Goal: Information Seeking & Learning: Learn about a topic

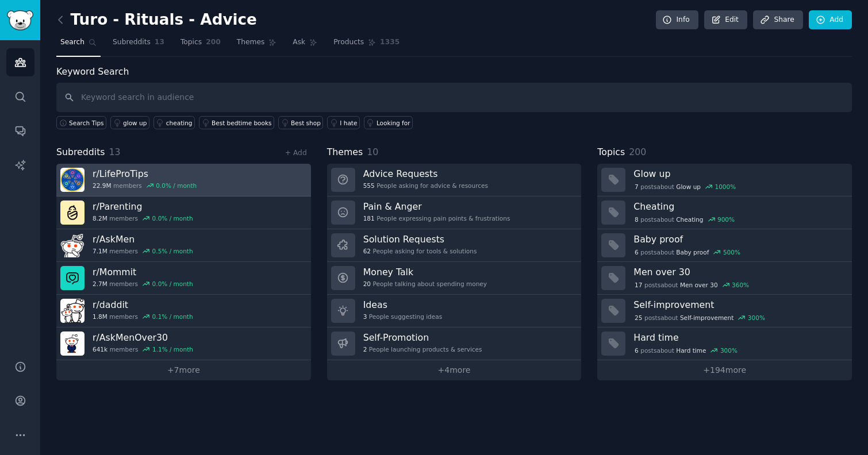
click at [172, 173] on h3 "r/ LifeProTips" at bounding box center [144, 174] width 104 height 12
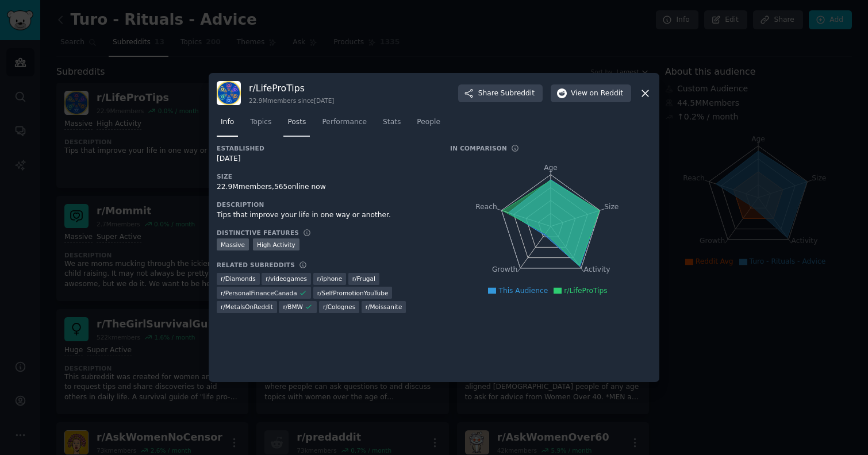
click at [285, 125] on link "Posts" at bounding box center [296, 125] width 26 height 24
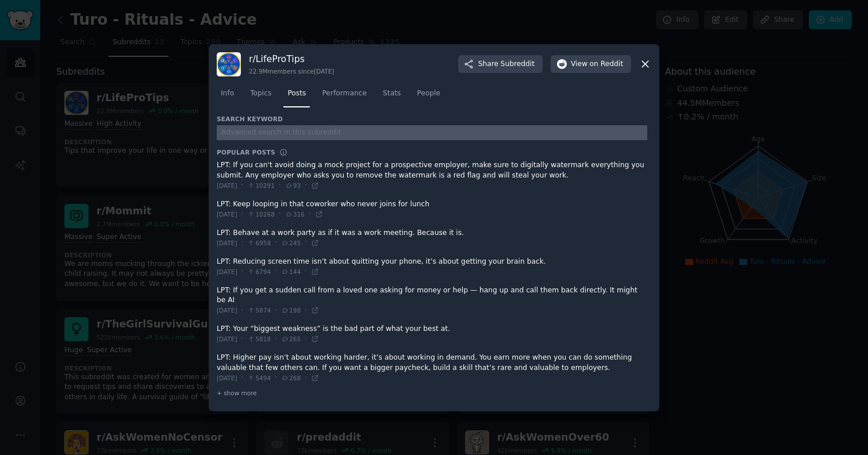
click at [267, 140] on input "text" at bounding box center [432, 133] width 430 height 16
type input "turo"
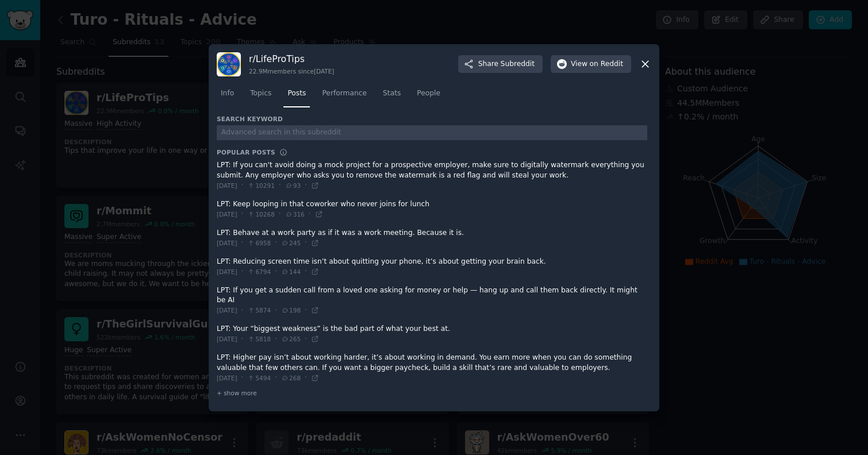
click at [645, 70] on icon at bounding box center [645, 64] width 12 height 12
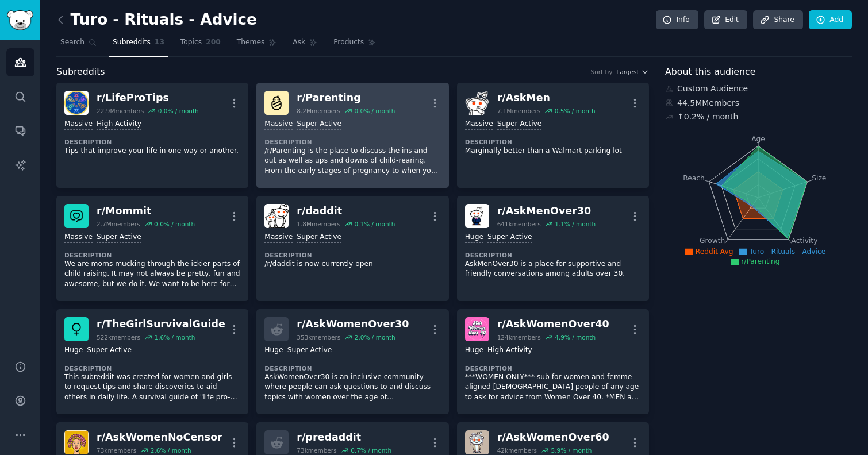
click at [344, 164] on p "/r/Parenting is the place to discuss the ins and out as well as ups and downs o…" at bounding box center [352, 161] width 176 height 30
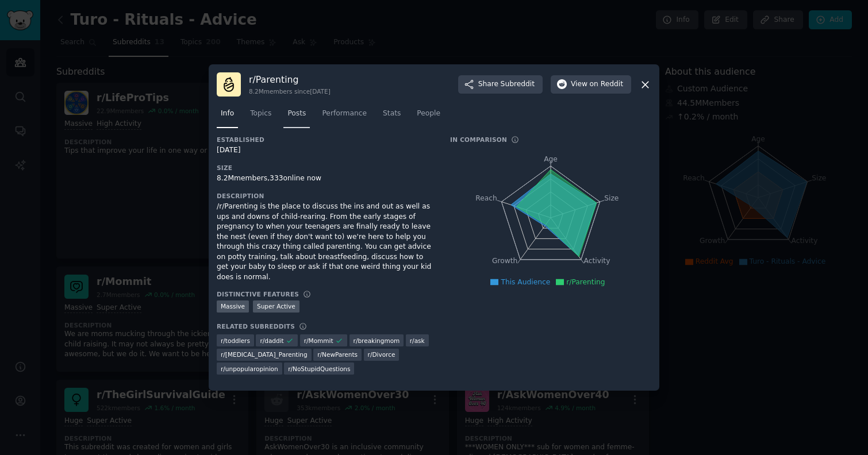
click at [289, 124] on link "Posts" at bounding box center [296, 117] width 26 height 24
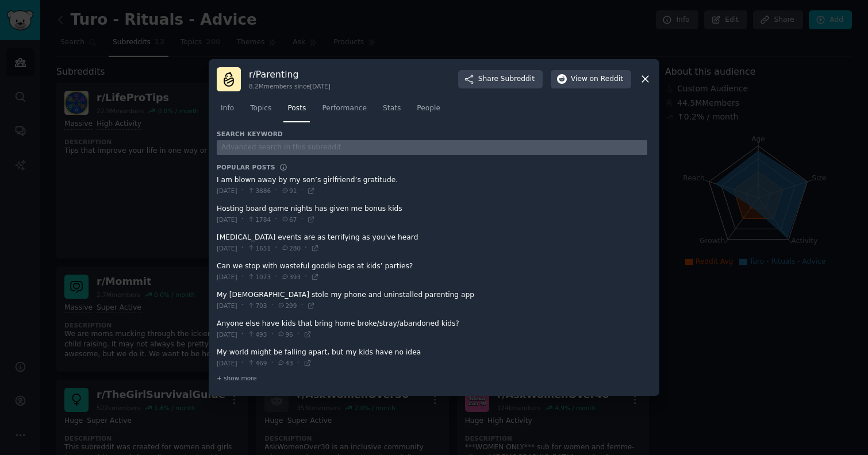
click at [271, 146] on input "text" at bounding box center [432, 148] width 430 height 16
type input "turo"
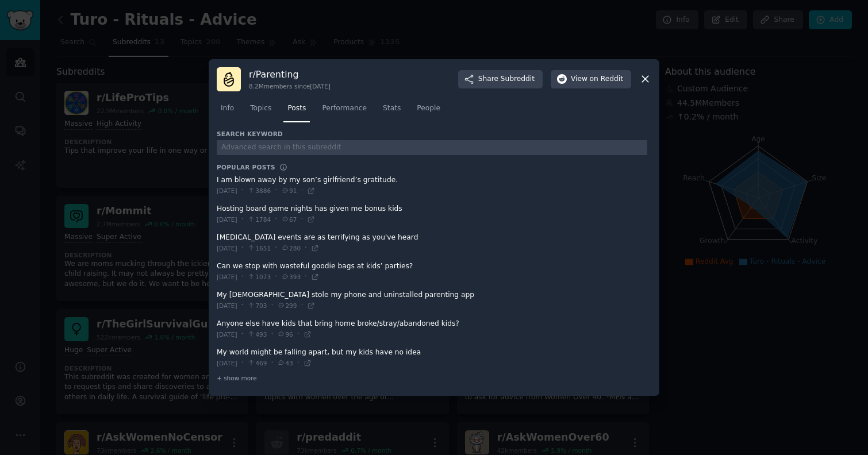
click at [643, 79] on icon at bounding box center [645, 79] width 12 height 12
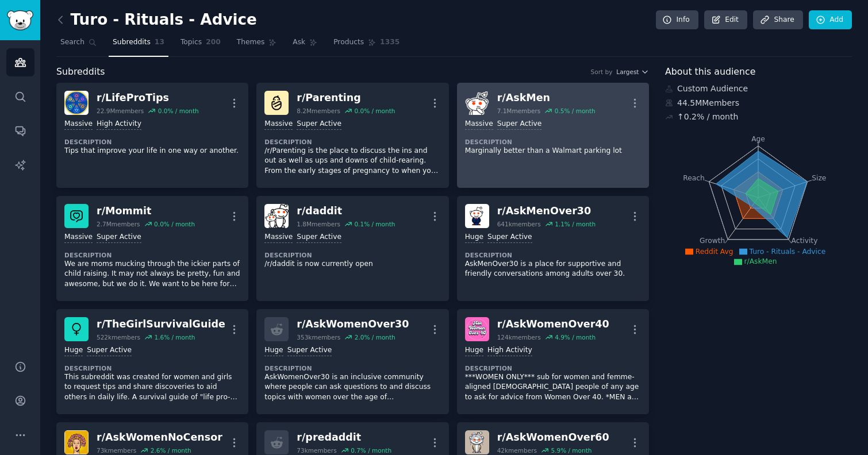
click at [537, 152] on p "Marginally better than a Walmart parking lot" at bounding box center [553, 151] width 176 height 10
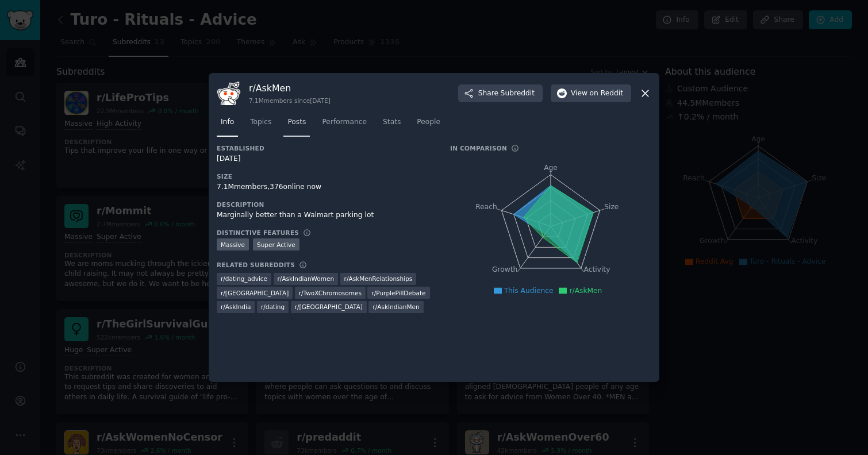
click at [292, 122] on span "Posts" at bounding box center [296, 122] width 18 height 10
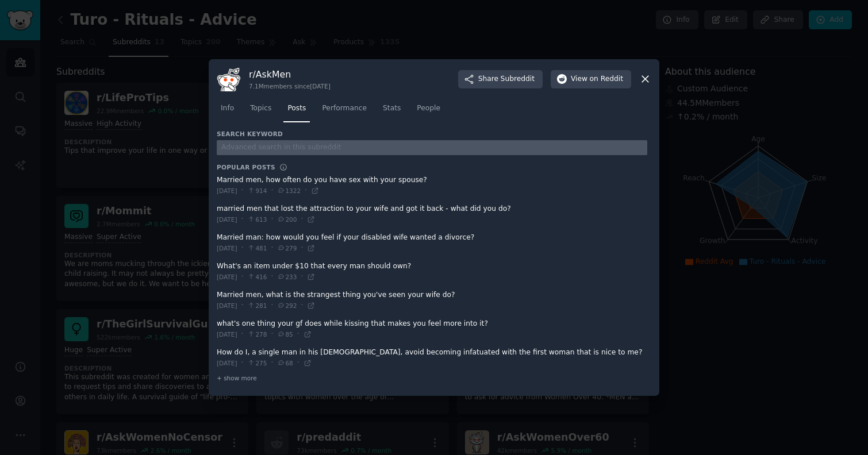
click at [305, 151] on input "text" at bounding box center [432, 148] width 430 height 16
type input "turo"
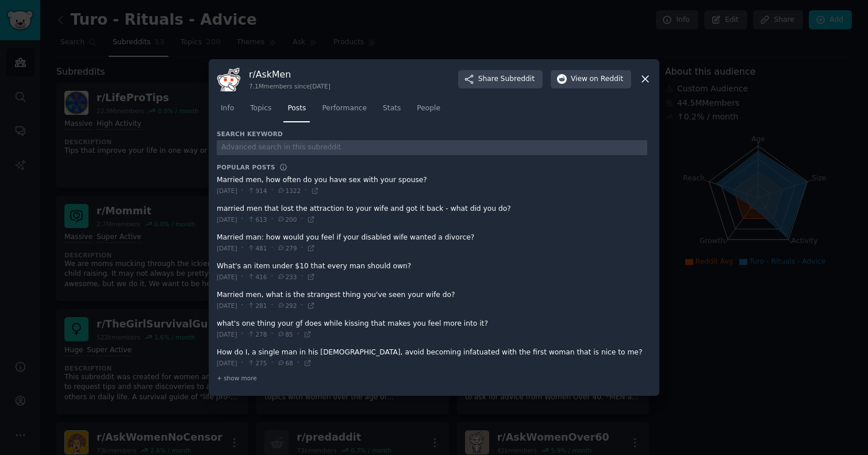
click at [641, 81] on icon at bounding box center [645, 79] width 12 height 12
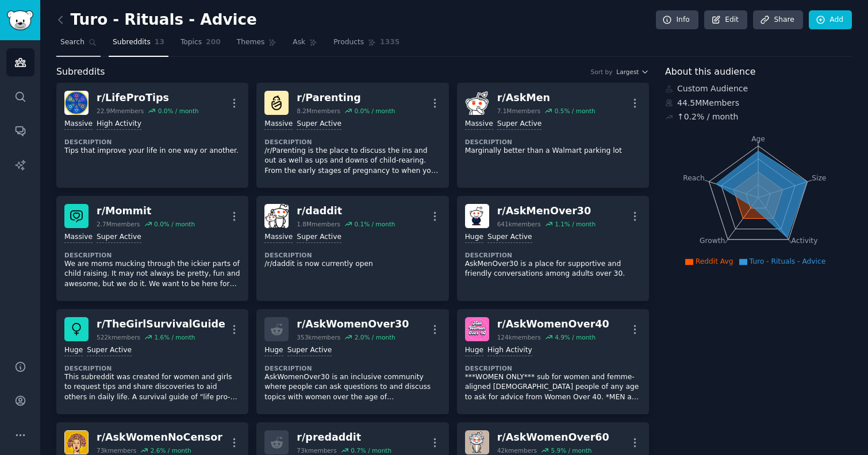
click at [76, 47] on span "Search" at bounding box center [72, 42] width 24 height 10
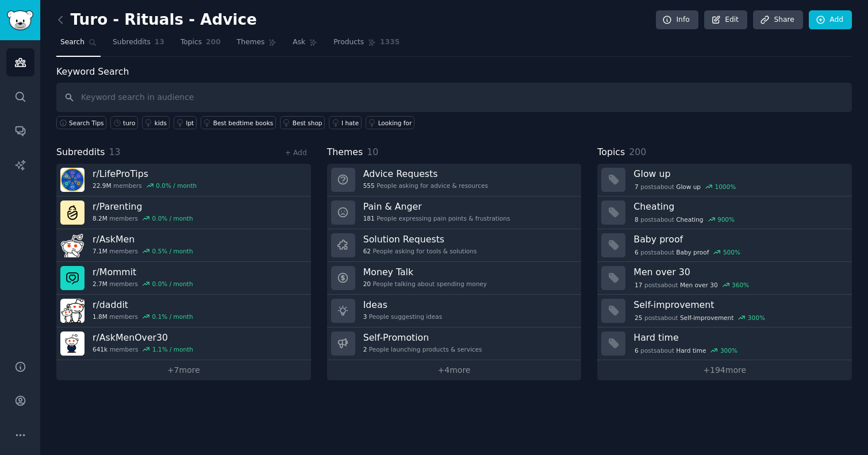
click at [300, 158] on div "+ Add" at bounding box center [296, 152] width 30 height 12
click at [296, 152] on link "+ Add" at bounding box center [296, 153] width 22 height 8
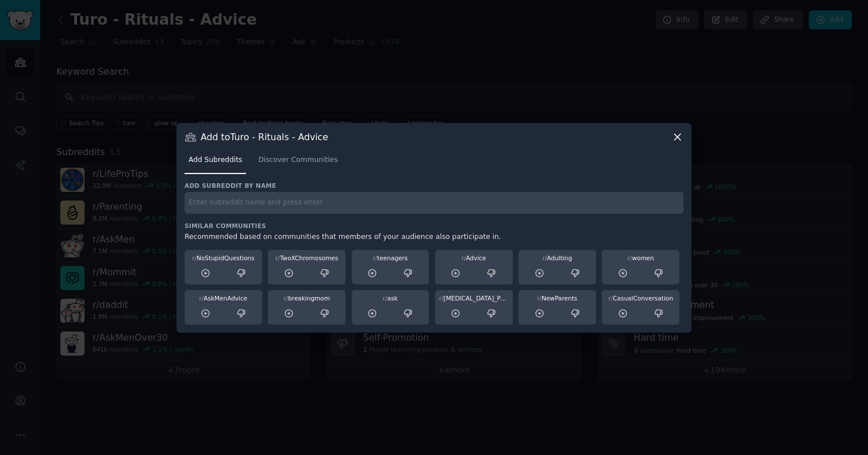
click at [285, 183] on h3 "Add subreddit by name" at bounding box center [433, 186] width 499 height 8
click at [282, 165] on link "Discover Communities" at bounding box center [297, 163] width 87 height 24
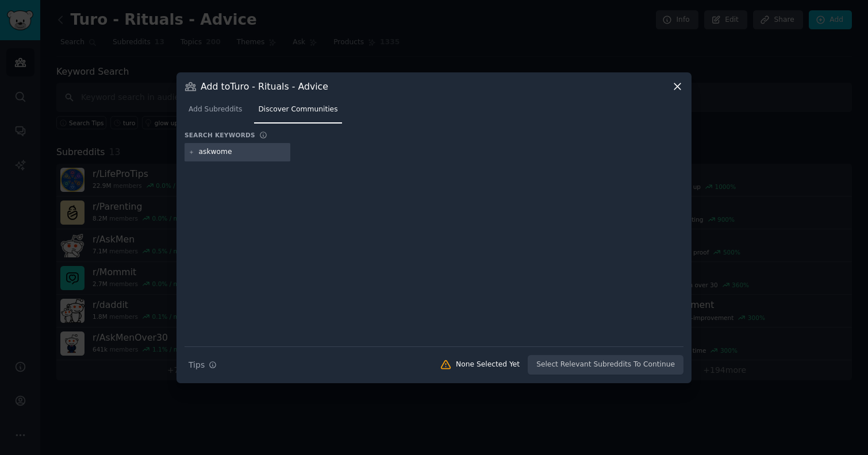
type input "askwomen"
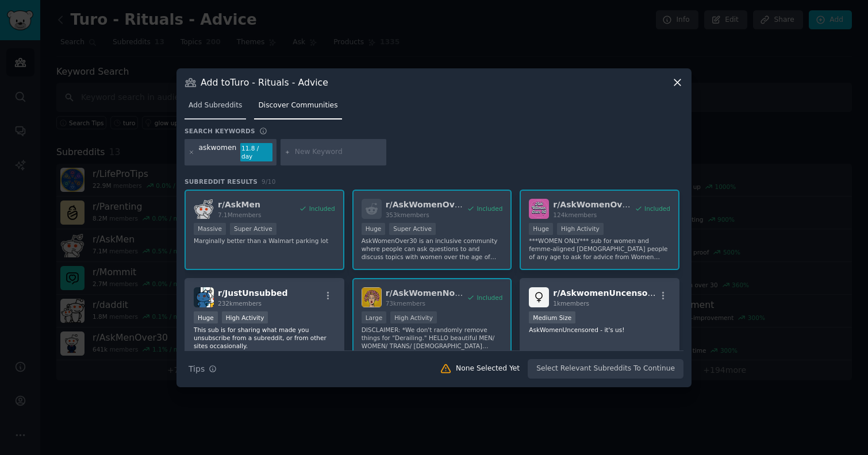
click at [209, 110] on span "Add Subreddits" at bounding box center [214, 106] width 53 height 10
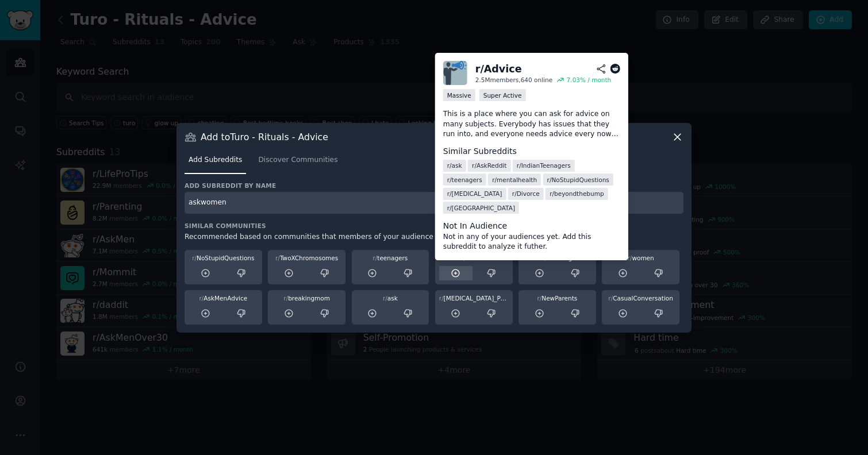
type input "askwomen"
click at [459, 273] on icon at bounding box center [455, 272] width 7 height 7
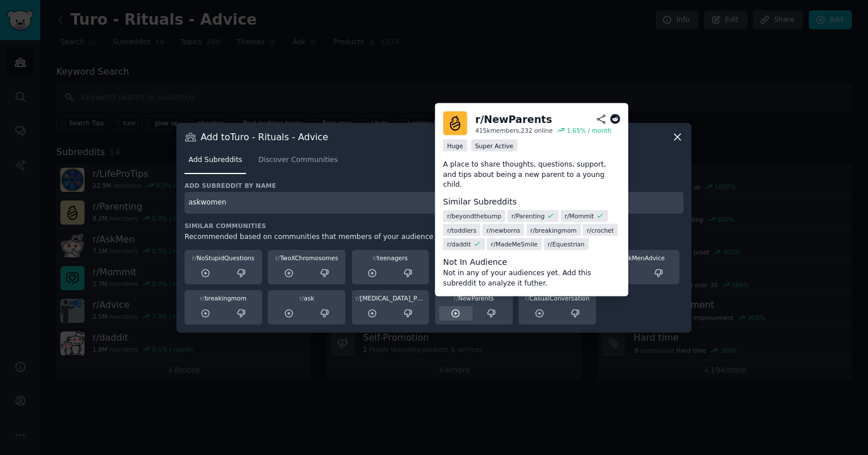
click at [453, 310] on icon at bounding box center [455, 313] width 7 height 7
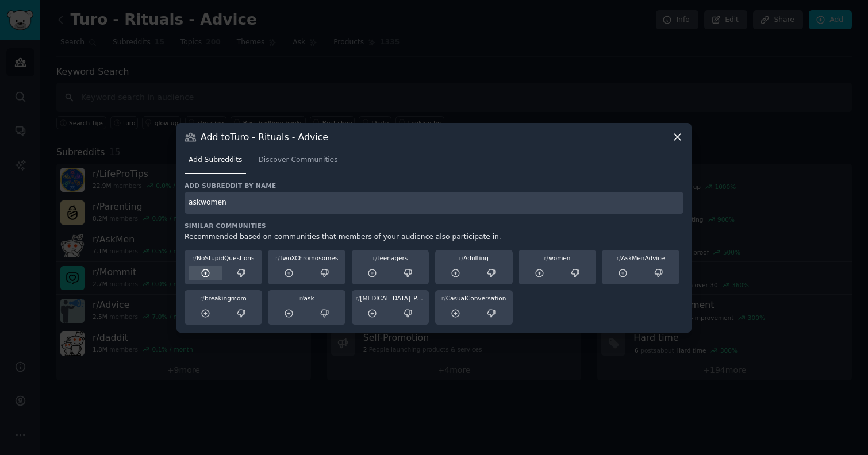
click at [205, 273] on icon at bounding box center [205, 272] width 7 height 7
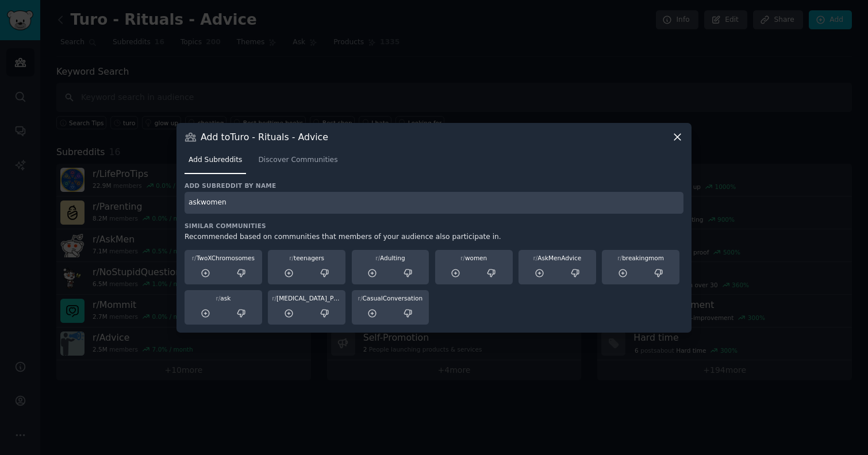
click at [397, 200] on input "askwomen" at bounding box center [433, 203] width 499 height 22
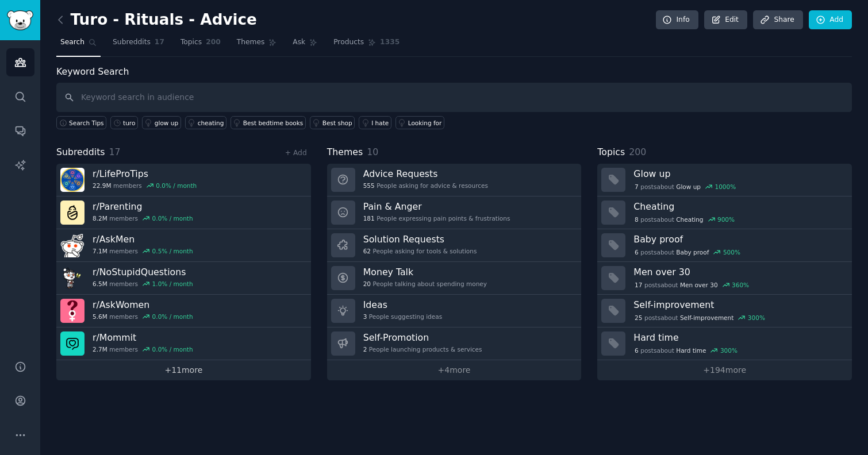
click at [196, 372] on link "+ 11 more" at bounding box center [183, 370] width 255 height 20
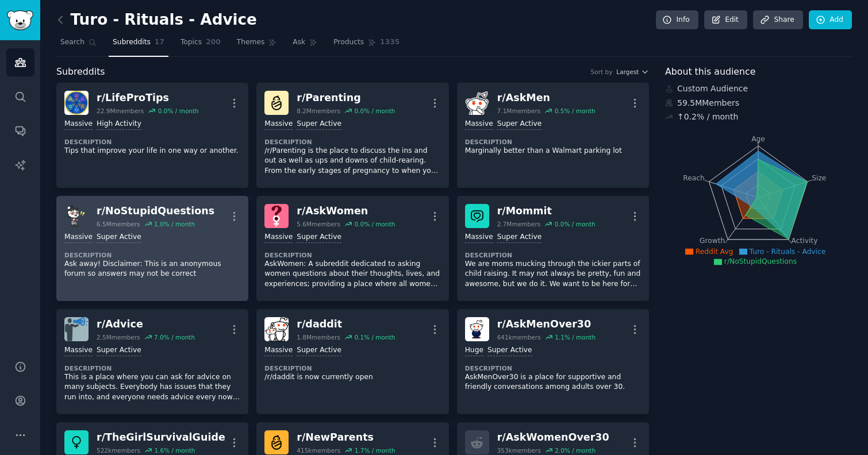
click at [183, 280] on div "Massive Super Active Description Ask away! Disclaimer: This is an anonymous for…" at bounding box center [152, 255] width 176 height 55
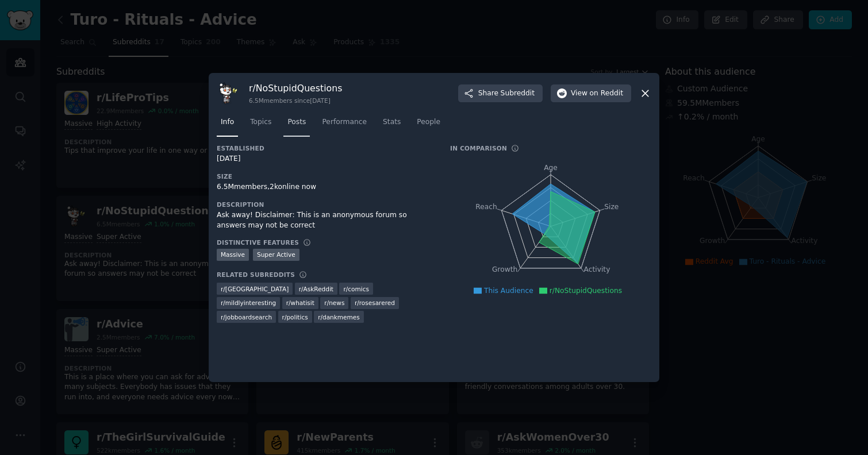
click at [301, 120] on span "Posts" at bounding box center [296, 122] width 18 height 10
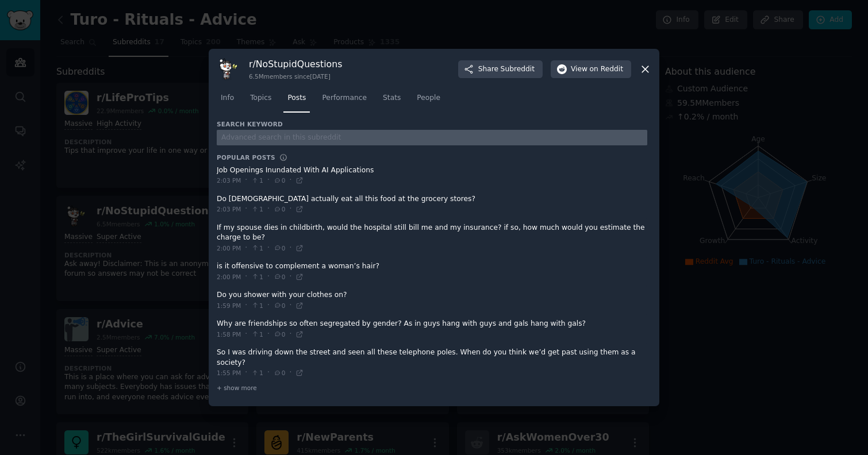
click at [294, 137] on input "text" at bounding box center [432, 138] width 430 height 16
type input "turo"
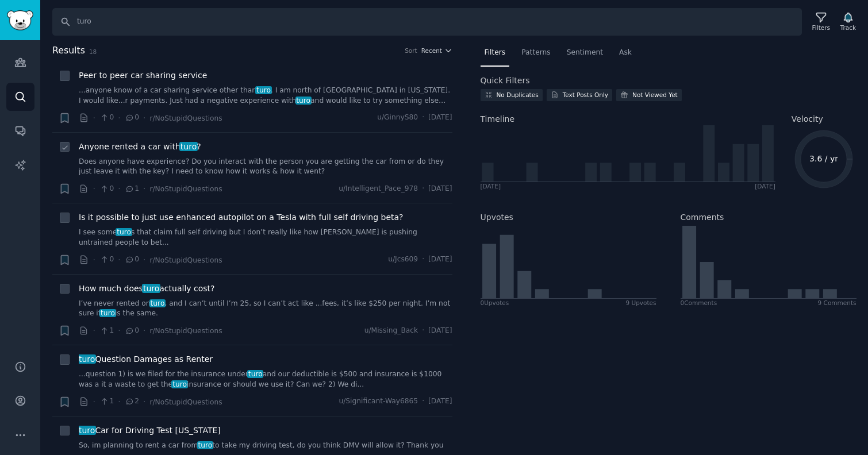
click at [247, 162] on link "Does anyone have experience? Do you interact with the person you are getting th…" at bounding box center [265, 167] width 373 height 20
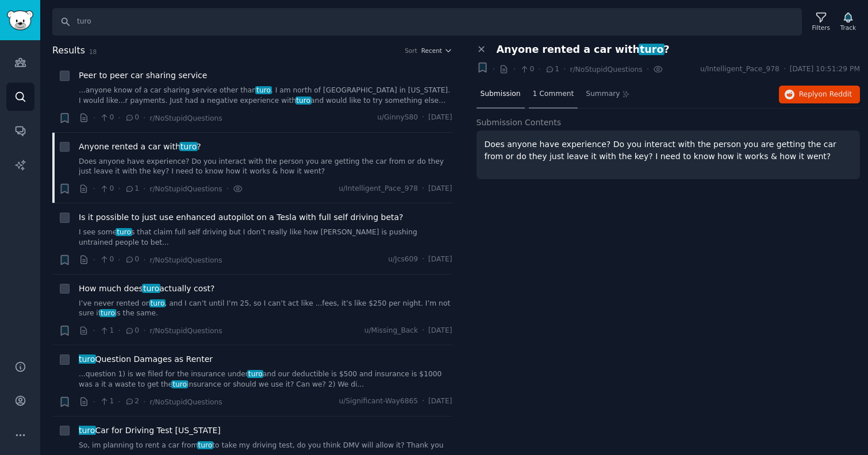
click at [557, 91] on span "1 Comment" at bounding box center [553, 94] width 41 height 10
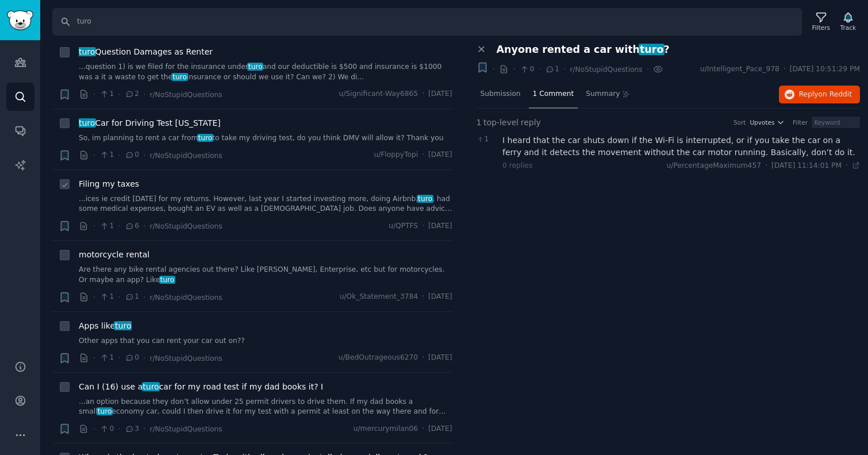
scroll to position [310, 0]
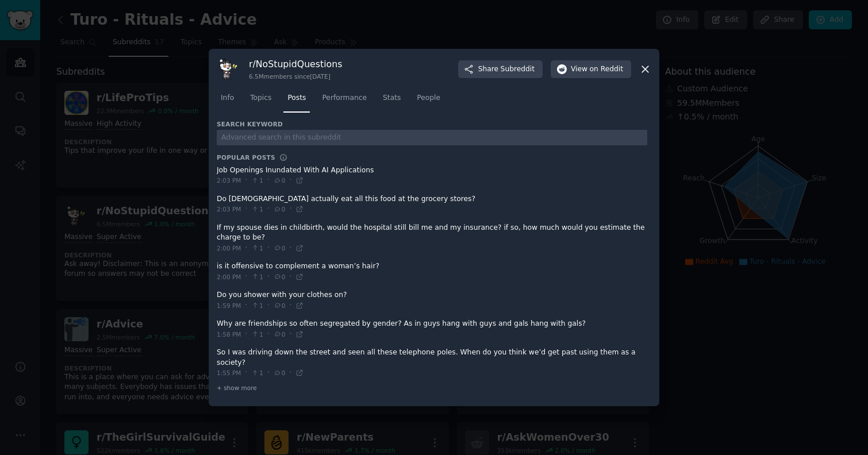
click at [182, 186] on div at bounding box center [434, 227] width 868 height 455
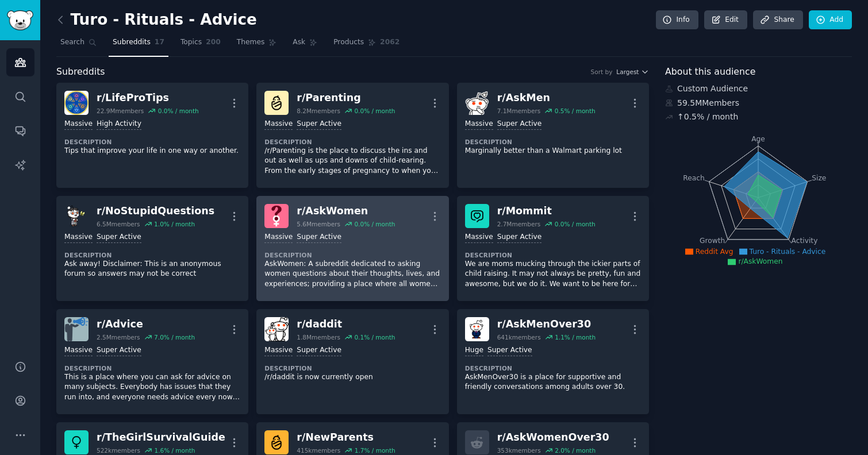
click at [365, 261] on p "AskWomen: A subreddit dedicated to asking women questions about their thoughts,…" at bounding box center [352, 274] width 176 height 30
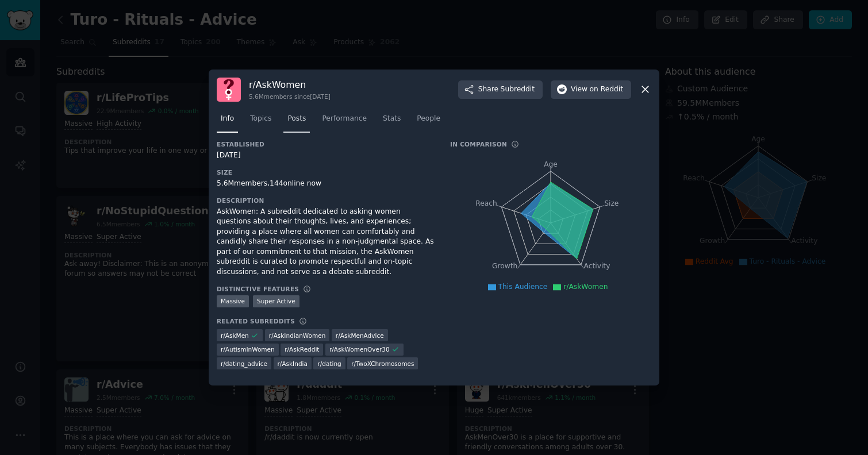
click at [291, 112] on link "Posts" at bounding box center [296, 122] width 26 height 24
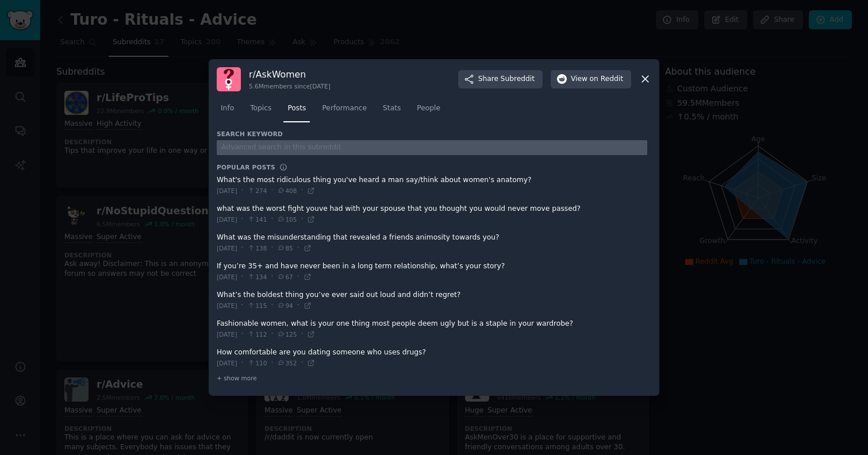
click at [280, 151] on input "text" at bounding box center [432, 148] width 430 height 16
type input "turo"
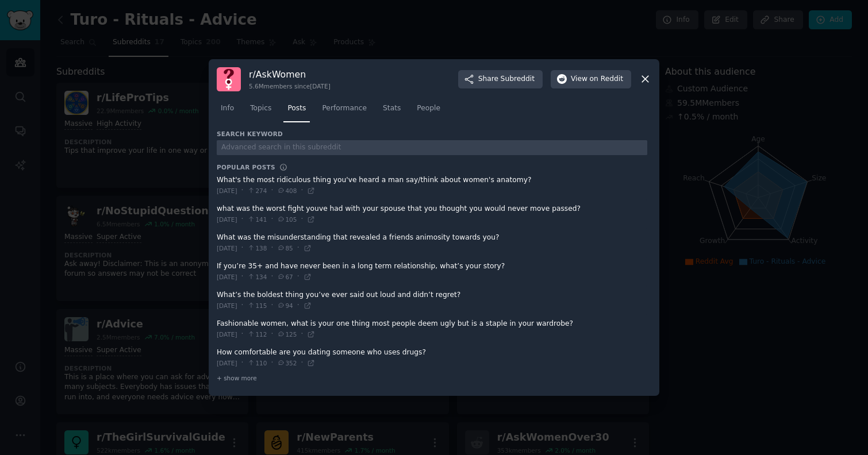
click at [643, 79] on icon at bounding box center [645, 79] width 12 height 12
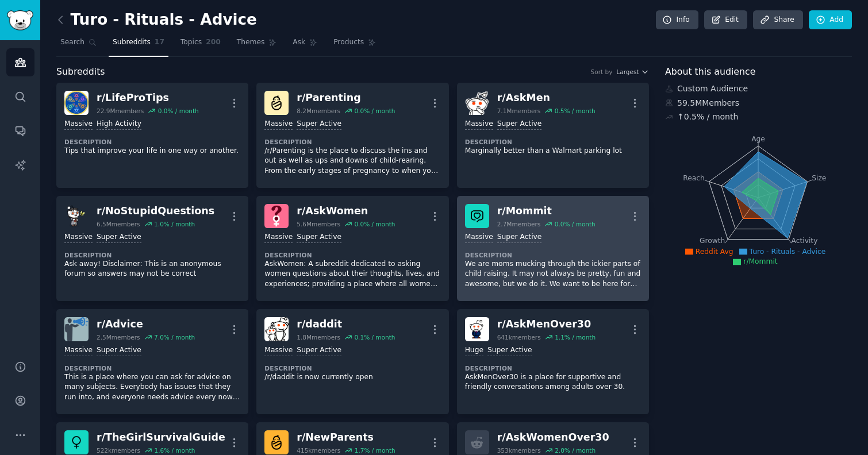
click at [561, 269] on p "We are moms mucking through the ickier parts of child raising. It may not alway…" at bounding box center [553, 274] width 176 height 30
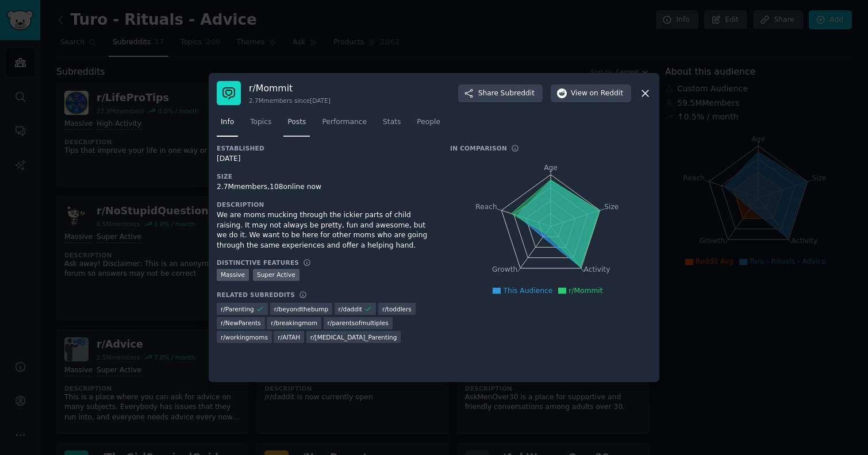
click at [288, 126] on span "Posts" at bounding box center [296, 122] width 18 height 10
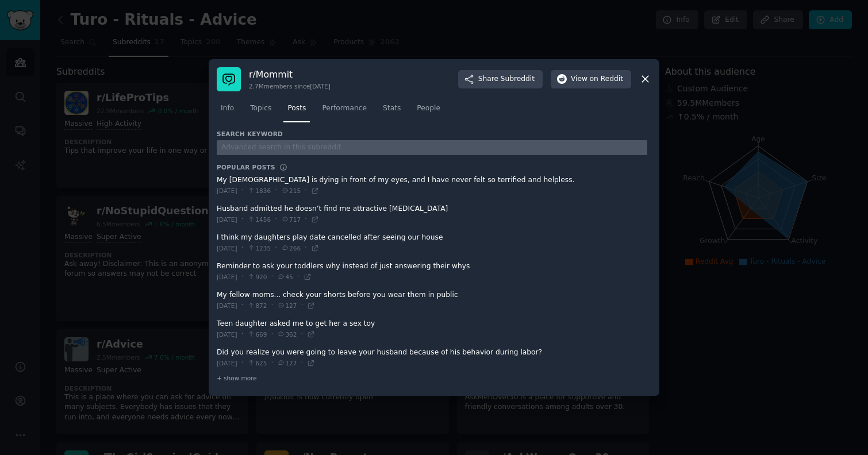
click at [268, 145] on input "text" at bounding box center [432, 148] width 430 height 16
type input "turo"
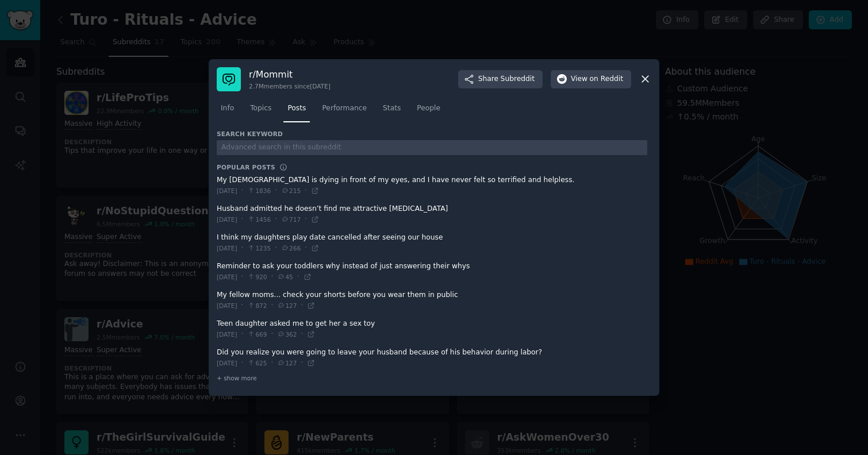
click at [133, 204] on div at bounding box center [434, 227] width 868 height 455
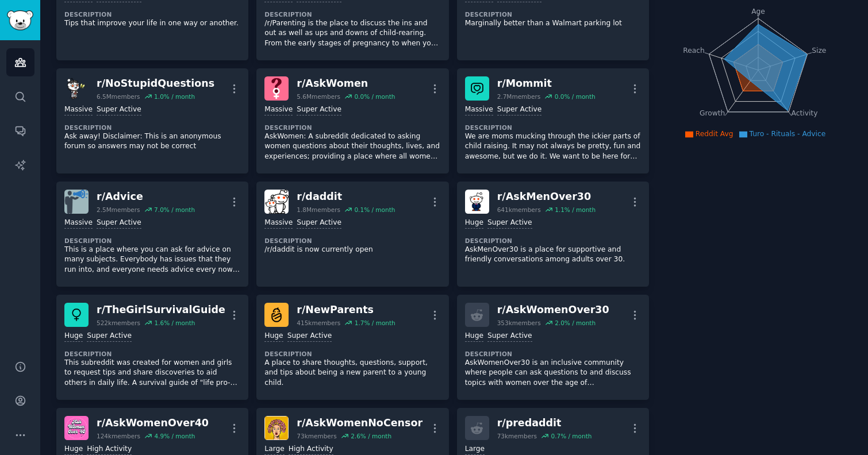
scroll to position [128, 0]
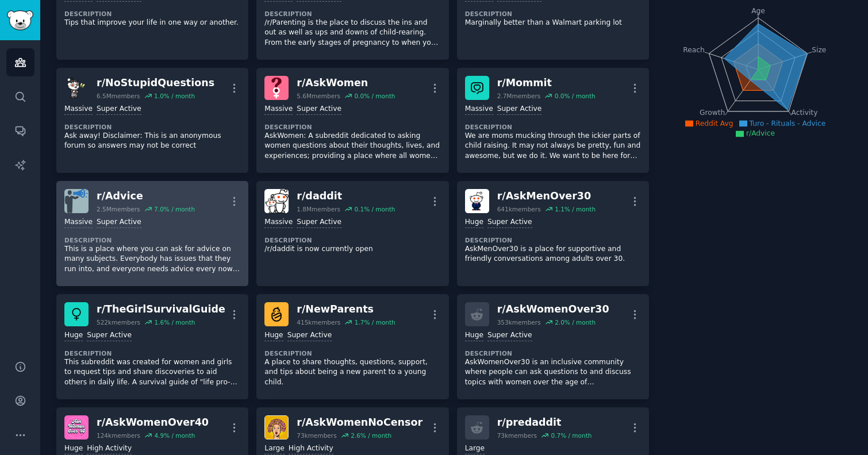
click at [188, 262] on p "This is a place where you can ask for advice on many subjects. Everybody has is…" at bounding box center [152, 259] width 176 height 30
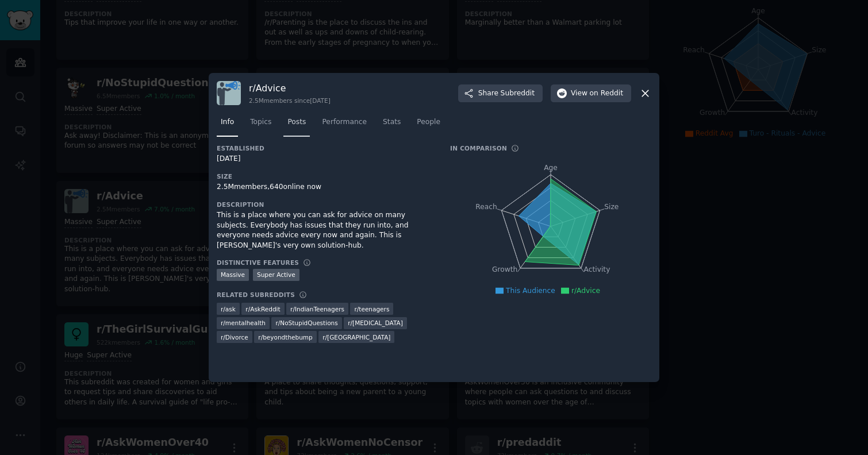
click at [294, 124] on span "Posts" at bounding box center [296, 122] width 18 height 10
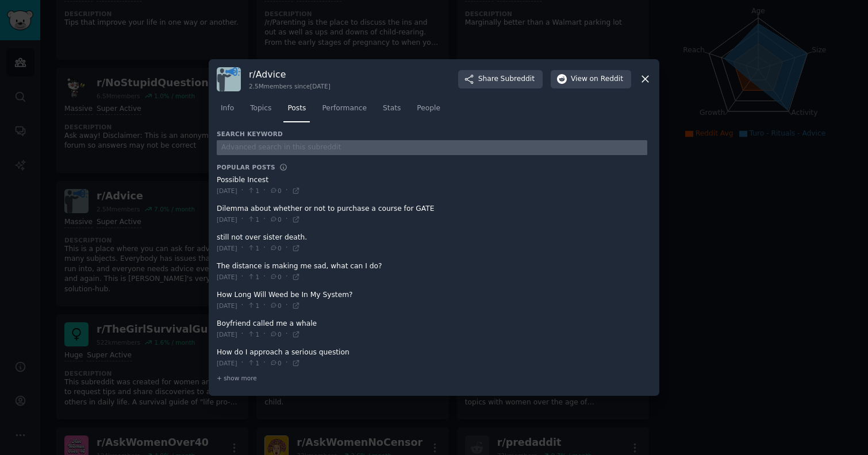
click at [288, 145] on input "text" at bounding box center [432, 148] width 430 height 16
type input "turo"
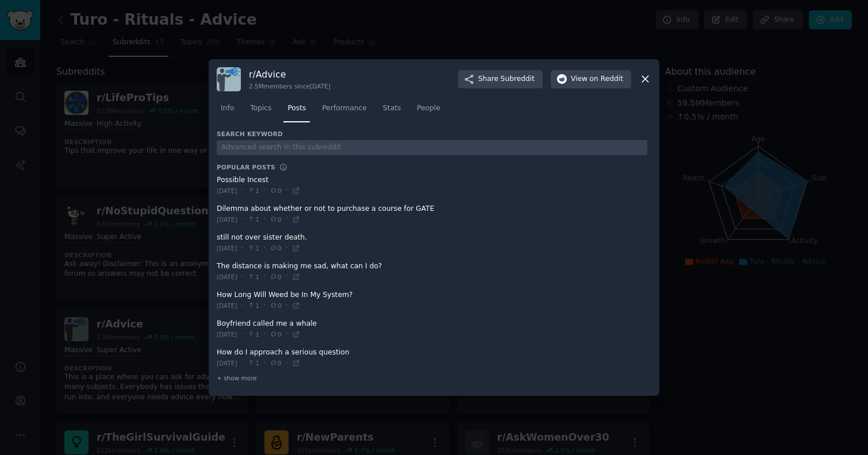
click at [153, 176] on div at bounding box center [434, 227] width 868 height 455
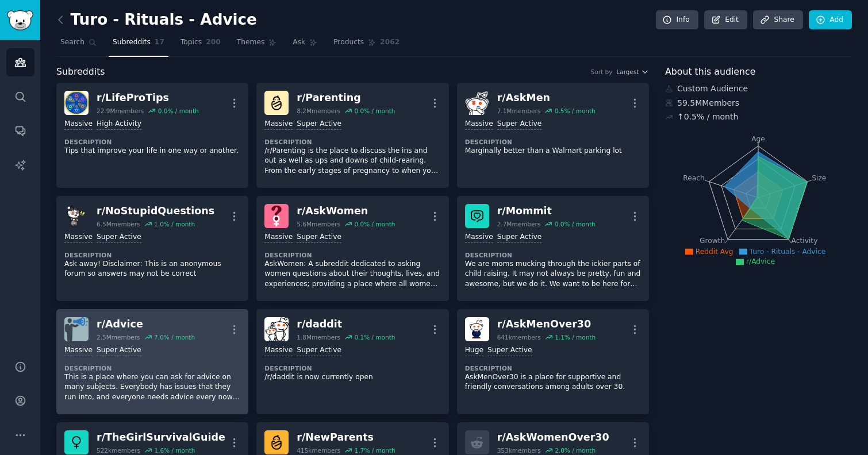
click at [155, 365] on dt "Description" at bounding box center [152, 368] width 176 height 8
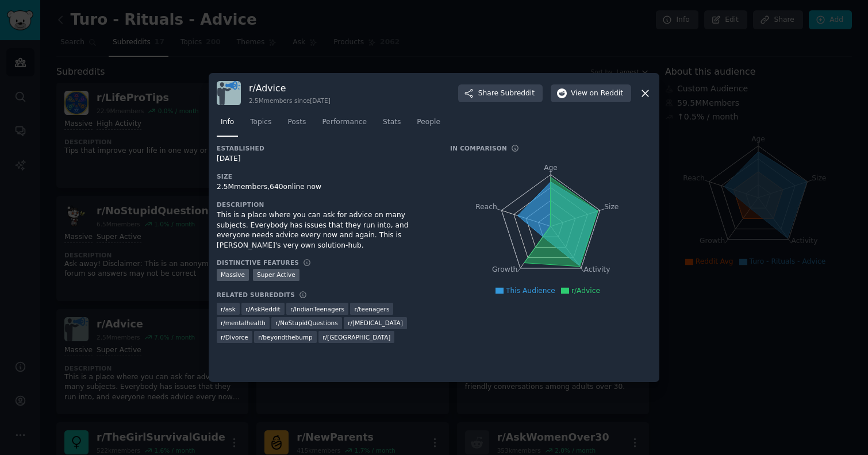
click at [642, 95] on icon at bounding box center [645, 93] width 6 height 6
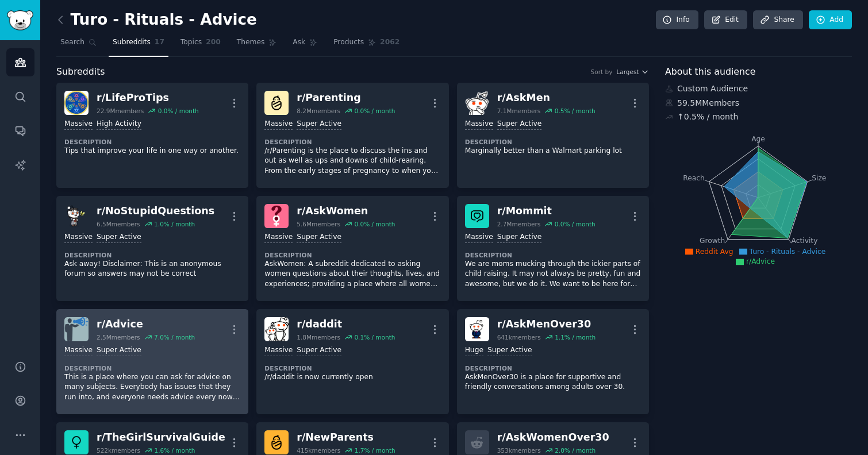
click at [169, 374] on p "This is a place where you can ask for advice on many subjects. Everybody has is…" at bounding box center [152, 387] width 176 height 30
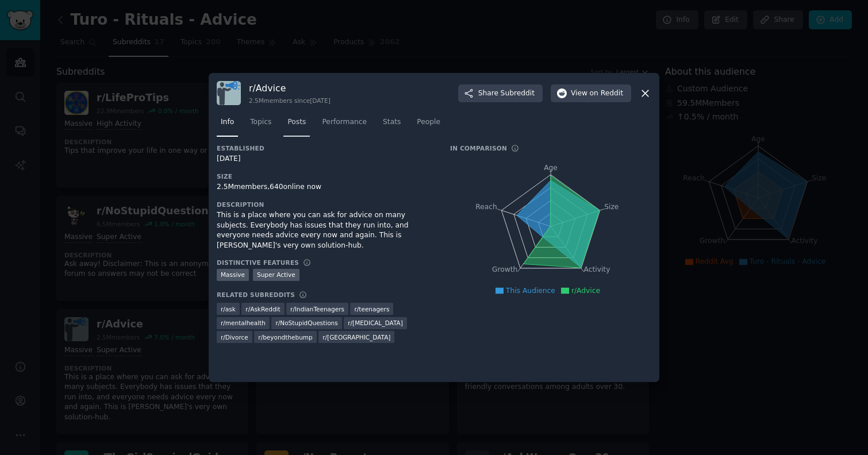
click at [300, 125] on span "Posts" at bounding box center [296, 122] width 18 height 10
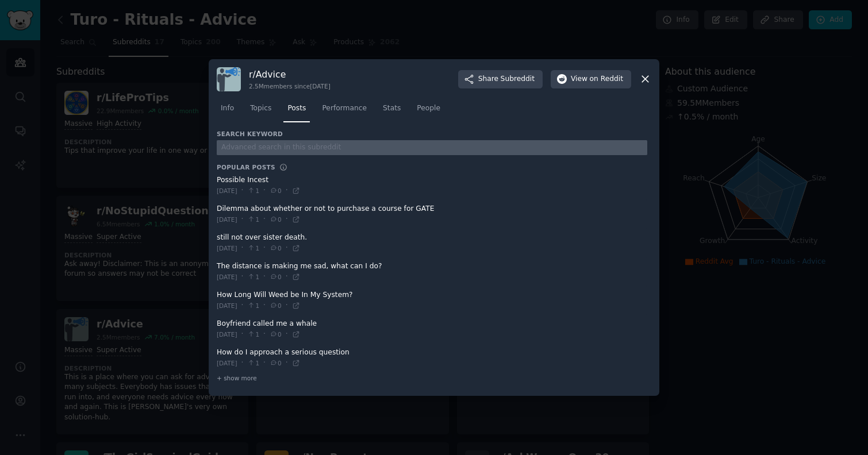
click at [282, 148] on input "text" at bounding box center [432, 148] width 430 height 16
type input "turo"
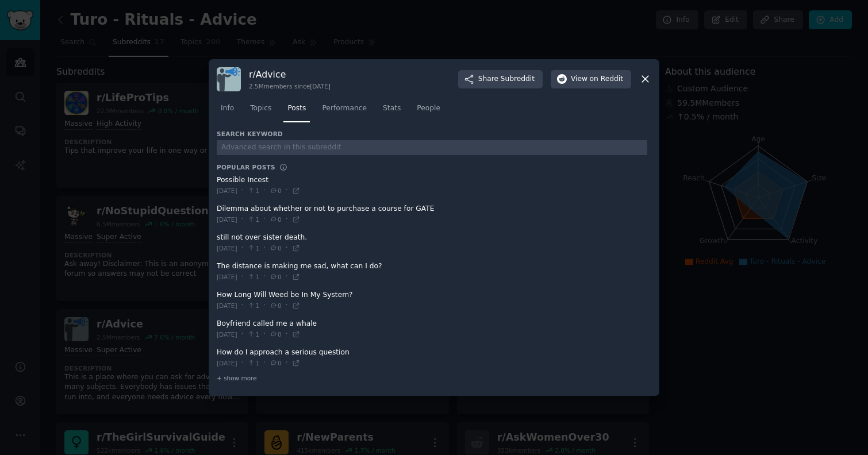
click at [651, 79] on div "r/ Advice 2.5M members since [DATE] Share Subreddit View on Reddit Info Topics …" at bounding box center [434, 227] width 450 height 337
click at [646, 79] on icon at bounding box center [645, 79] width 12 height 12
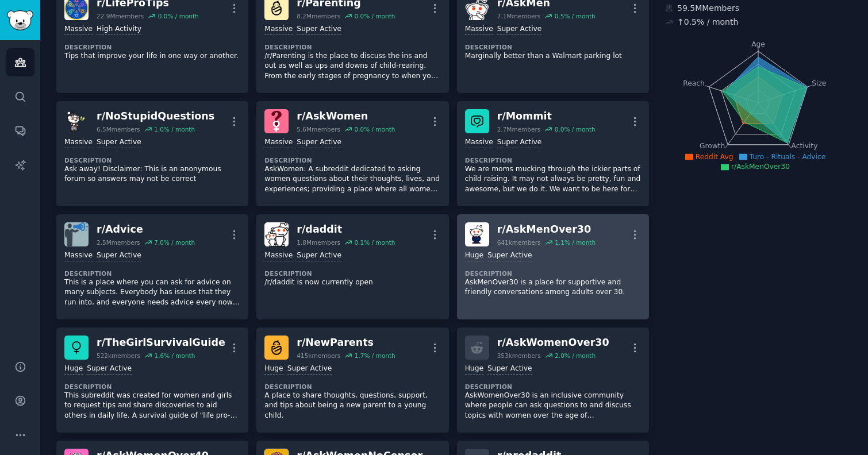
scroll to position [95, 0]
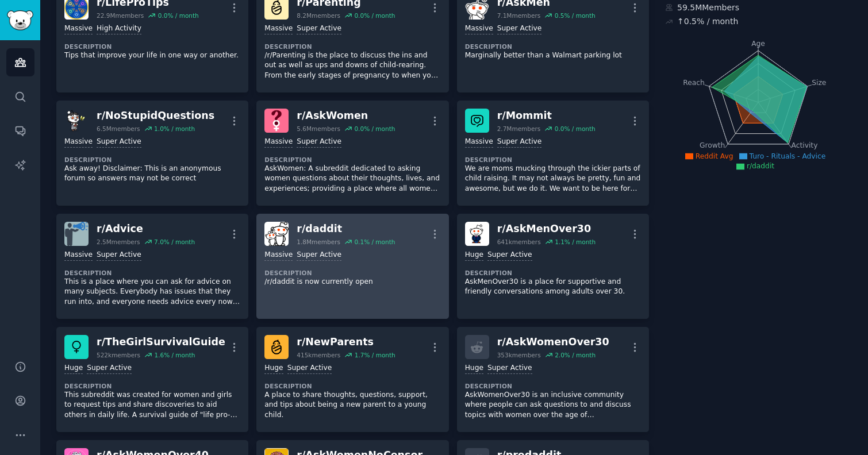
click at [368, 276] on dt "Description" at bounding box center [352, 273] width 176 height 8
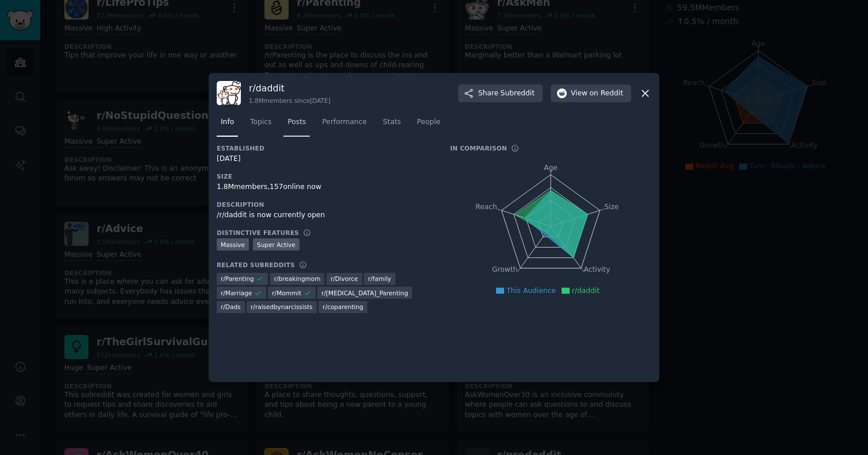
click at [294, 129] on link "Posts" at bounding box center [296, 125] width 26 height 24
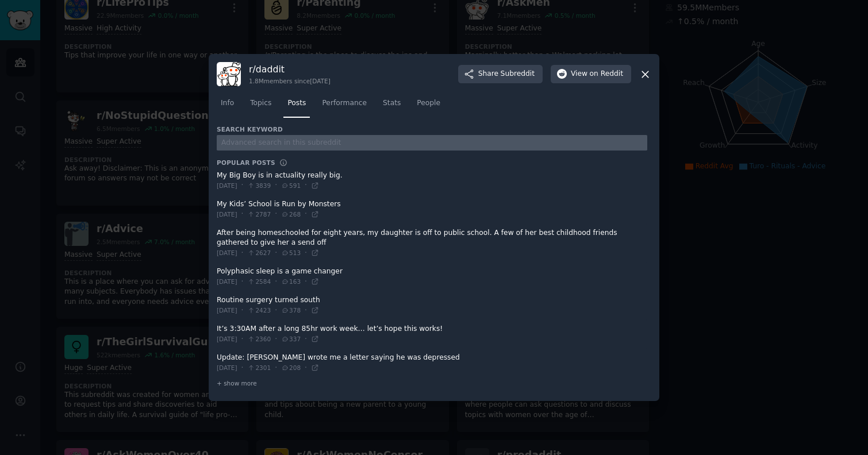
click at [302, 140] on input "text" at bounding box center [432, 143] width 430 height 16
type input "turo"
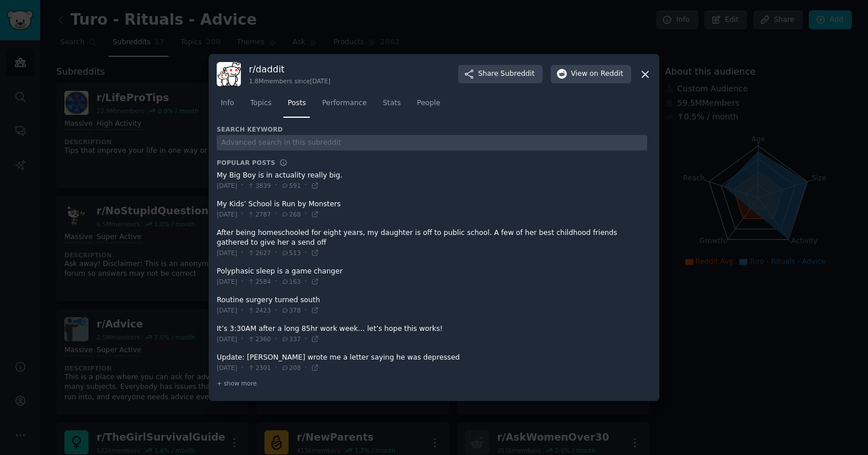
click at [171, 156] on div at bounding box center [434, 227] width 868 height 455
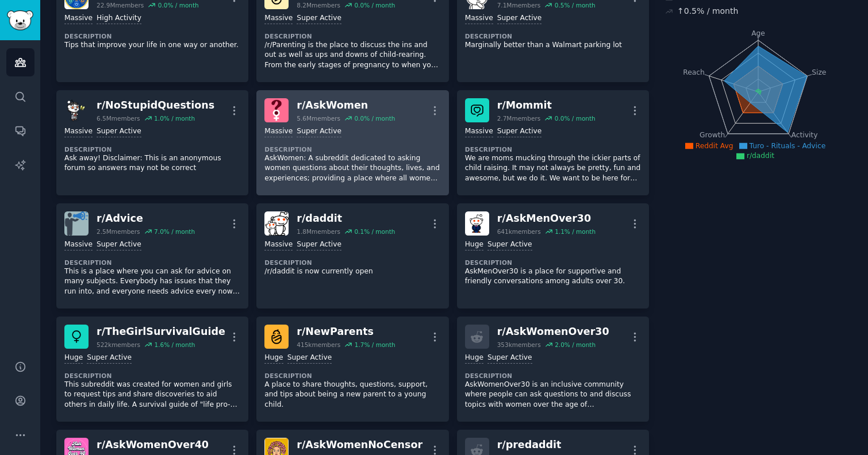
scroll to position [109, 0]
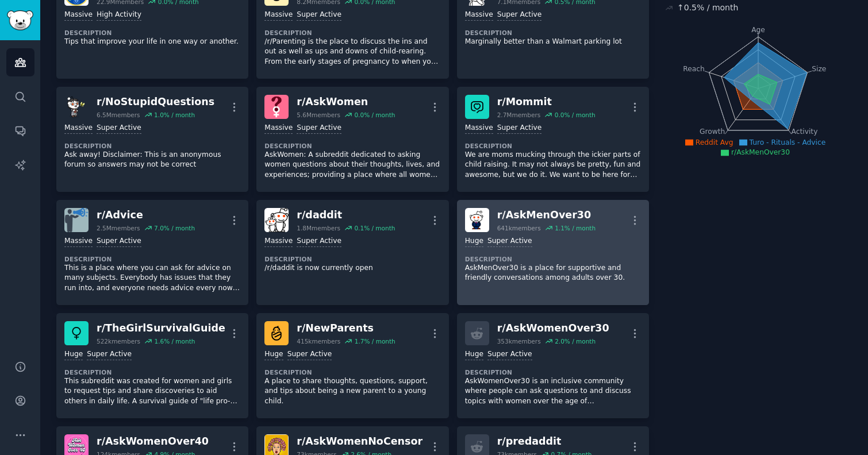
click at [562, 272] on p "AskMenOver30 is a place for supportive and friendly conversations among adults …" at bounding box center [553, 273] width 176 height 20
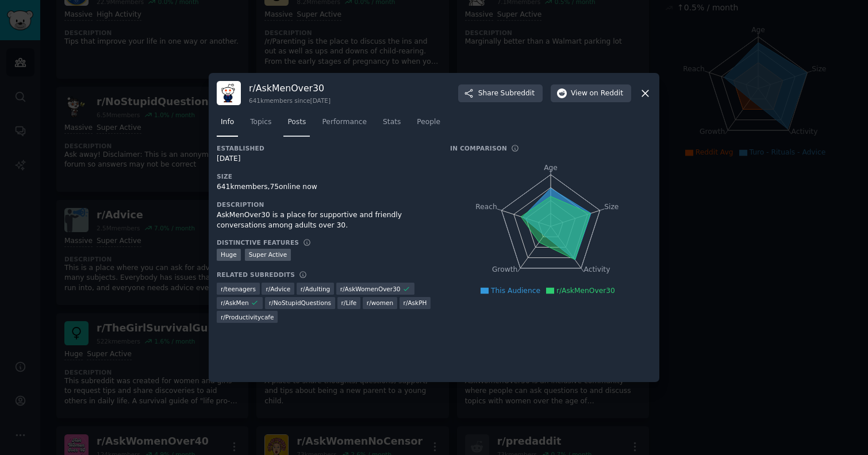
click at [288, 128] on link "Posts" at bounding box center [296, 125] width 26 height 24
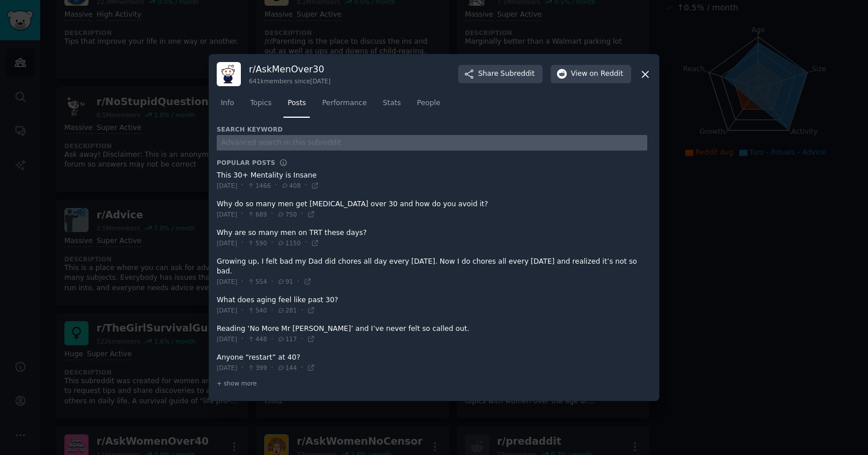
click at [261, 141] on input "text" at bounding box center [432, 143] width 430 height 16
type input "turo"
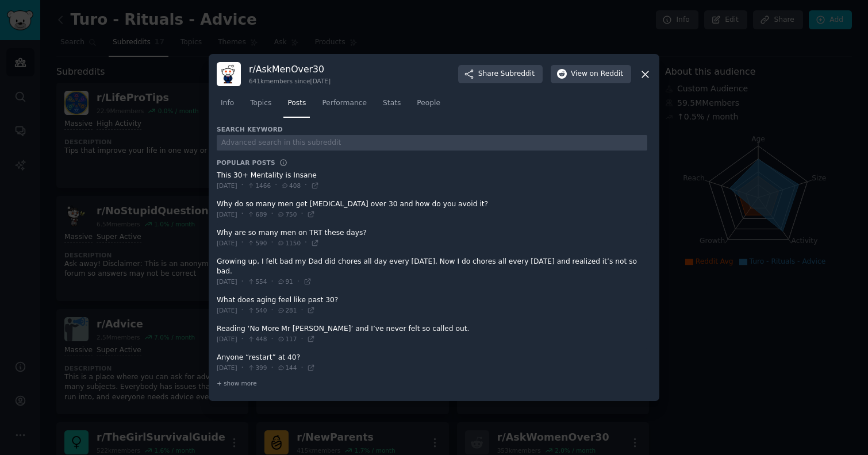
click at [719, 310] on div at bounding box center [434, 227] width 868 height 455
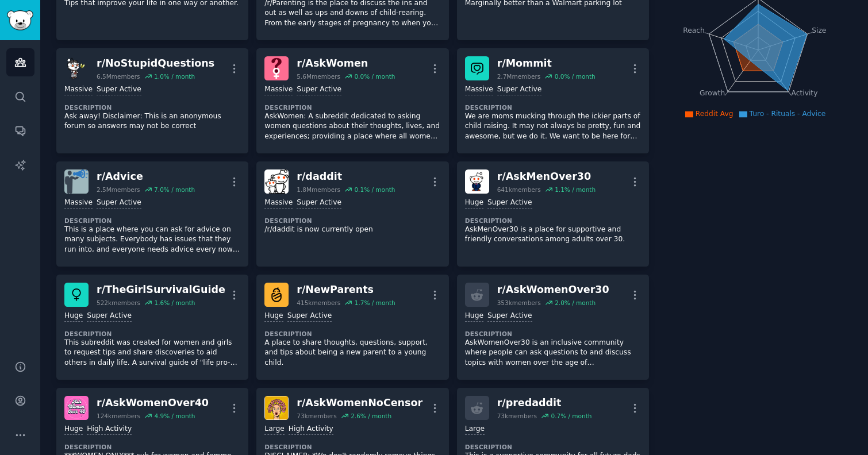
scroll to position [151, 0]
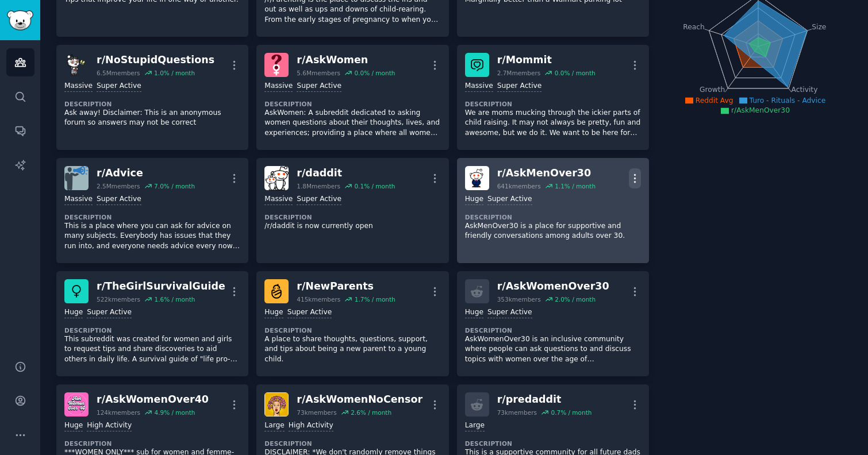
click at [634, 176] on icon "button" at bounding box center [635, 178] width 12 height 12
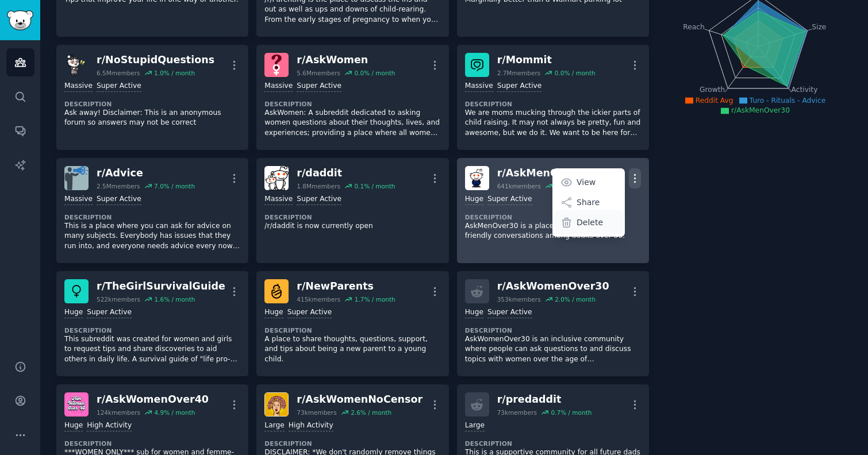
click at [583, 223] on p "Delete" at bounding box center [589, 223] width 26 height 12
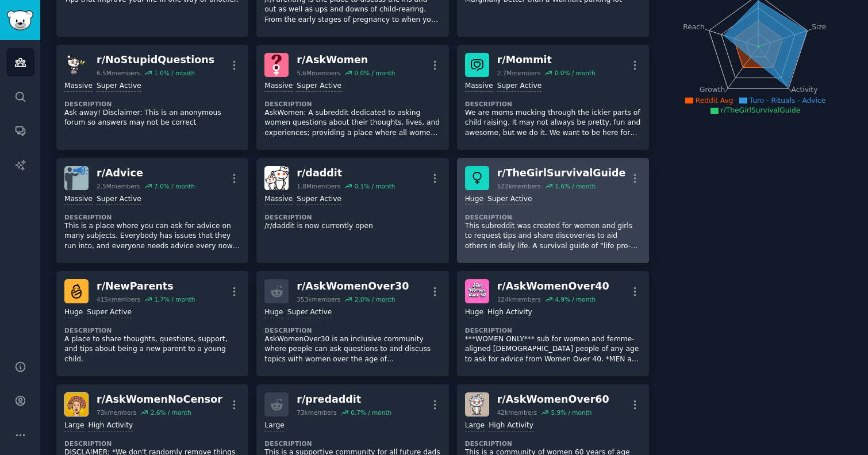
click at [562, 223] on p "This subreddit was created for women and girls to request tips and share discov…" at bounding box center [553, 236] width 176 height 30
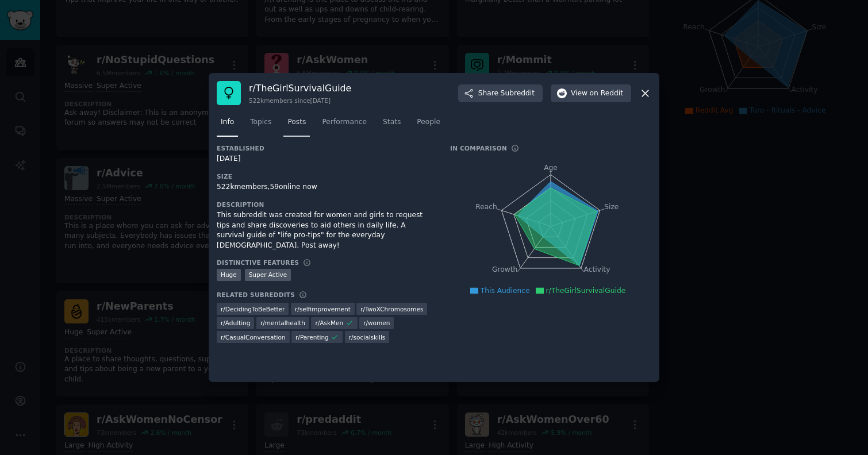
click at [293, 124] on span "Posts" at bounding box center [296, 122] width 18 height 10
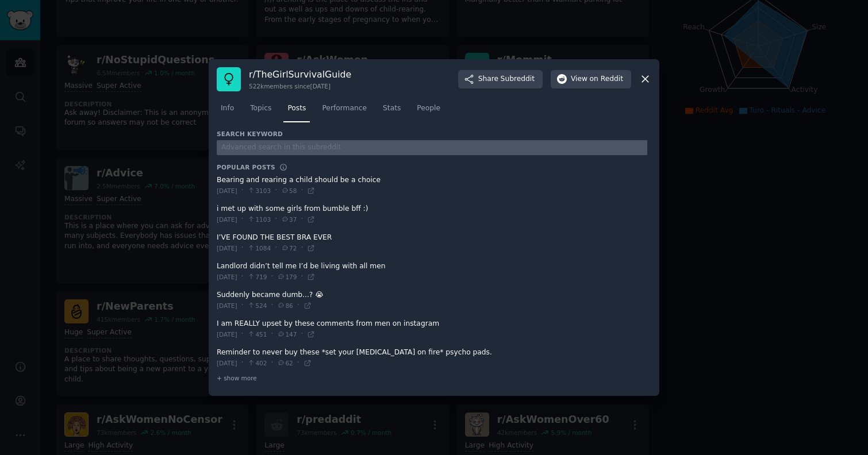
click at [263, 146] on input "text" at bounding box center [432, 148] width 430 height 16
type input "turo"
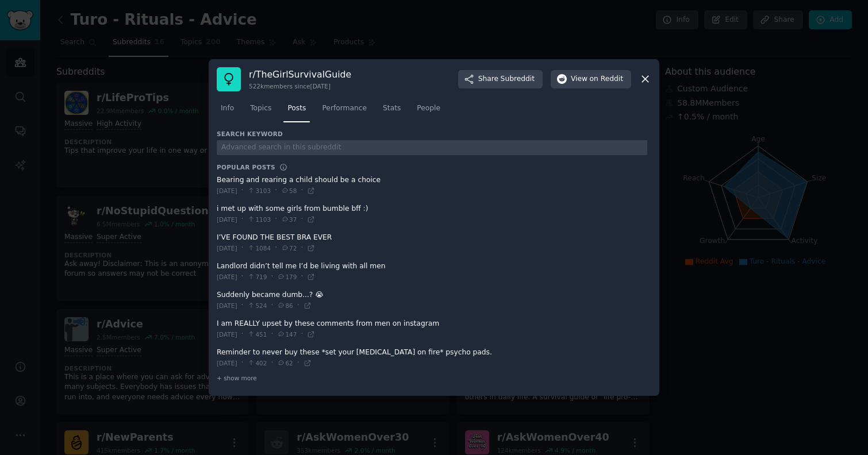
click at [642, 79] on icon at bounding box center [645, 79] width 12 height 12
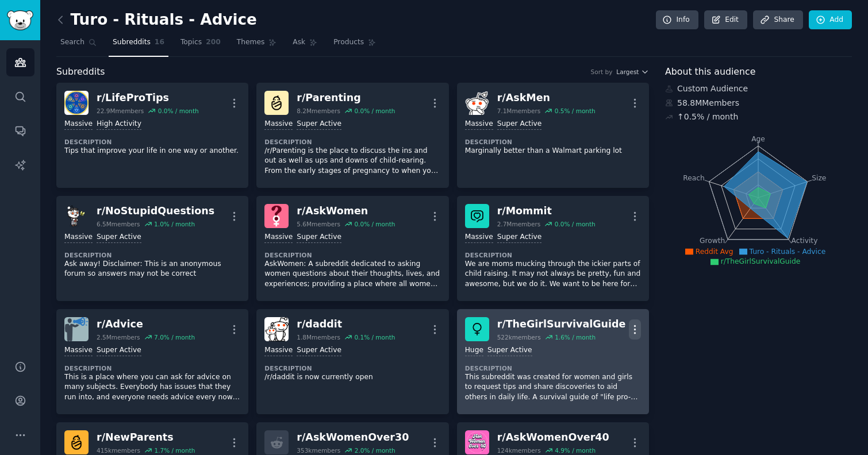
click at [635, 326] on icon "button" at bounding box center [635, 329] width 12 height 12
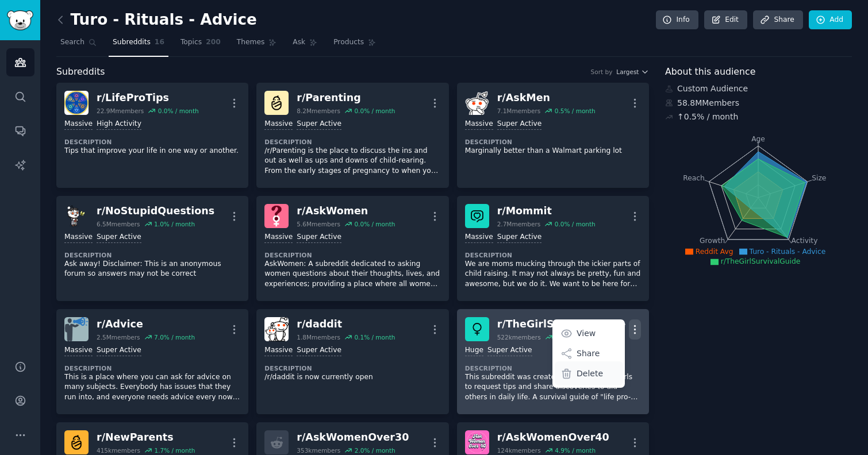
click at [591, 373] on p "Delete" at bounding box center [589, 374] width 26 height 12
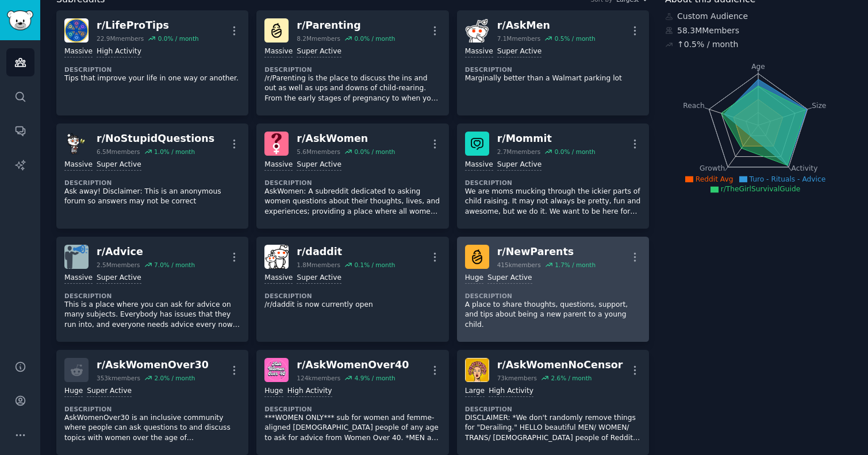
scroll to position [76, 0]
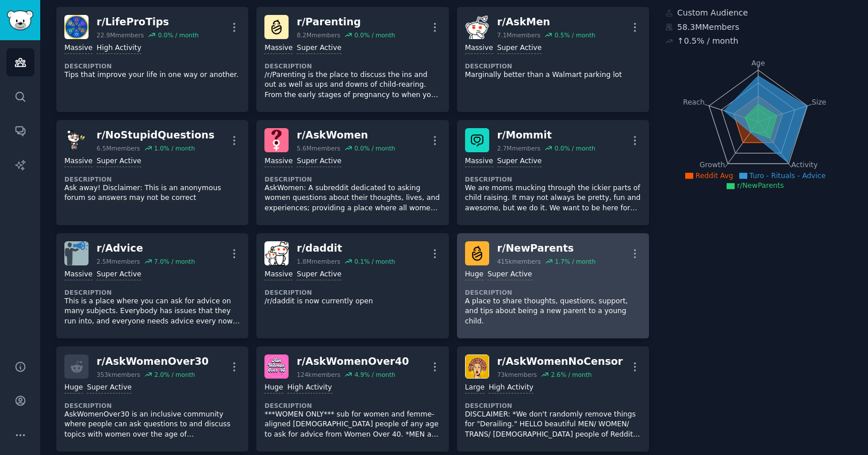
click at [512, 290] on dt "Description" at bounding box center [553, 292] width 176 height 8
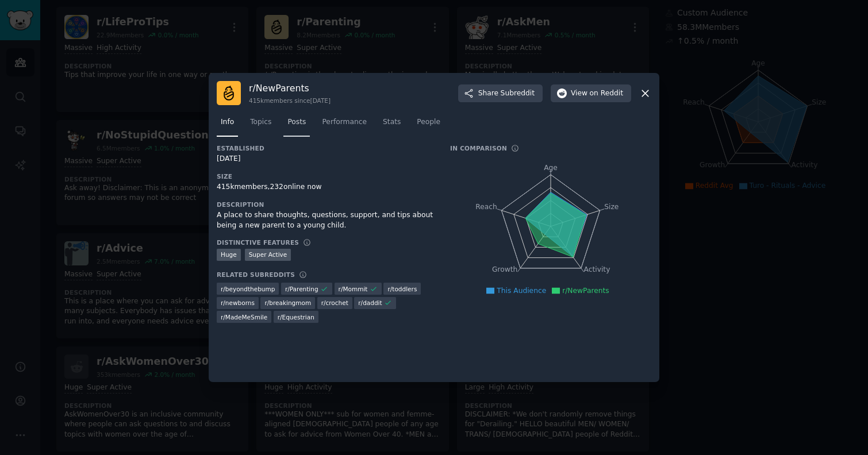
click at [288, 122] on span "Posts" at bounding box center [296, 122] width 18 height 10
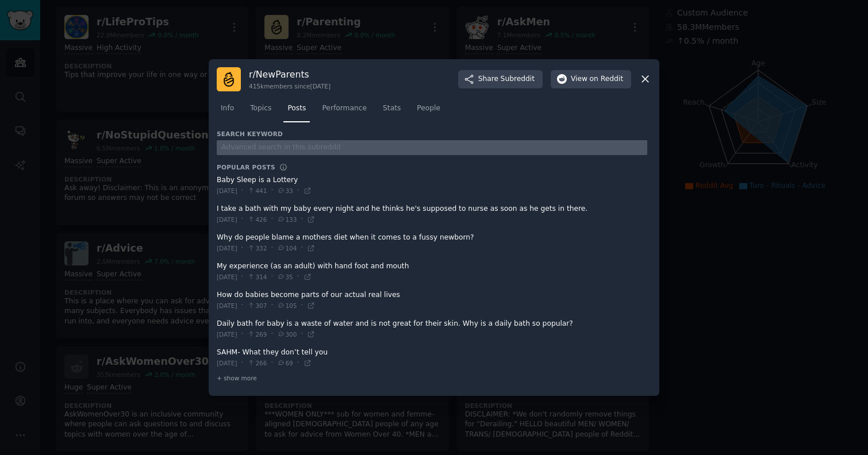
click at [309, 149] on input "text" at bounding box center [432, 148] width 430 height 16
type input "turo"
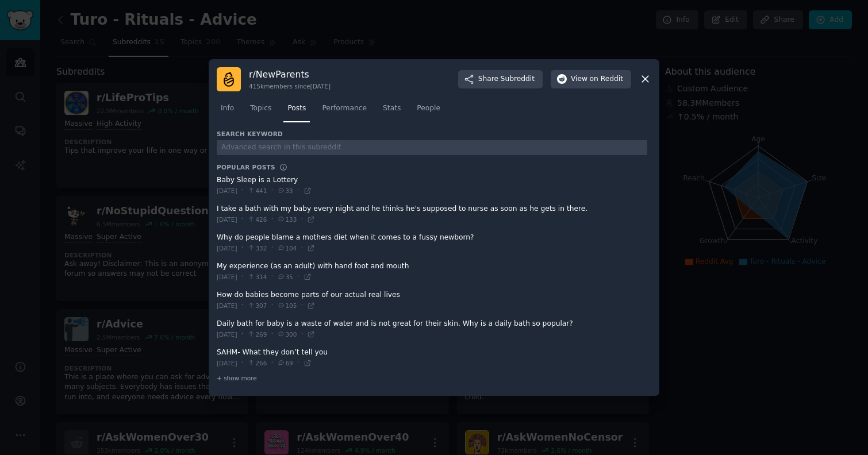
click at [650, 84] on icon at bounding box center [645, 79] width 12 height 12
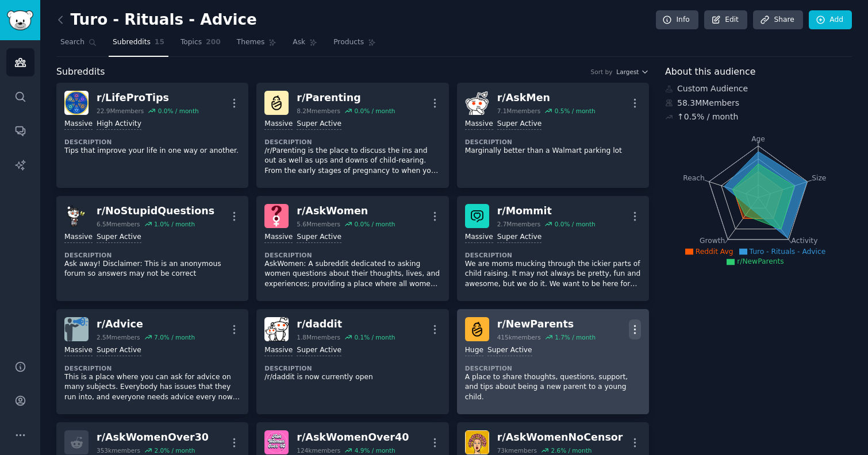
click at [634, 331] on icon "button" at bounding box center [634, 329] width 1 height 8
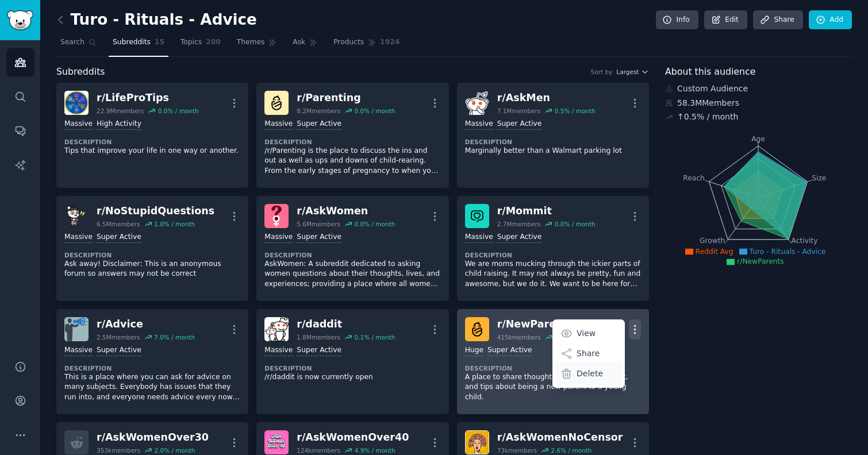
click at [599, 371] on div "Delete" at bounding box center [588, 373] width 68 height 24
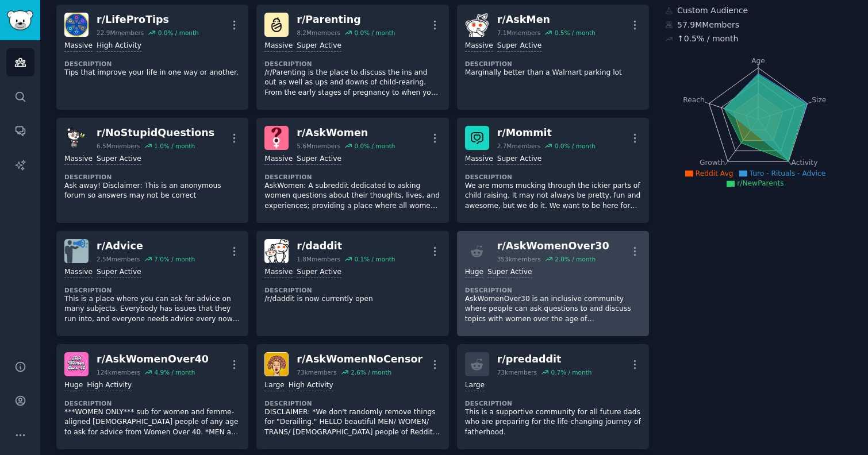
scroll to position [83, 0]
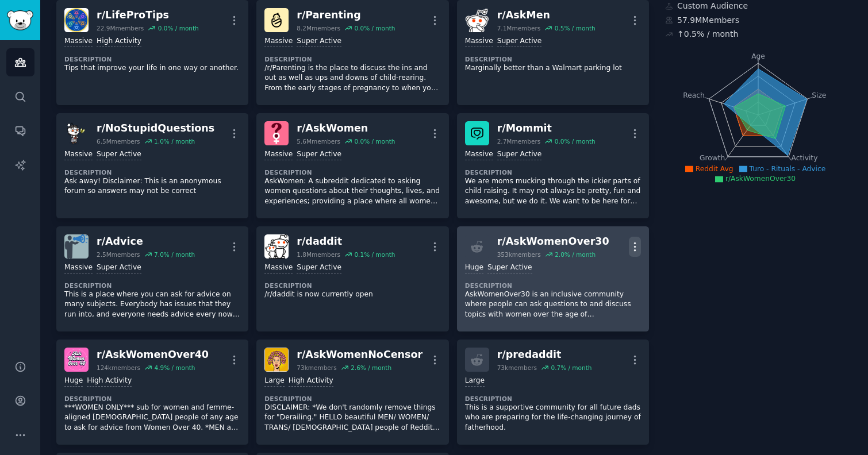
click at [636, 246] on icon "button" at bounding box center [635, 247] width 12 height 12
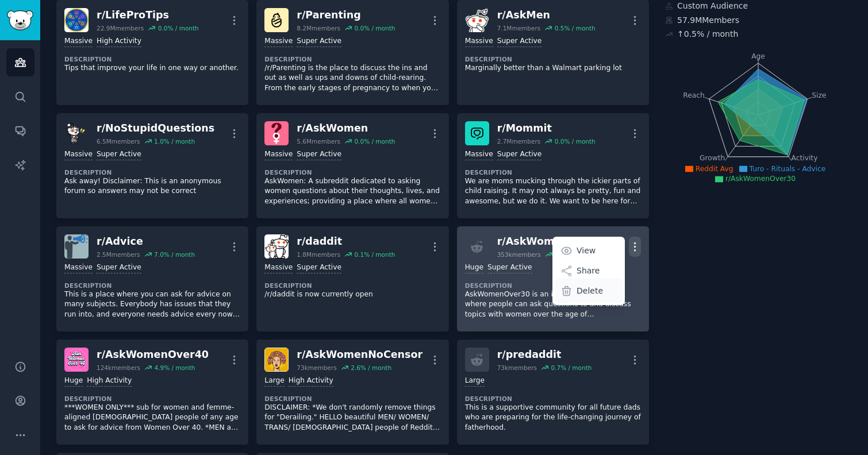
click at [596, 290] on p "Delete" at bounding box center [589, 291] width 26 height 12
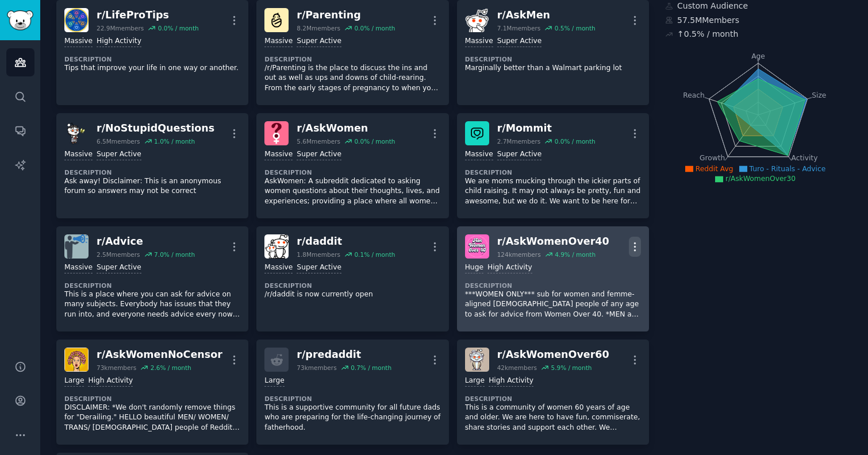
click at [635, 245] on icon "button" at bounding box center [635, 247] width 12 height 12
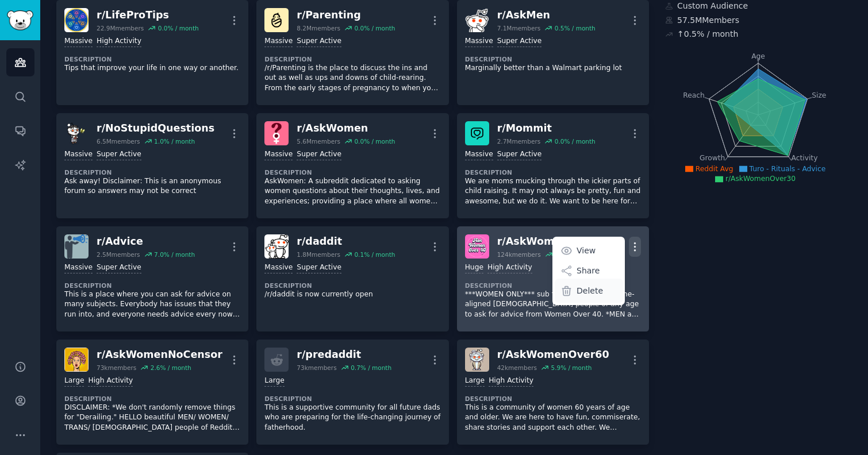
click at [587, 291] on p "Delete" at bounding box center [589, 291] width 26 height 12
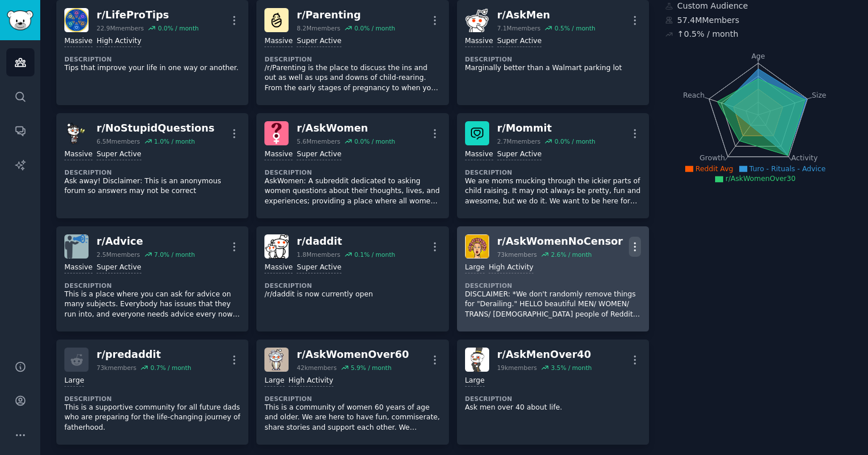
click at [634, 242] on icon "button" at bounding box center [635, 247] width 12 height 12
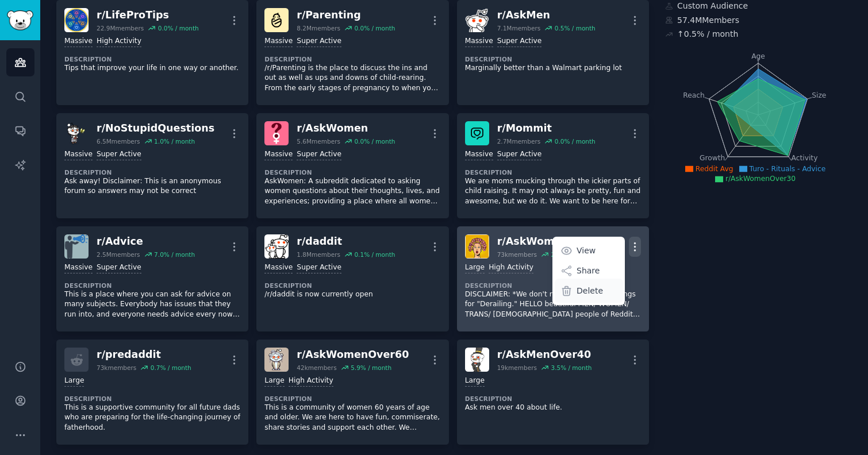
click at [591, 294] on p "Delete" at bounding box center [589, 291] width 26 height 12
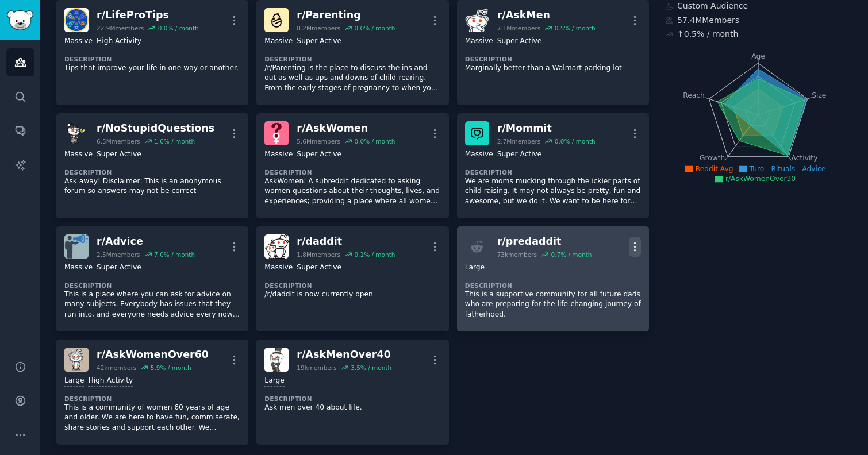
click at [629, 245] on icon "button" at bounding box center [635, 247] width 12 height 12
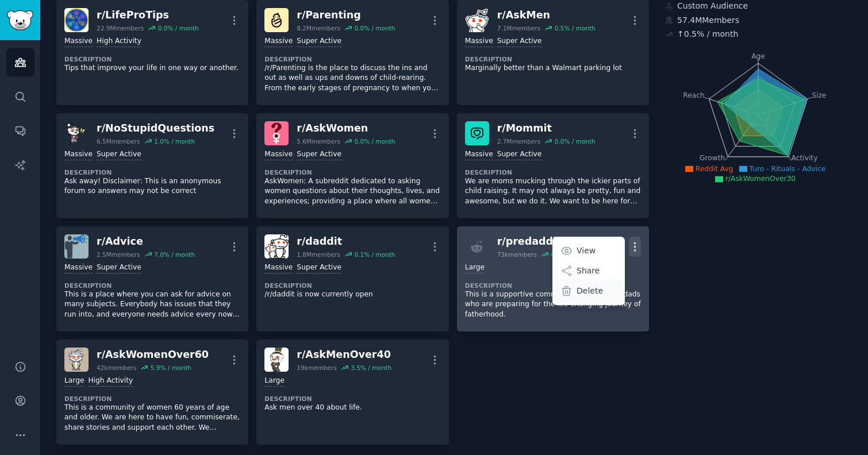
click at [587, 289] on p "Delete" at bounding box center [589, 291] width 26 height 12
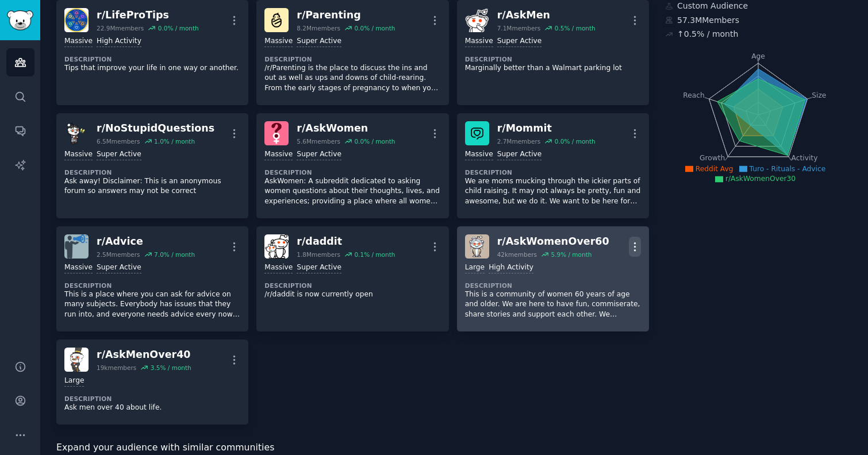
click at [634, 245] on icon "button" at bounding box center [634, 246] width 1 height 8
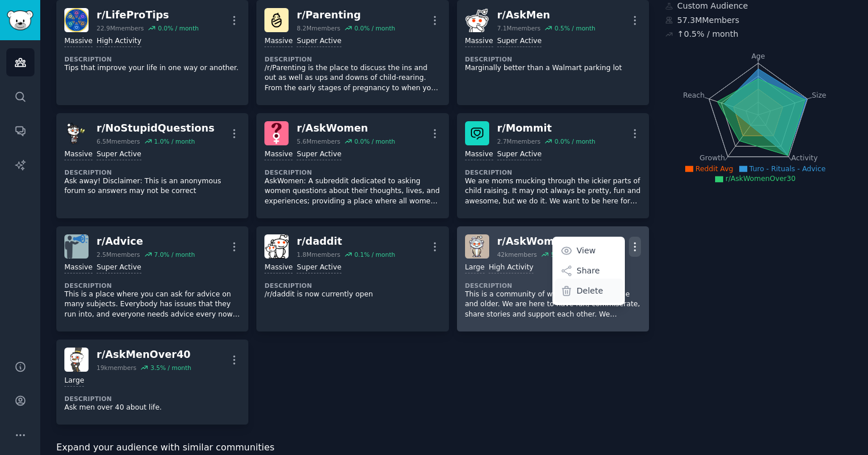
click at [602, 293] on div "Delete" at bounding box center [588, 291] width 68 height 24
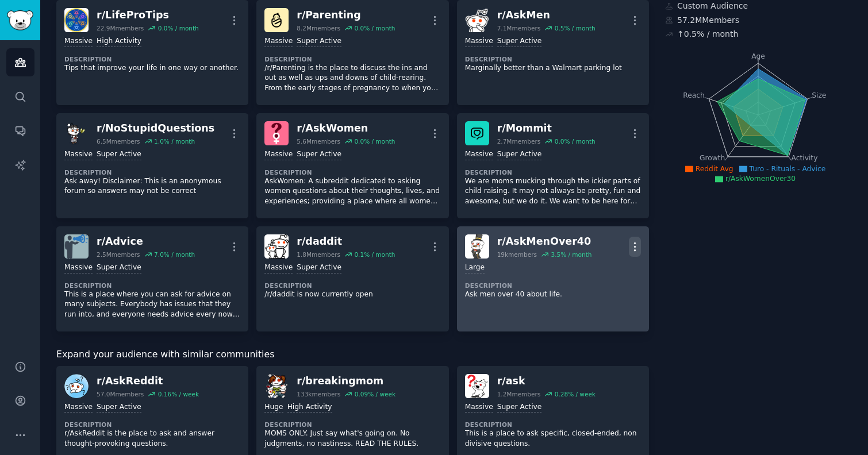
click at [631, 245] on icon "button" at bounding box center [635, 247] width 12 height 12
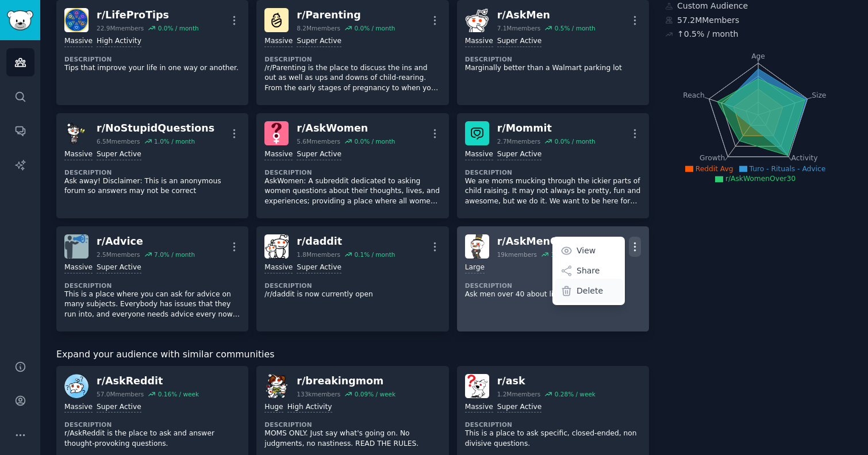
click at [584, 292] on p "Delete" at bounding box center [589, 291] width 26 height 12
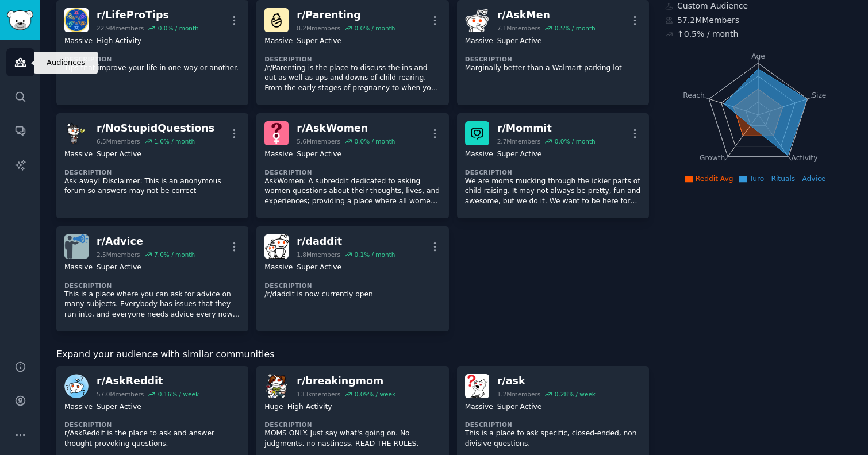
click at [20, 68] on icon "Sidebar" at bounding box center [20, 62] width 12 height 12
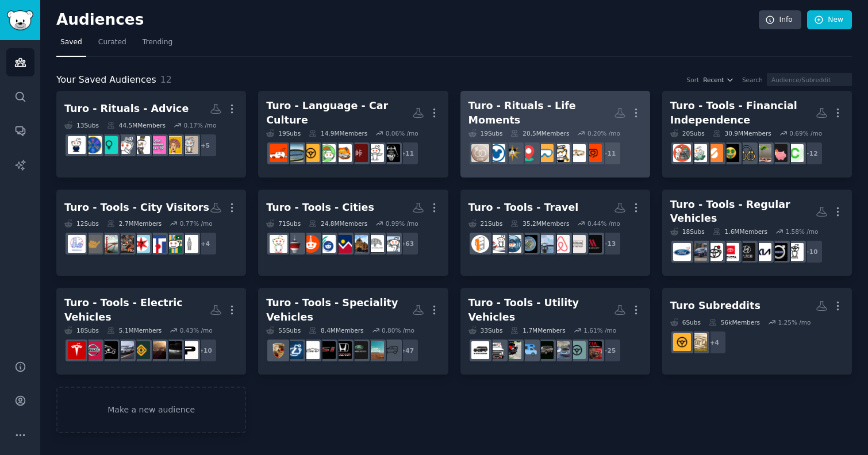
click at [542, 107] on div "Turo - Rituals - Life Moments" at bounding box center [540, 113] width 145 height 28
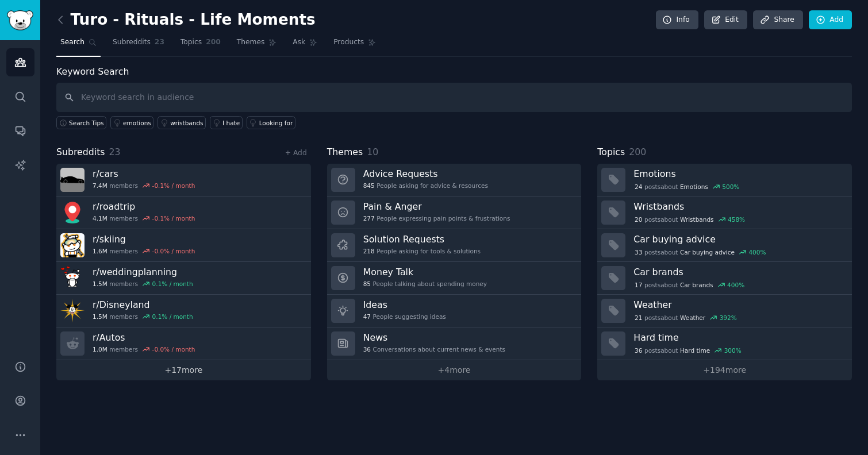
click at [192, 373] on link "+ 17 more" at bounding box center [183, 370] width 255 height 20
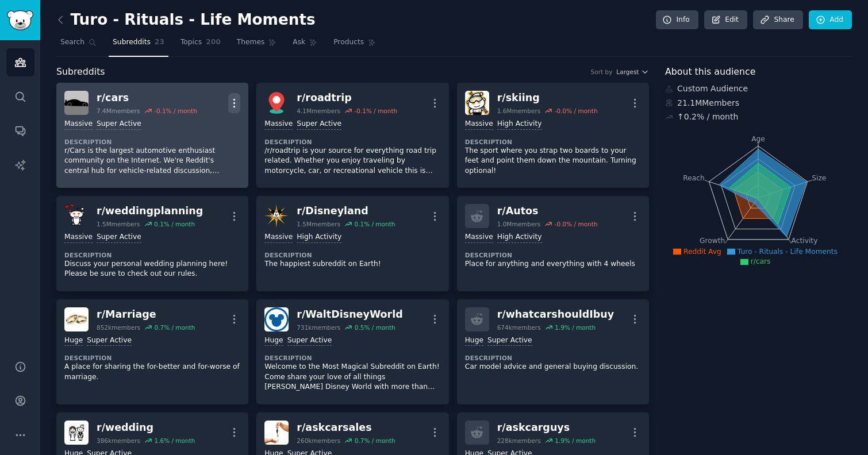
click at [232, 102] on icon "button" at bounding box center [234, 103] width 12 height 12
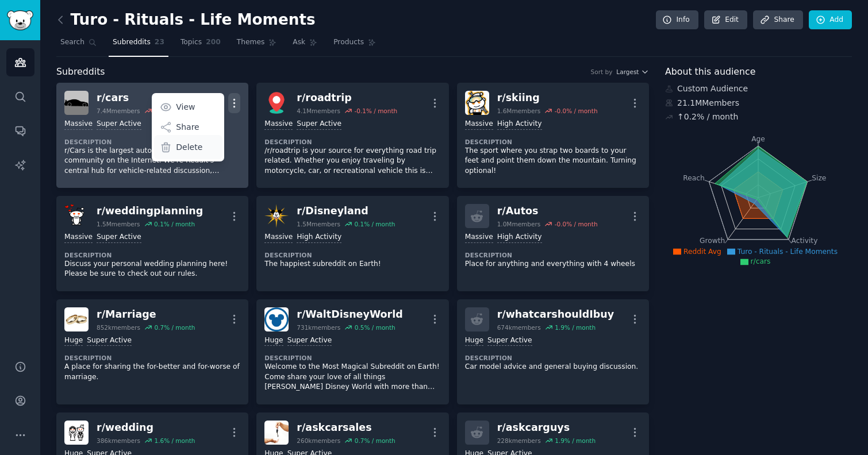
click at [184, 152] on p "Delete" at bounding box center [189, 147] width 26 height 12
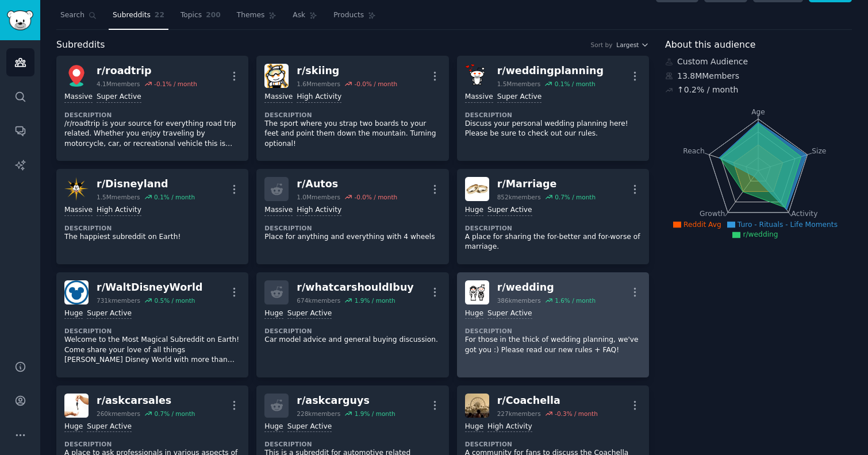
scroll to position [29, 0]
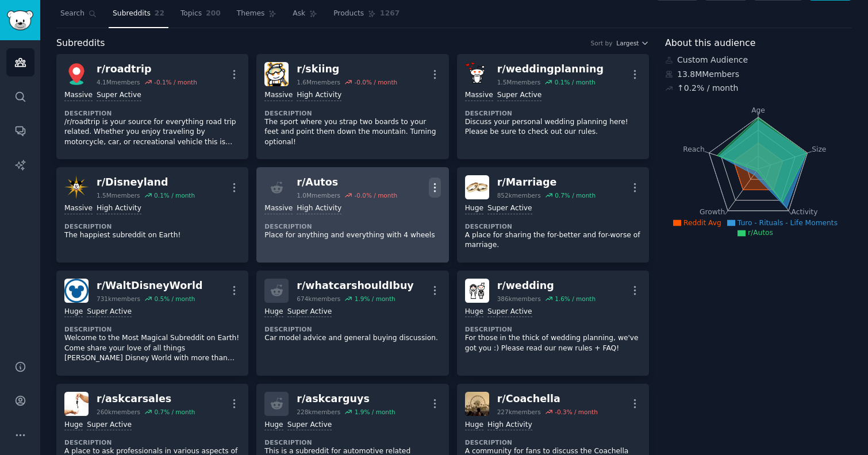
click at [430, 180] on button "More" at bounding box center [435, 188] width 12 height 20
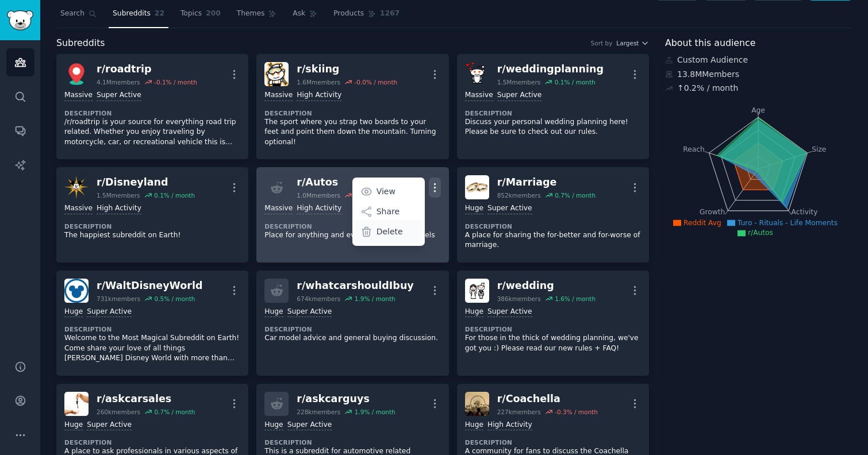
click at [396, 235] on p "Delete" at bounding box center [389, 232] width 26 height 12
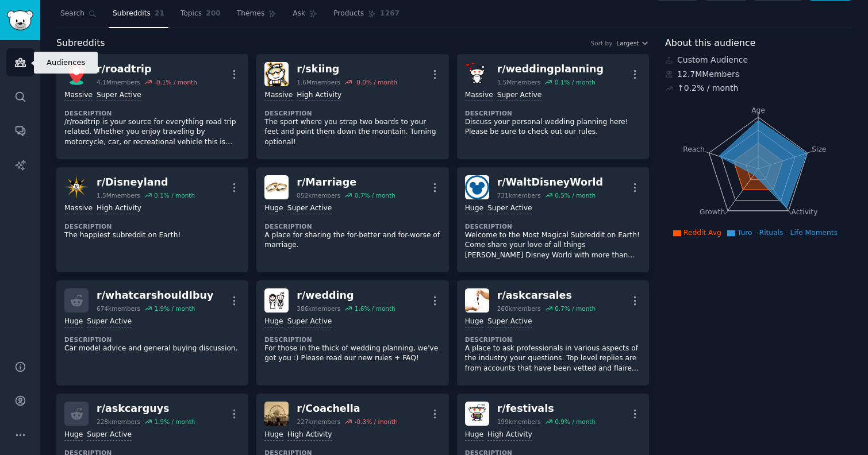
click at [23, 57] on icon "Sidebar" at bounding box center [20, 62] width 12 height 12
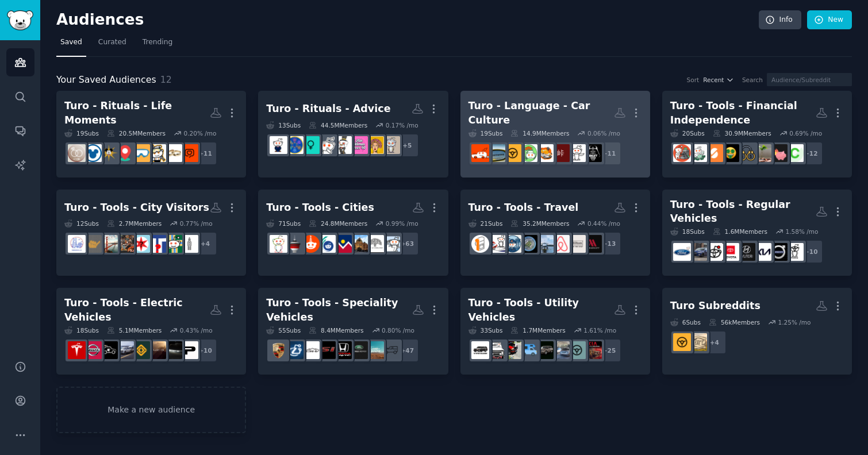
click at [527, 109] on div "Turo - Language - Car Culture" at bounding box center [540, 113] width 145 height 28
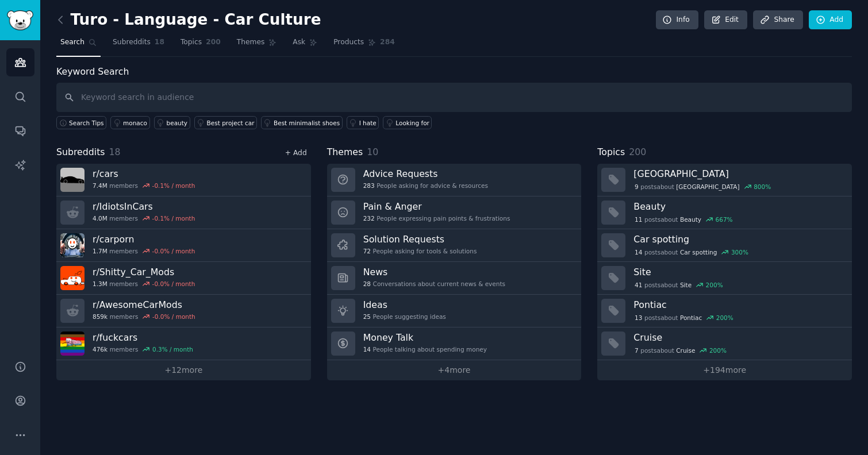
click at [297, 153] on link "+ Add" at bounding box center [296, 153] width 22 height 8
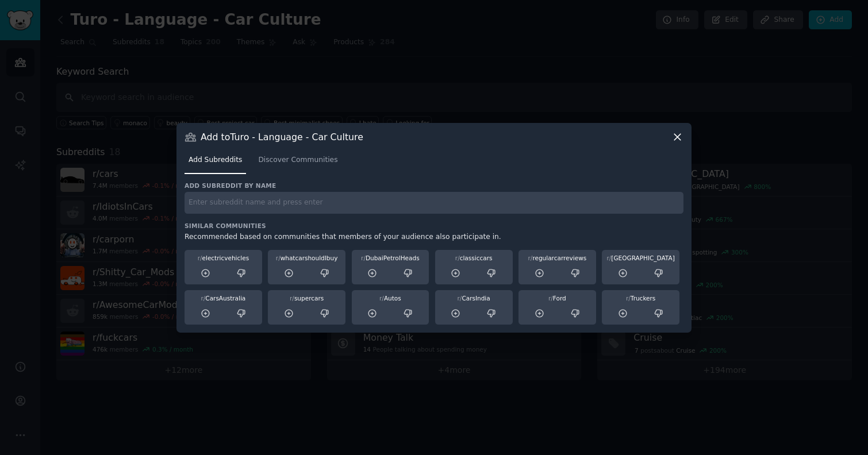
click at [277, 205] on input "text" at bounding box center [433, 203] width 499 height 22
type input "autos"
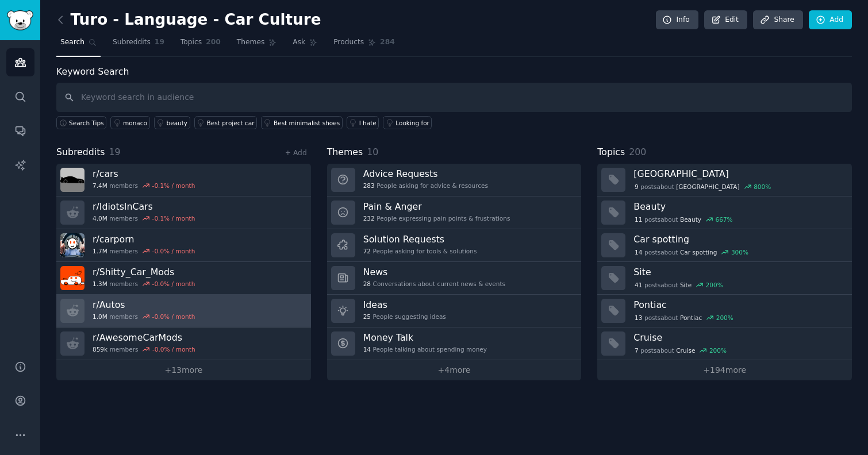
click at [159, 317] on div "-0.0 % / month" at bounding box center [173, 317] width 43 height 8
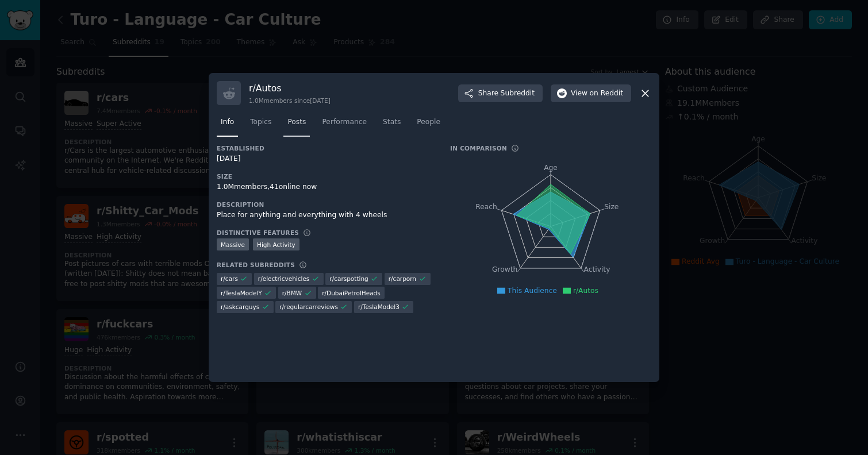
click at [295, 126] on span "Posts" at bounding box center [296, 122] width 18 height 10
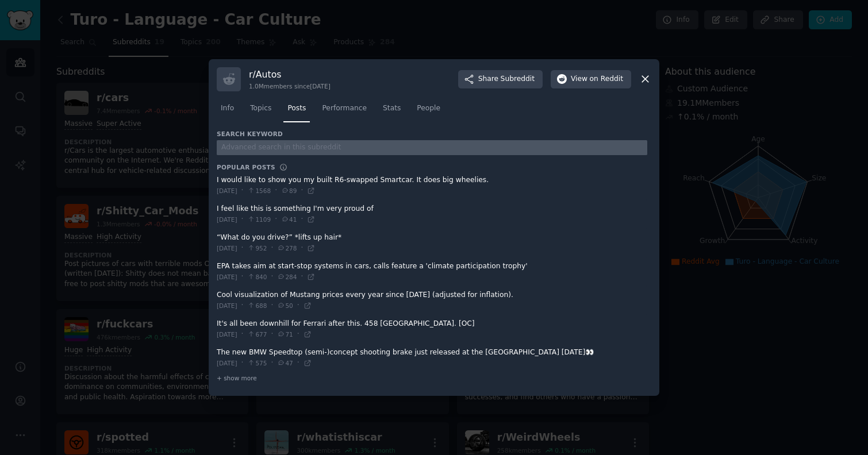
click at [285, 151] on input "text" at bounding box center [432, 148] width 430 height 16
type input "turo"
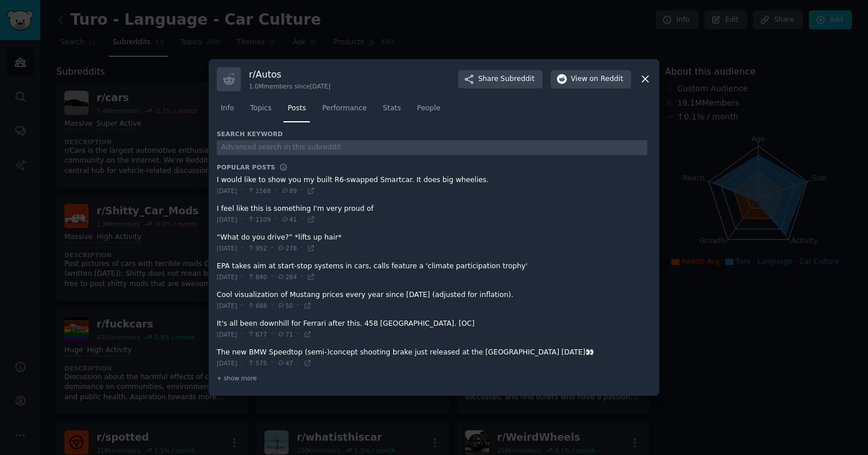
click at [637, 82] on div "r/ Autos 1.0M members since [DATE] Share Subreddit View on Reddit" at bounding box center [434, 79] width 434 height 24
click at [645, 86] on div "r/ Autos 1.0M members since [DATE] Share Subreddit View on Reddit" at bounding box center [434, 79] width 434 height 24
click at [649, 77] on icon at bounding box center [645, 79] width 12 height 12
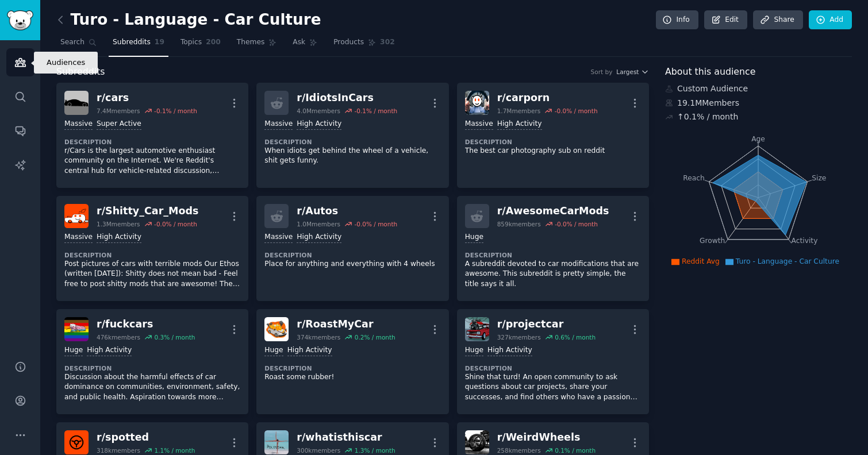
click at [18, 63] on icon "Sidebar" at bounding box center [20, 62] width 12 height 12
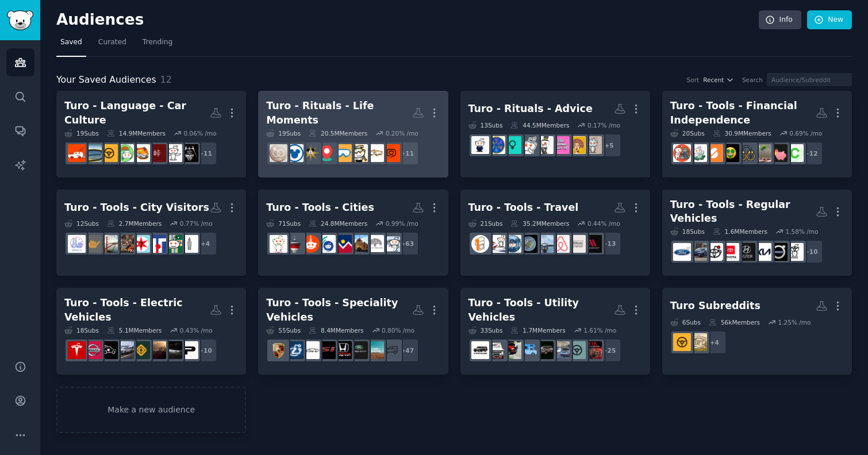
click at [325, 110] on div "Turo - Rituals - Life Moments" at bounding box center [338, 113] width 145 height 28
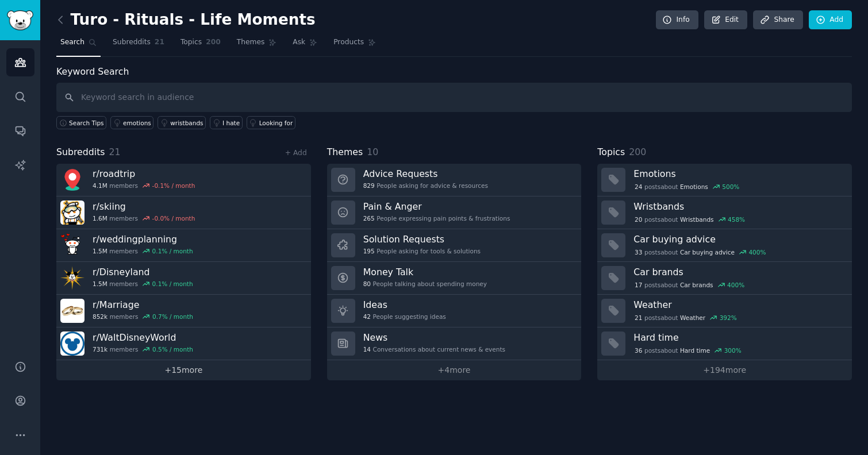
click at [192, 367] on link "+ 15 more" at bounding box center [183, 370] width 255 height 20
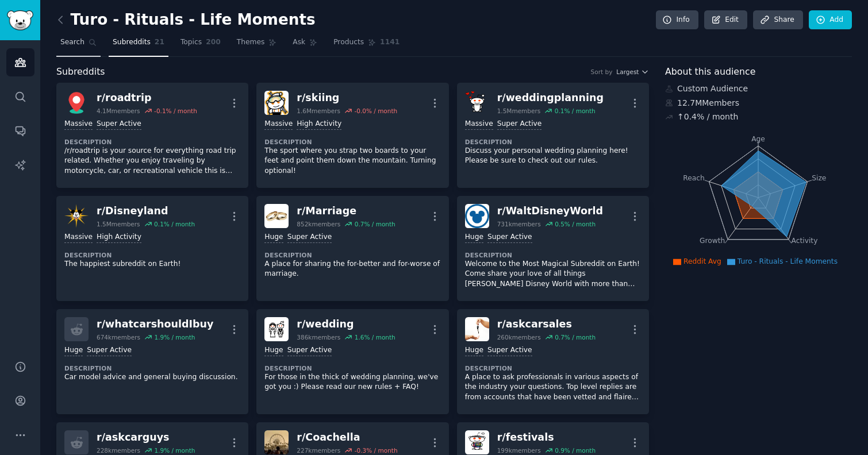
click at [99, 50] on link "Search" at bounding box center [78, 45] width 44 height 24
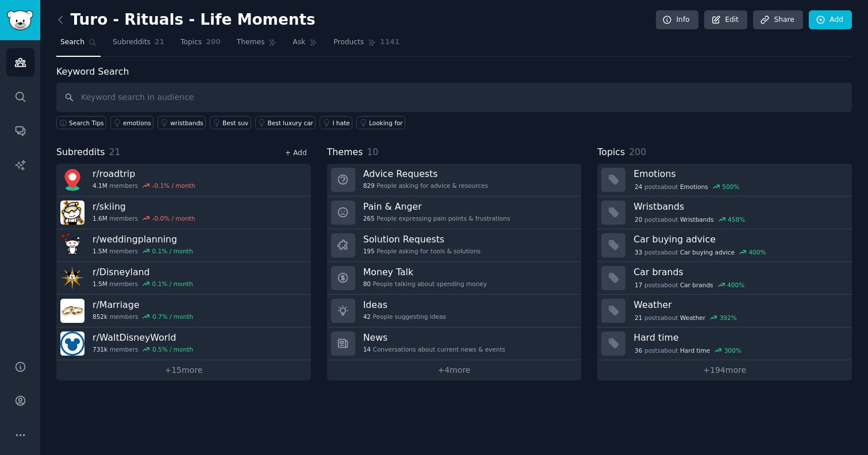
click at [300, 152] on link "+ Add" at bounding box center [296, 153] width 22 height 8
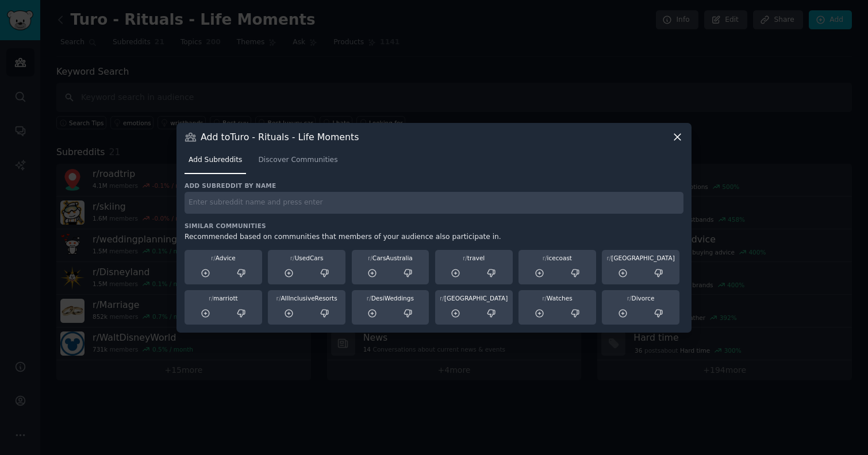
click at [678, 140] on icon at bounding box center [677, 137] width 12 height 12
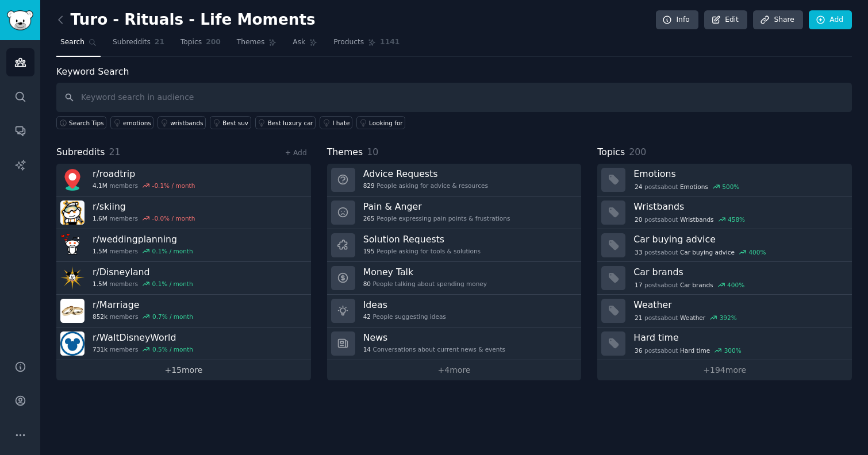
click at [170, 372] on link "+ 15 more" at bounding box center [183, 370] width 255 height 20
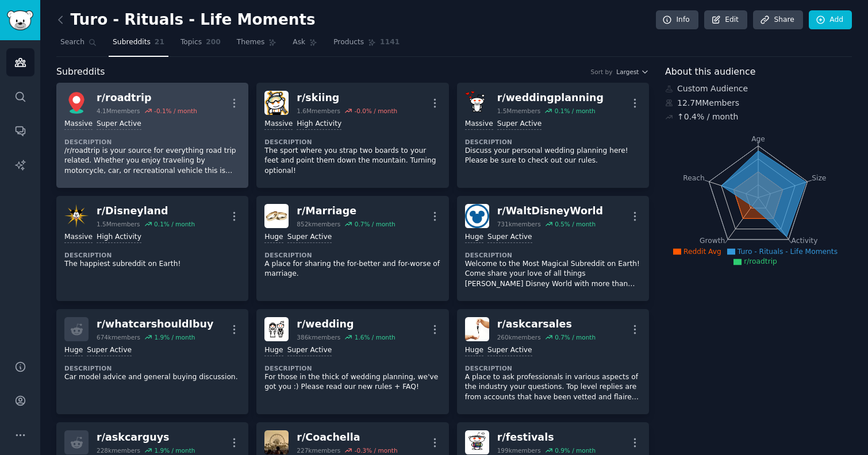
click at [160, 164] on p "/r/roadtrip is your source for everything road trip related. Whether you enjoy …" at bounding box center [152, 161] width 176 height 30
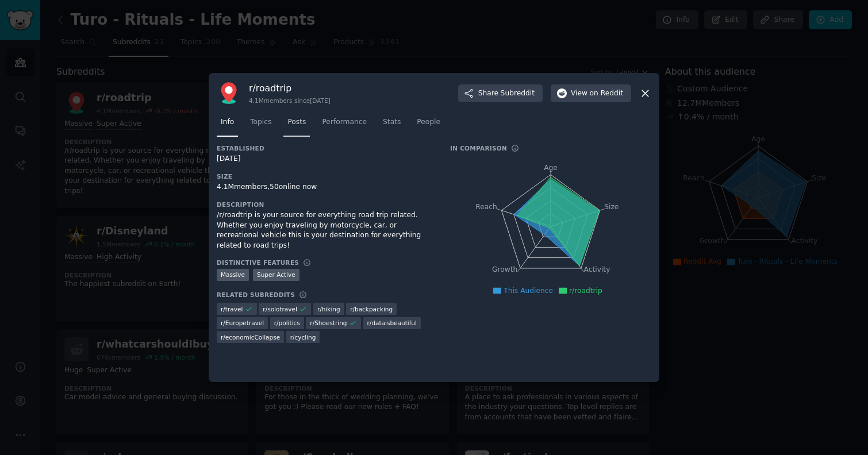
click at [298, 128] on link "Posts" at bounding box center [296, 125] width 26 height 24
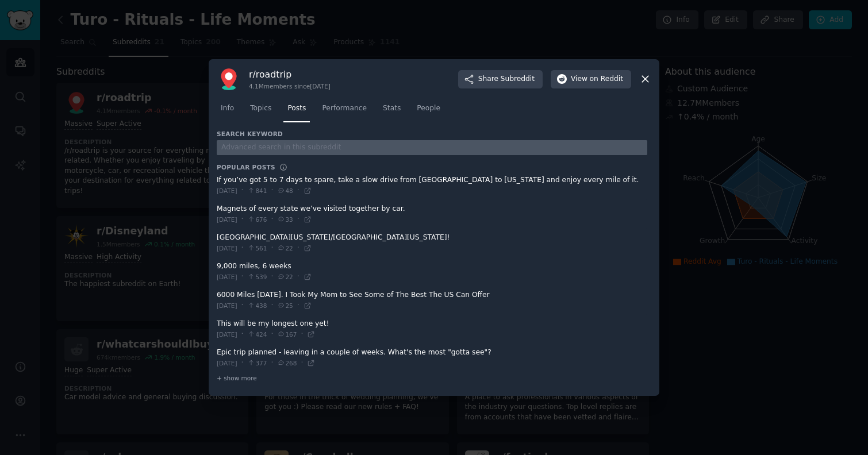
click at [288, 153] on input "text" at bounding box center [432, 148] width 430 height 16
type input "turo"
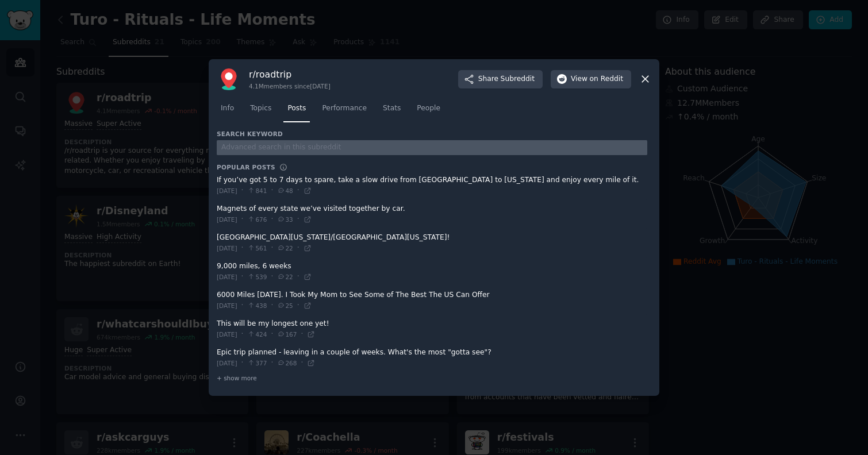
click at [287, 150] on input "text" at bounding box center [432, 148] width 430 height 16
type input "turo"
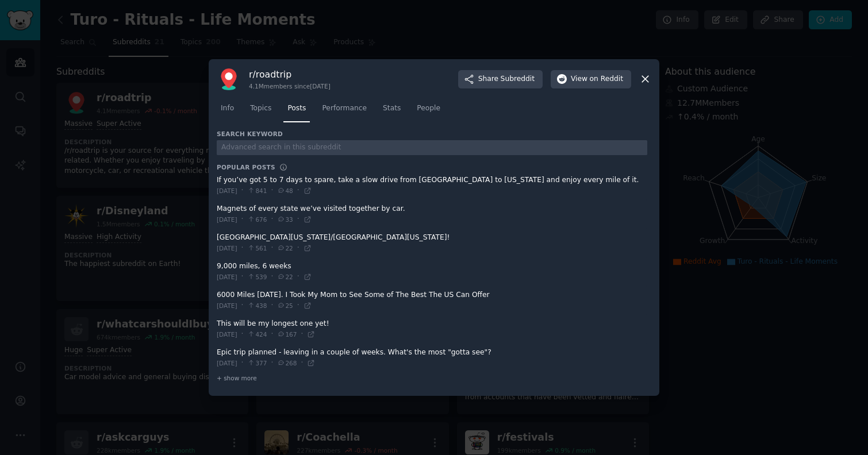
click at [639, 78] on icon at bounding box center [645, 79] width 12 height 12
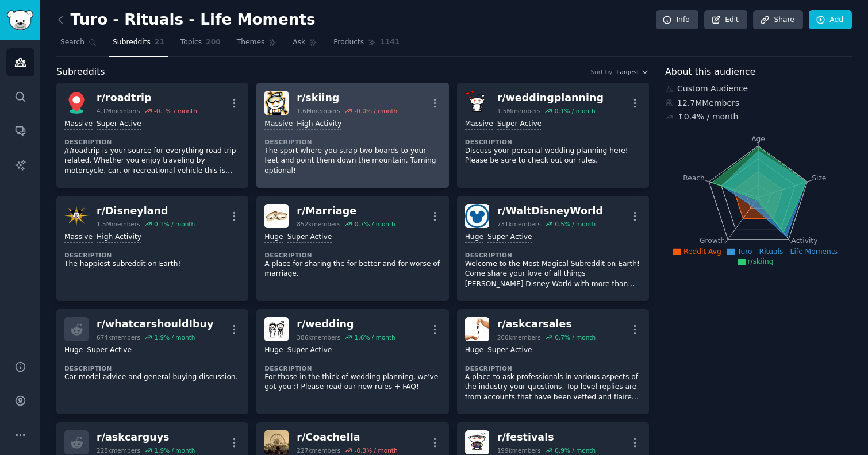
click at [381, 158] on p "The sport where you strap two boards to your feet and point them down the mount…" at bounding box center [352, 161] width 176 height 30
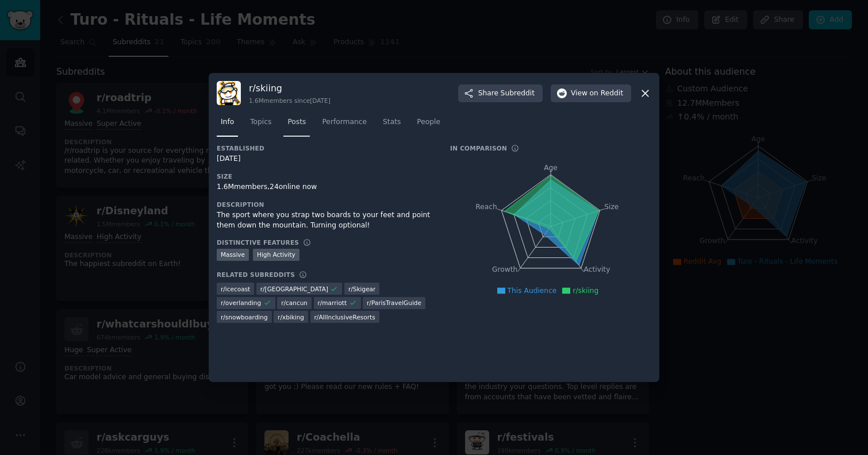
click at [290, 125] on span "Posts" at bounding box center [296, 122] width 18 height 10
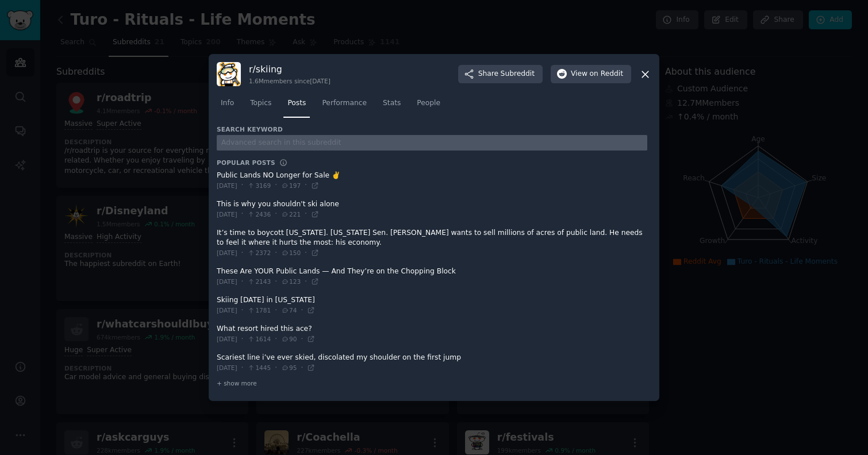
click at [277, 146] on input "text" at bounding box center [432, 143] width 430 height 16
type input "turo"
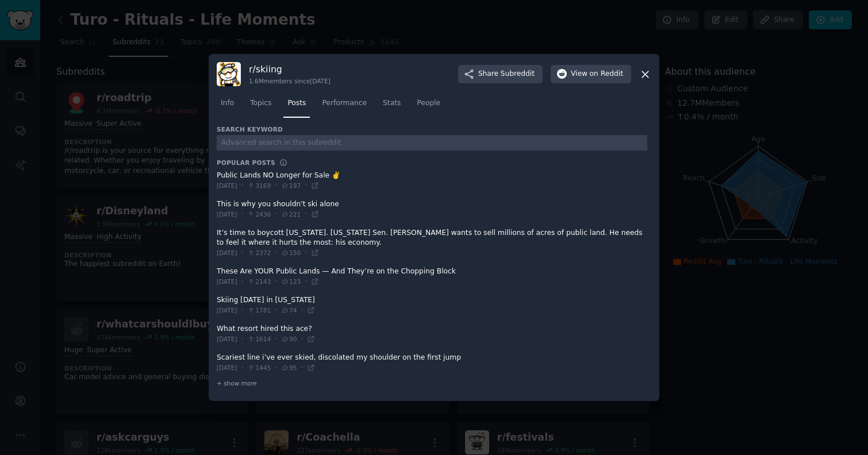
click at [117, 114] on div at bounding box center [434, 227] width 868 height 455
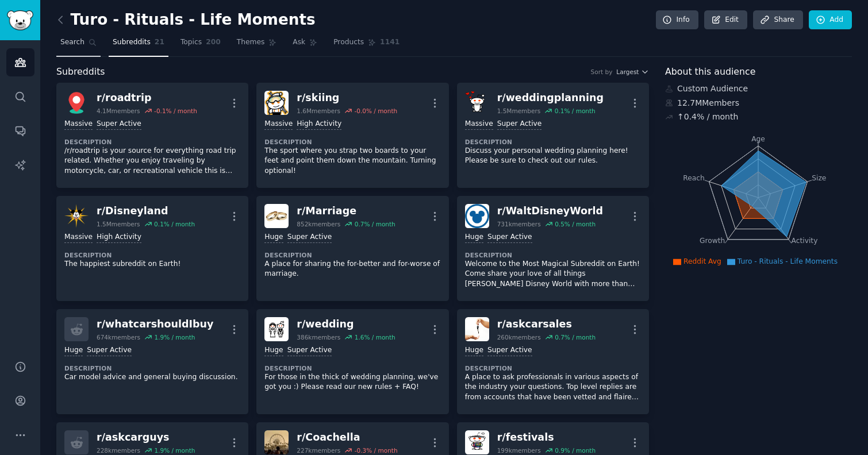
click at [82, 42] on span "Search" at bounding box center [72, 42] width 24 height 10
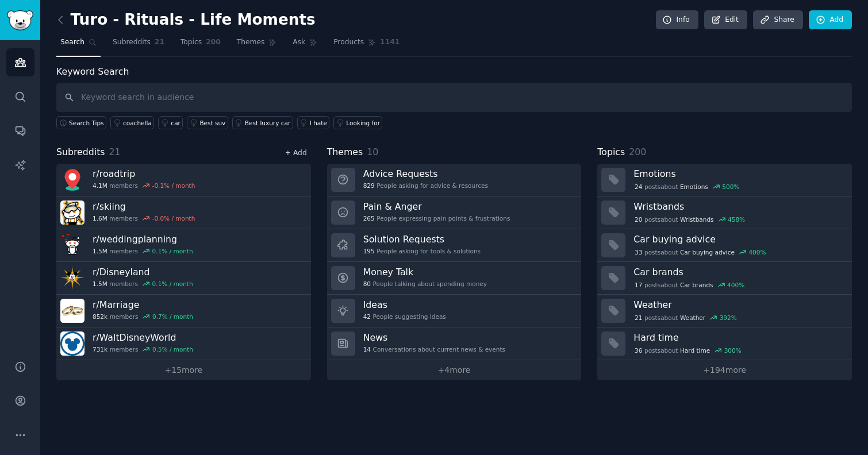
click at [300, 155] on link "+ Add" at bounding box center [296, 153] width 22 height 8
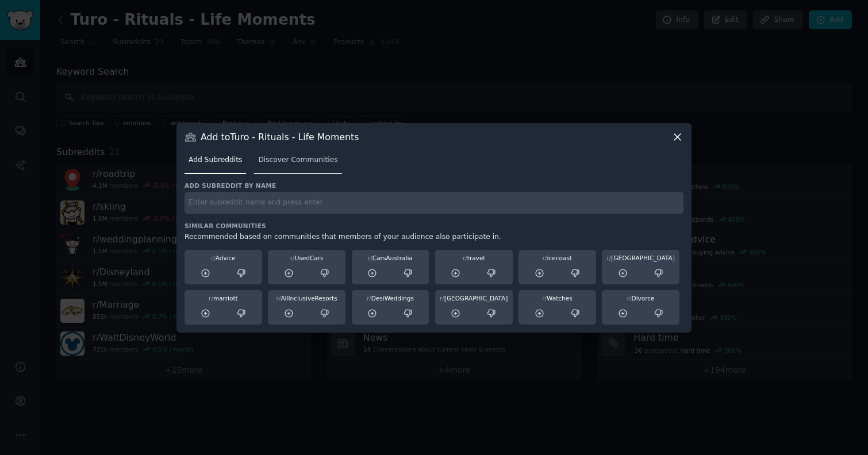
click at [281, 171] on link "Discover Communities" at bounding box center [297, 163] width 87 height 24
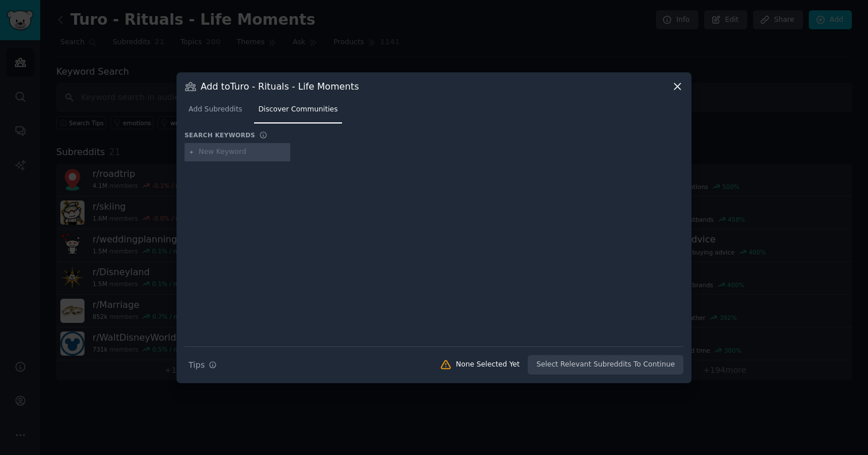
click at [243, 146] on div at bounding box center [237, 152] width 106 height 18
click at [233, 151] on input "text" at bounding box center [242, 152] width 87 height 10
type input "outdoors"
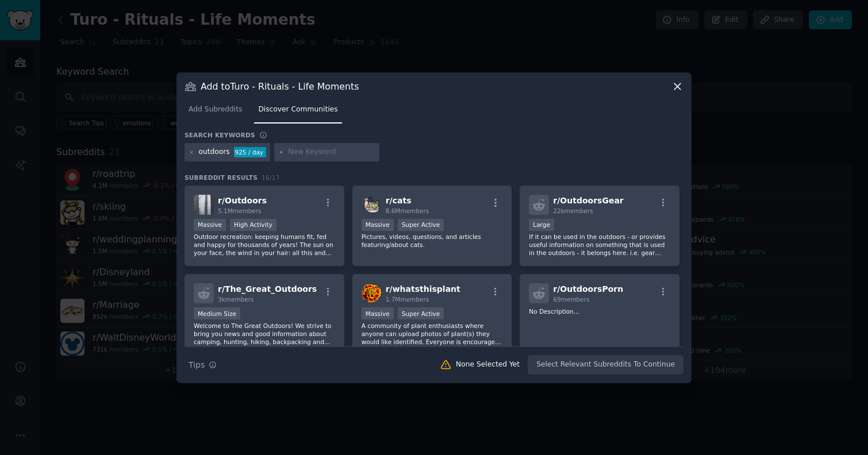
click at [677, 91] on icon at bounding box center [677, 86] width 12 height 12
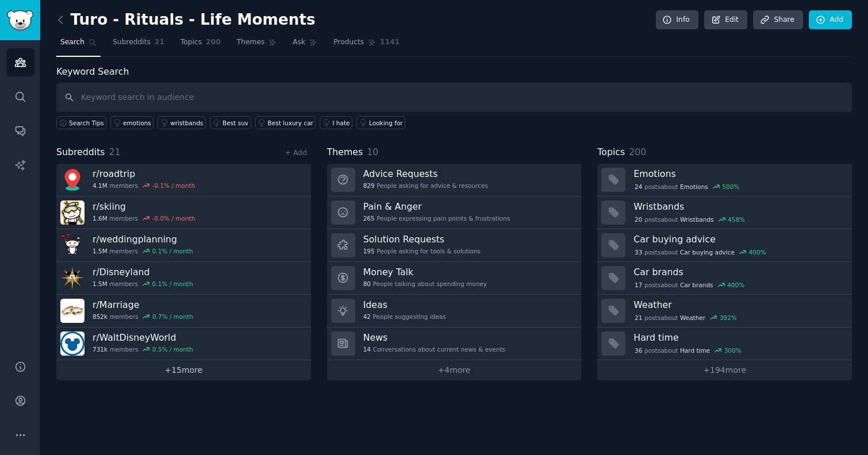
click at [184, 367] on link "+ 15 more" at bounding box center [183, 370] width 255 height 20
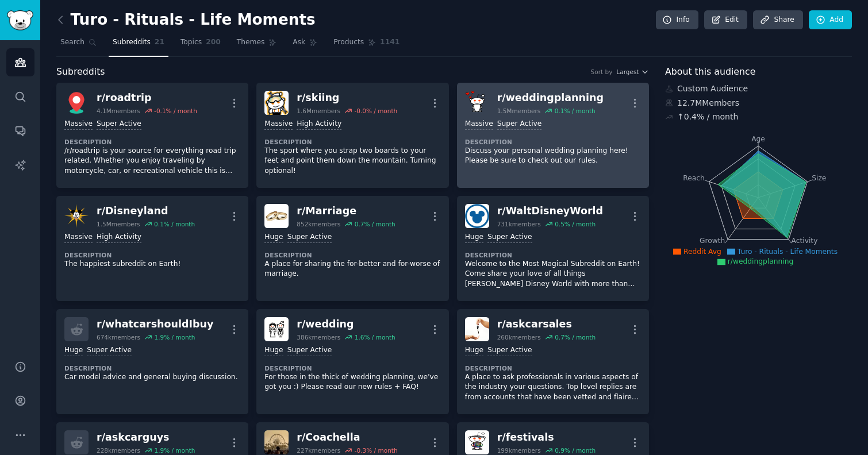
click at [568, 138] on dt "Description" at bounding box center [553, 142] width 176 height 8
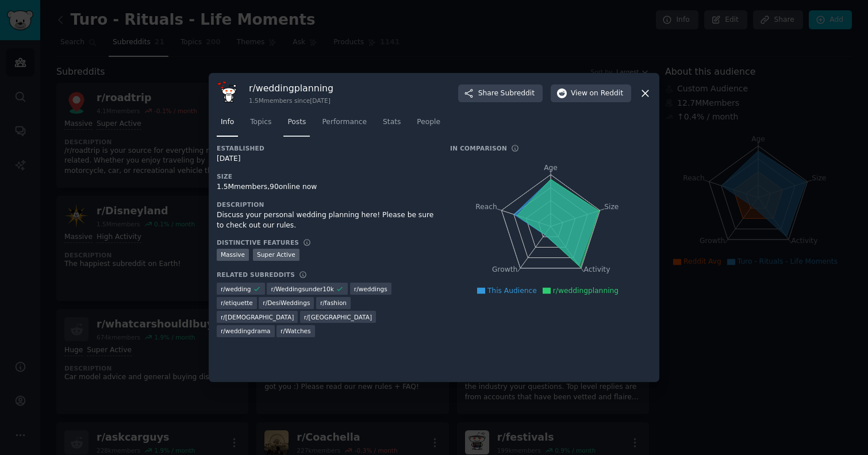
click at [302, 124] on span "Posts" at bounding box center [296, 122] width 18 height 10
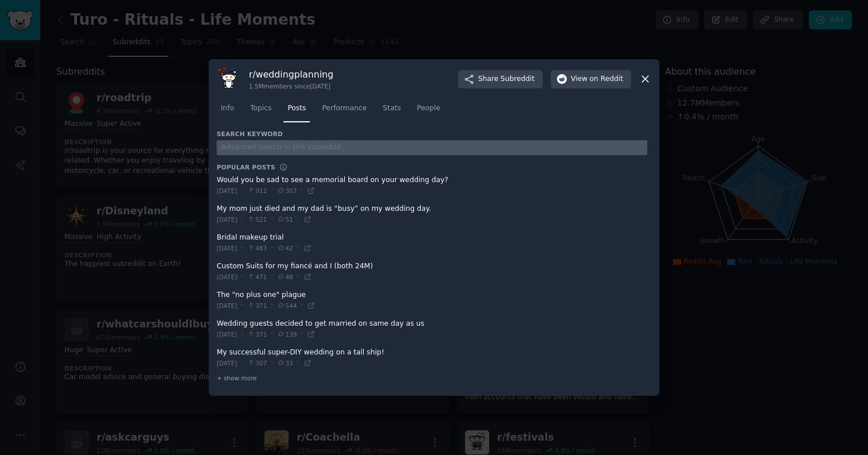
click at [285, 151] on input "text" at bounding box center [432, 148] width 430 height 16
type input "turo"
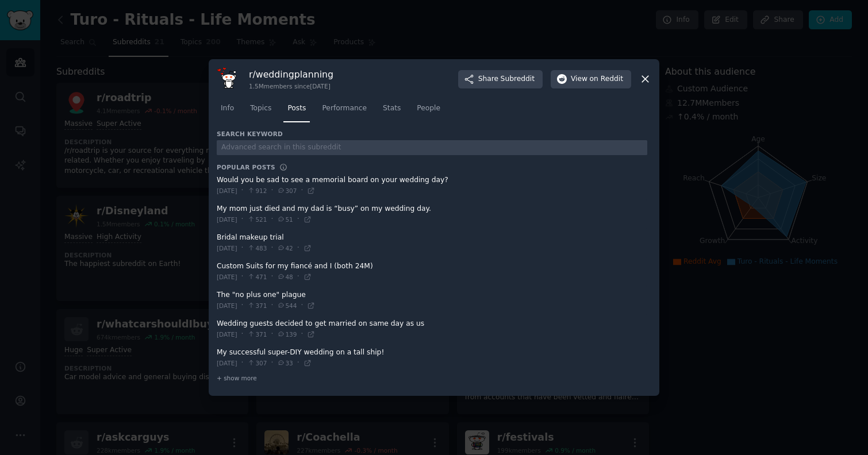
click at [156, 225] on div at bounding box center [434, 227] width 868 height 455
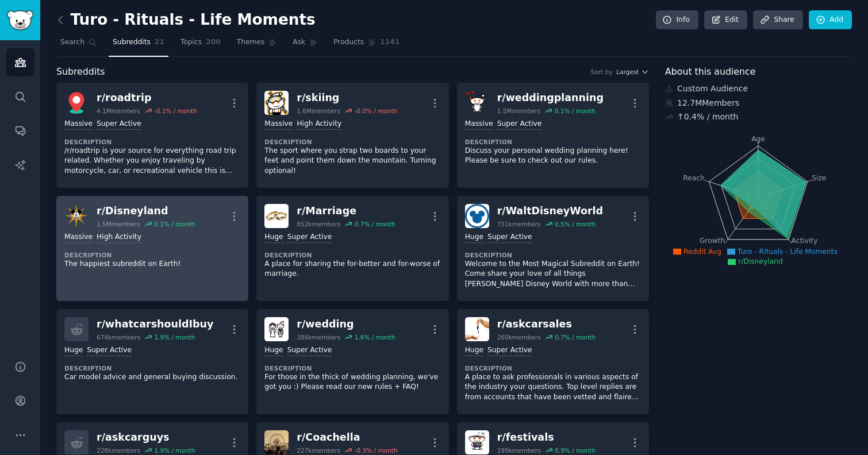
click at [210, 275] on link "r/ Disneyland 1.5M members 0.1 % / month More Massive High Activity Description…" at bounding box center [152, 248] width 192 height 105
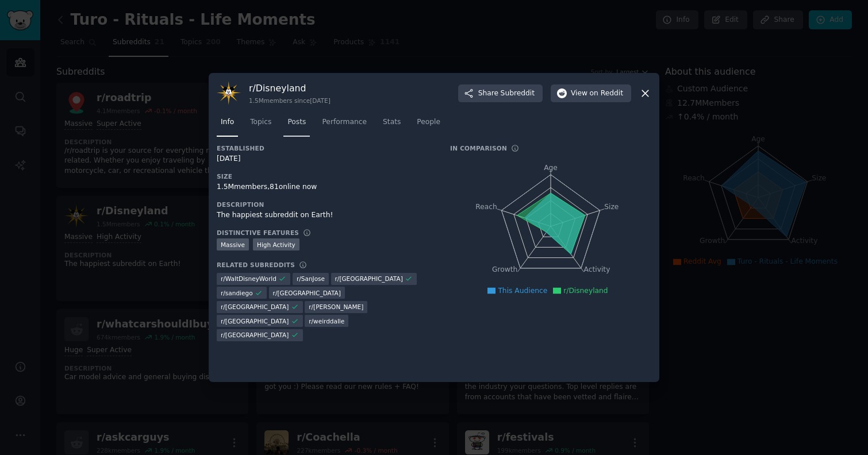
click at [301, 122] on span "Posts" at bounding box center [296, 122] width 18 height 10
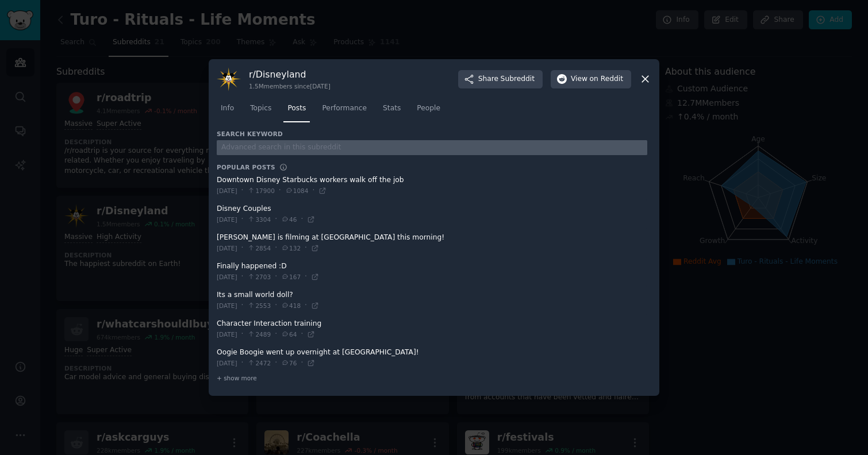
click at [282, 145] on input "text" at bounding box center [432, 148] width 430 height 16
type input "turo"
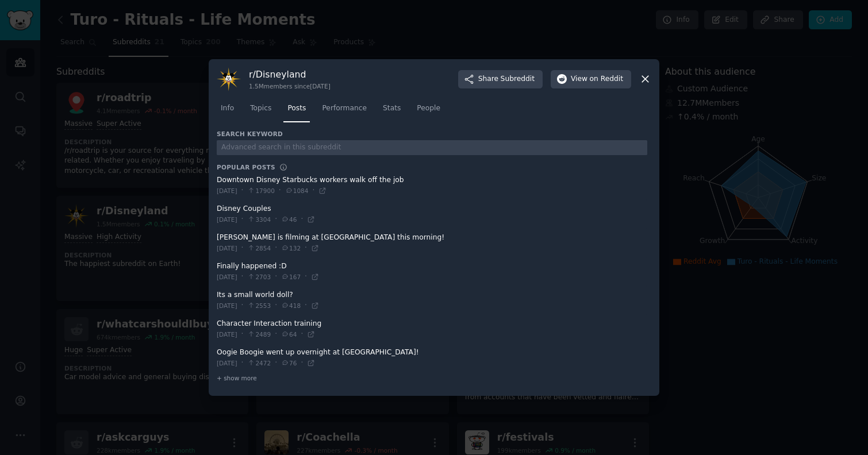
click at [183, 270] on div at bounding box center [434, 227] width 868 height 455
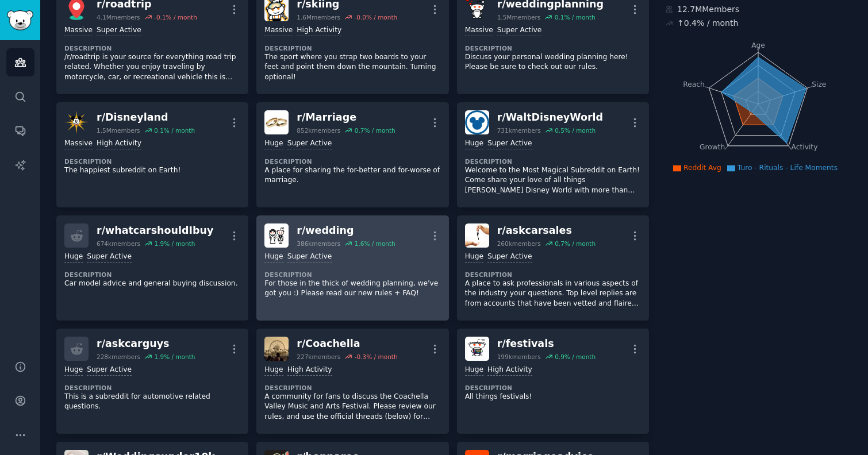
scroll to position [95, 0]
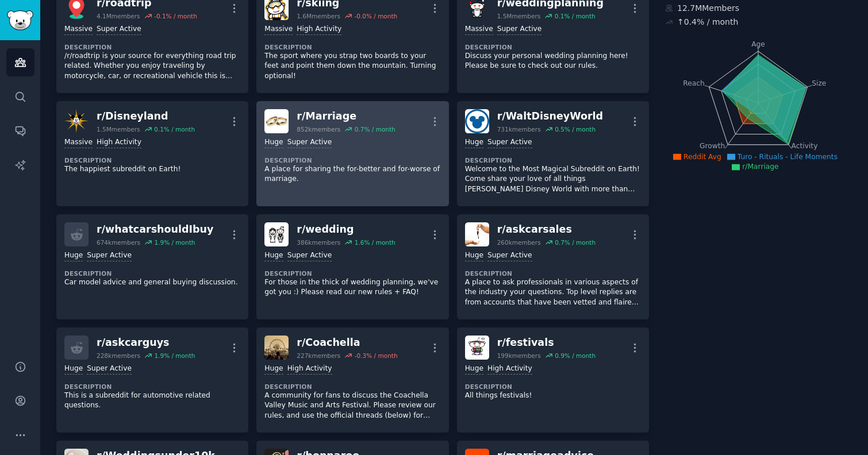
click at [363, 184] on div "Huge Super Active Description A place for sharing the for-better and for-worse …" at bounding box center [352, 160] width 176 height 55
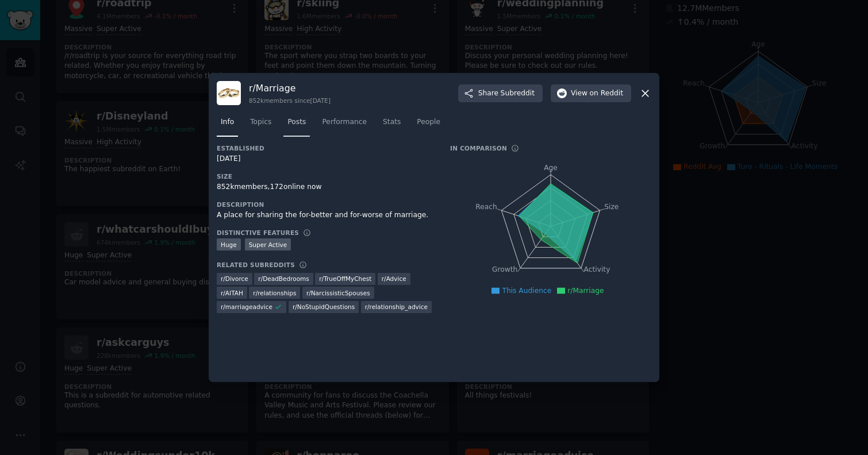
click at [290, 129] on link "Posts" at bounding box center [296, 125] width 26 height 24
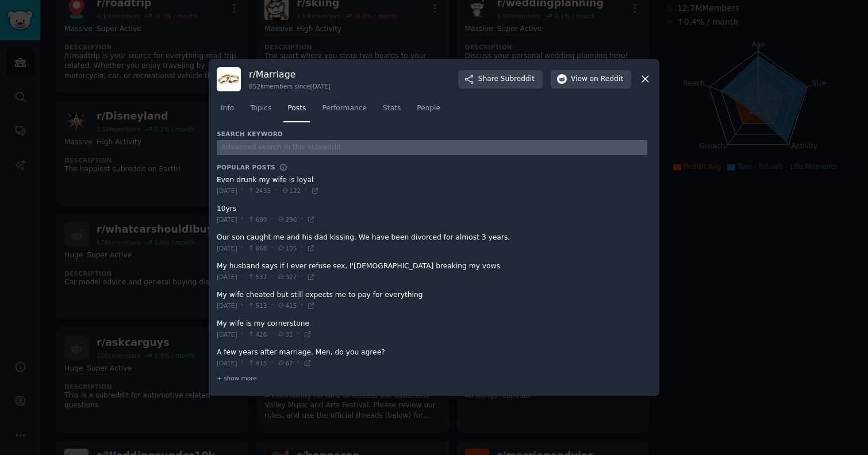
click at [253, 140] on input "text" at bounding box center [432, 148] width 430 height 16
type input "turo"
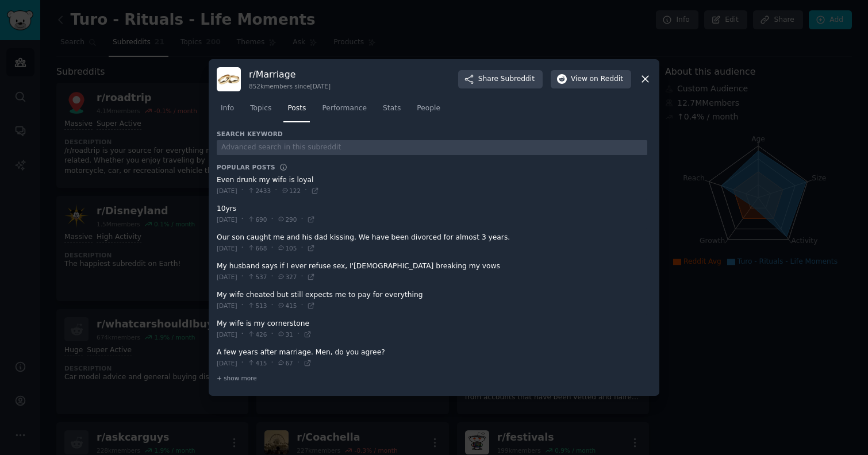
click at [645, 86] on div "r/ Marriage 852k members since [DATE] Share Subreddit View on Reddit" at bounding box center [434, 79] width 434 height 24
click at [646, 77] on icon at bounding box center [645, 79] width 6 height 6
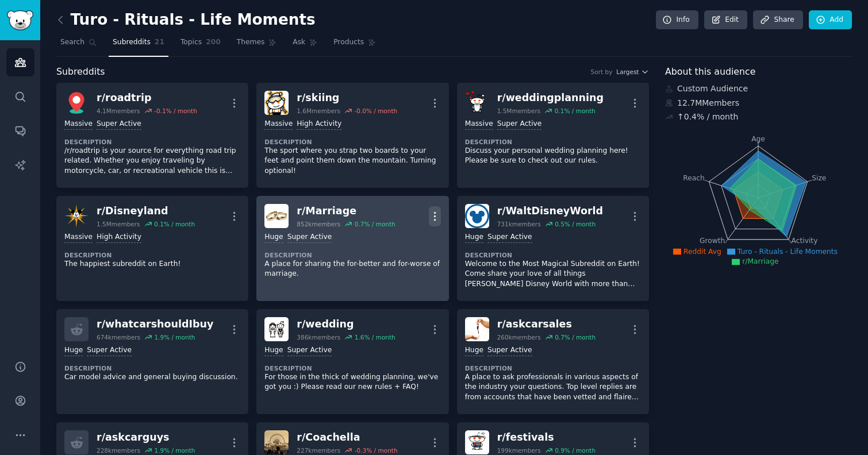
click at [431, 217] on icon "button" at bounding box center [435, 216] width 12 height 12
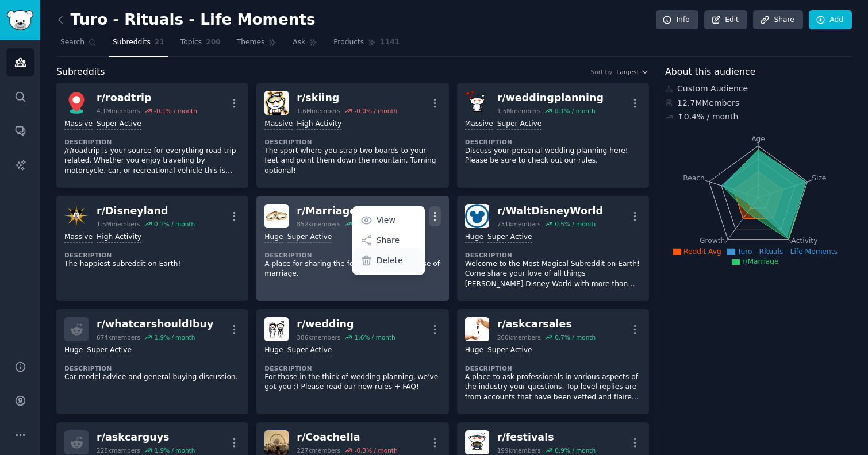
click at [387, 261] on p "Delete" at bounding box center [389, 261] width 26 height 12
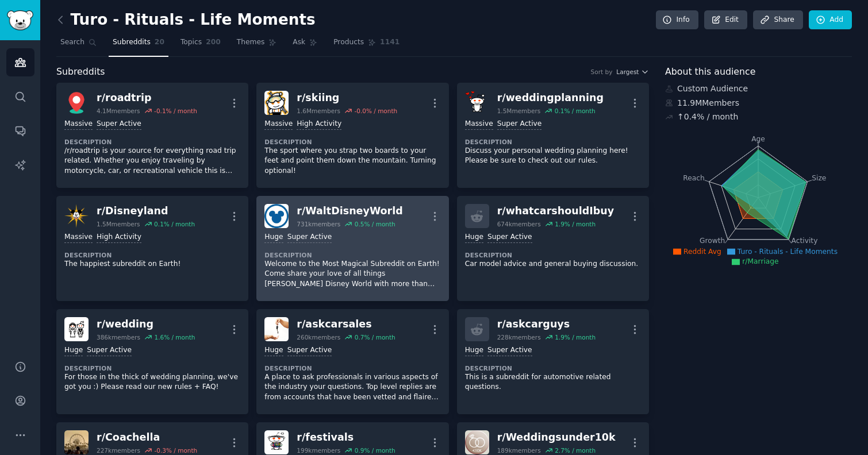
click at [361, 267] on p "Welcome to the Most Magical Subreddit on Earth! Come share your love of all thi…" at bounding box center [352, 274] width 176 height 30
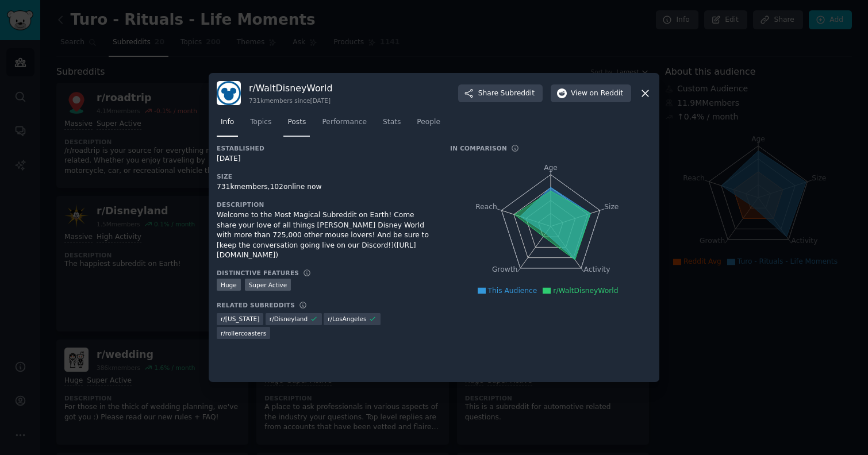
click at [295, 126] on span "Posts" at bounding box center [296, 122] width 18 height 10
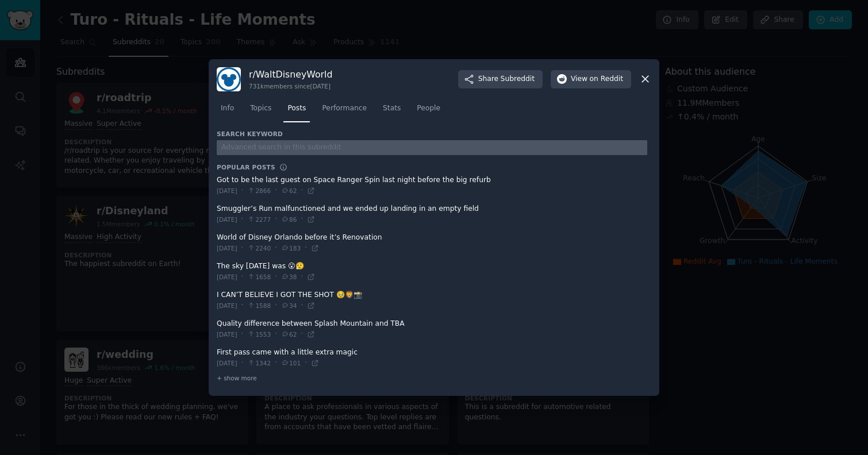
click at [258, 145] on input "text" at bounding box center [432, 148] width 430 height 16
type input "turo"
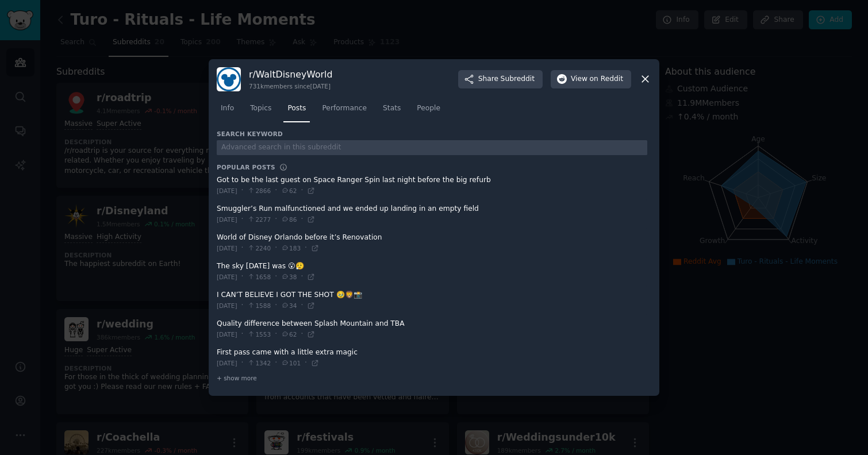
click at [652, 82] on div "r/ WaltDisneyWorld 731k members since [DATE] Share Subreddit View on Reddit Inf…" at bounding box center [434, 227] width 450 height 337
click at [646, 80] on icon at bounding box center [645, 79] width 12 height 12
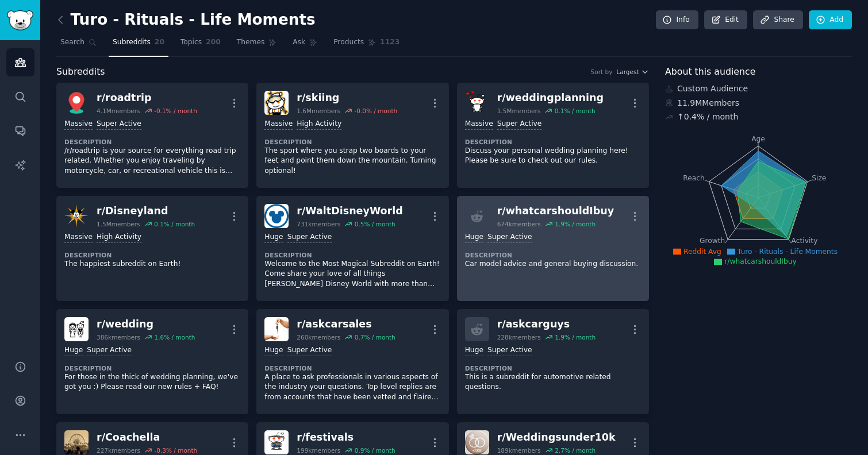
click at [544, 287] on link "r/ whatcarshouldIbuy 674k members 1.9 % / month More Huge Super Active Descript…" at bounding box center [553, 248] width 192 height 105
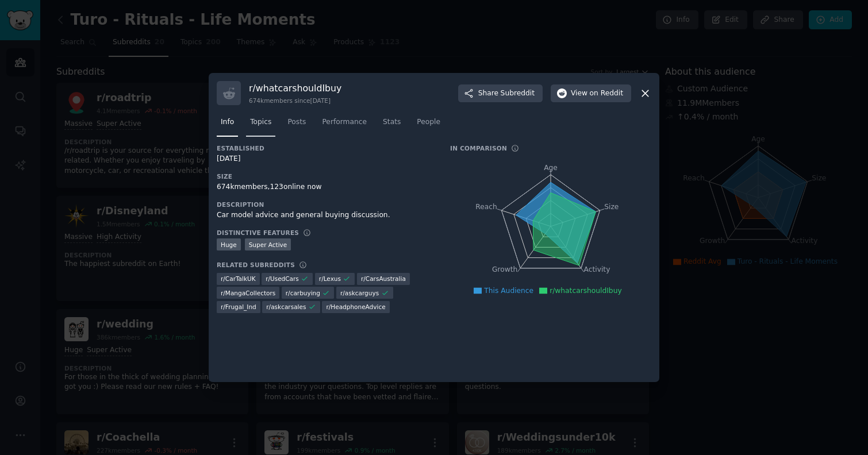
click at [264, 125] on span "Topics" at bounding box center [260, 122] width 21 height 10
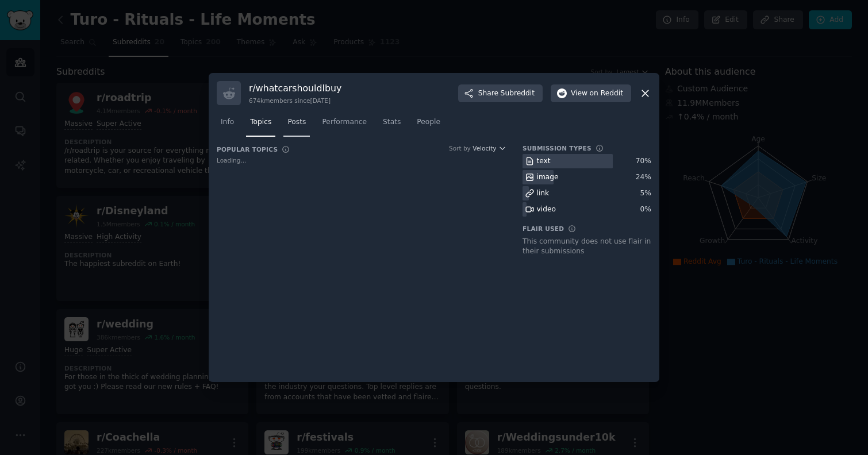
click at [302, 128] on link "Posts" at bounding box center [296, 125] width 26 height 24
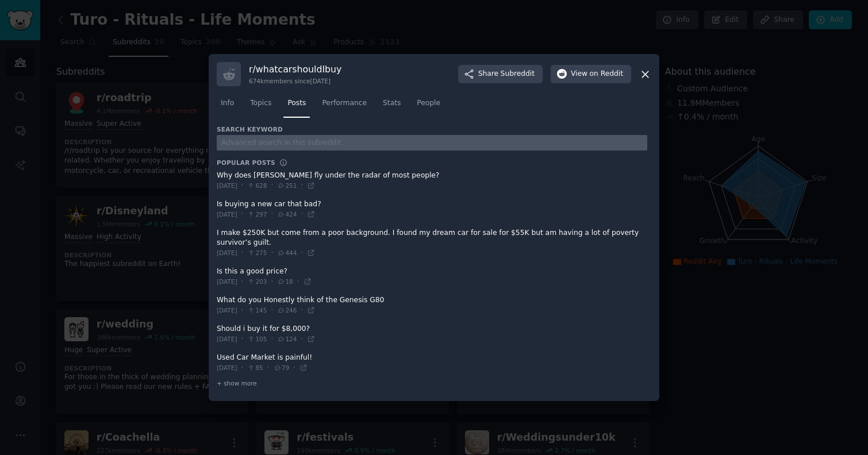
click at [272, 144] on input "text" at bounding box center [432, 143] width 430 height 16
type input "turo"
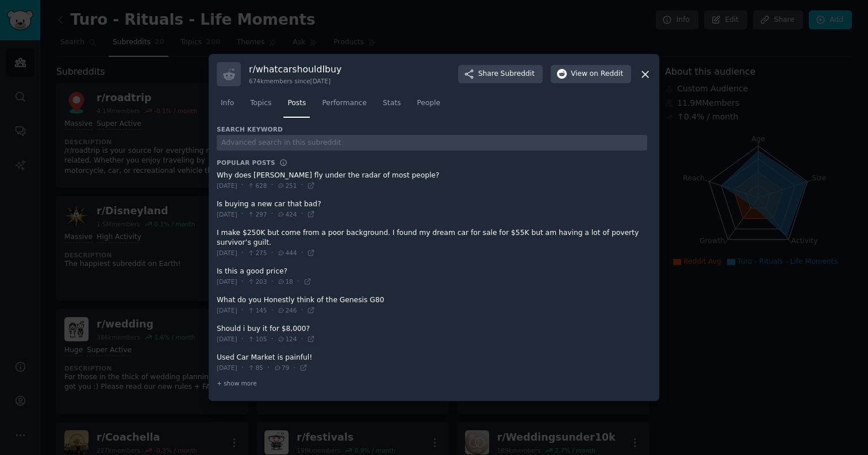
click at [180, 220] on div at bounding box center [434, 227] width 868 height 455
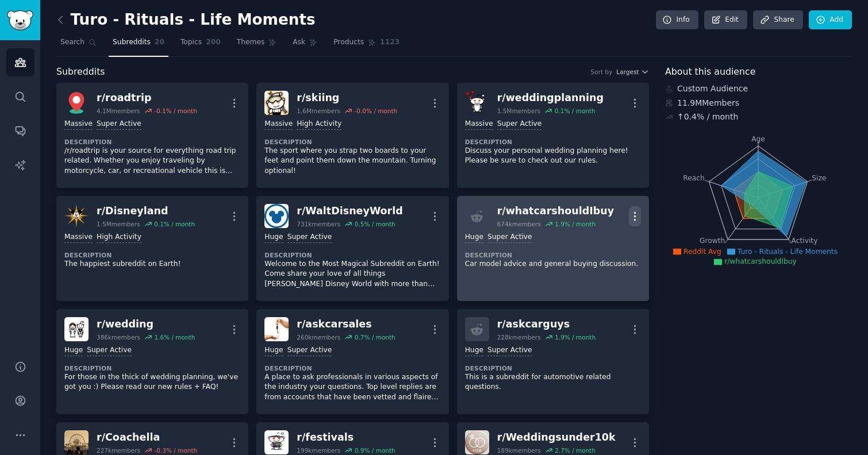
click at [637, 213] on icon "button" at bounding box center [635, 216] width 12 height 12
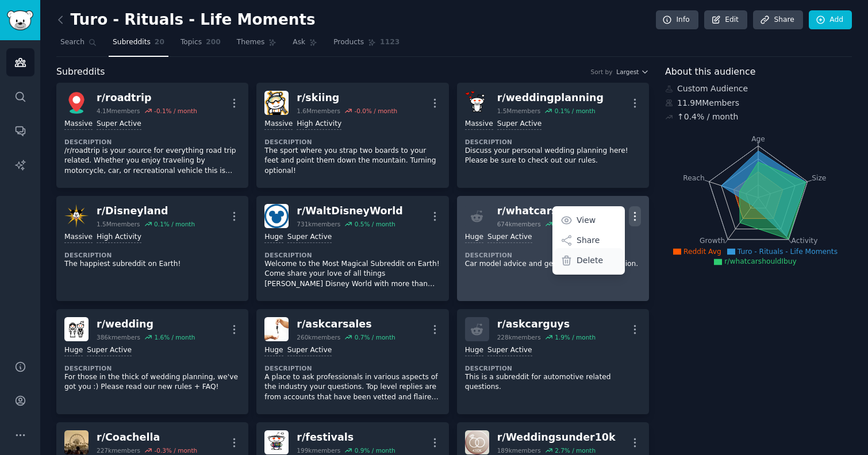
click at [589, 259] on p "Delete" at bounding box center [589, 261] width 26 height 12
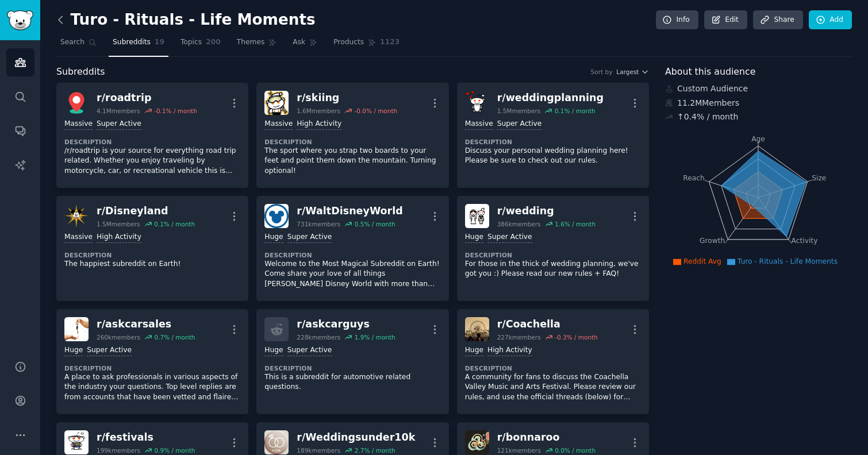
click at [61, 16] on icon at bounding box center [60, 19] width 3 height 7
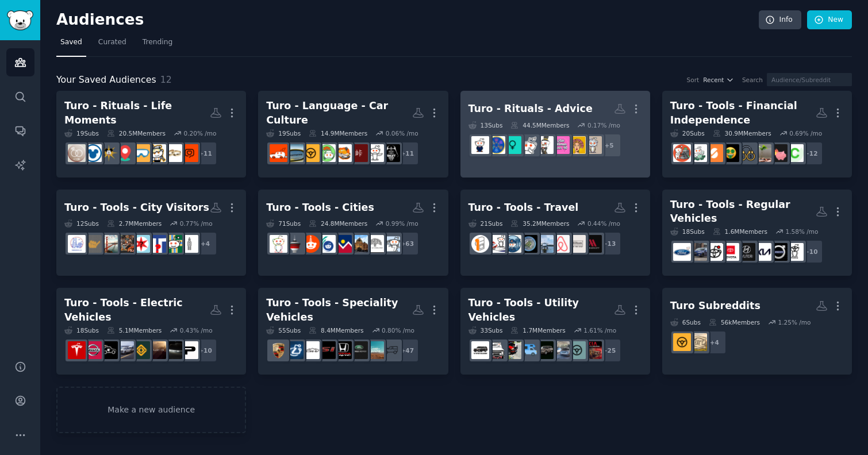
click at [561, 92] on link "Turo - Rituals - Advice More 13 Sub s 44.5M Members 0.17 % /mo + 5" at bounding box center [555, 134] width 190 height 87
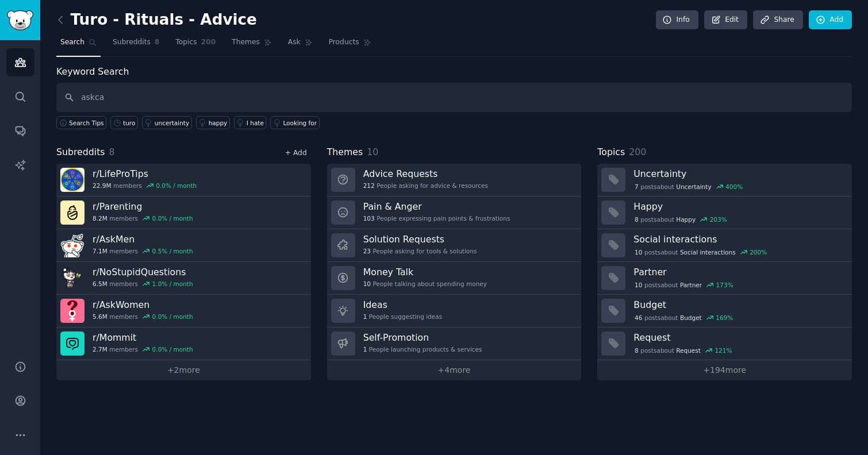
type input "askca"
click at [296, 150] on link "+ Add" at bounding box center [296, 153] width 22 height 8
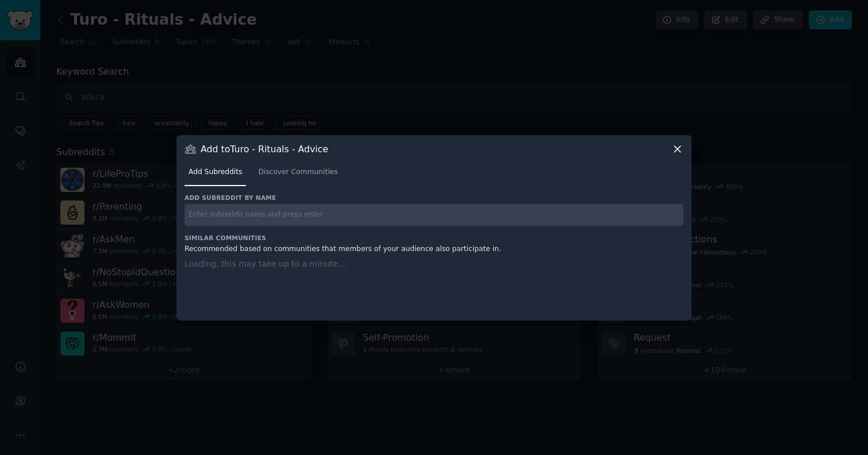
click at [226, 208] on input "text" at bounding box center [433, 215] width 499 height 22
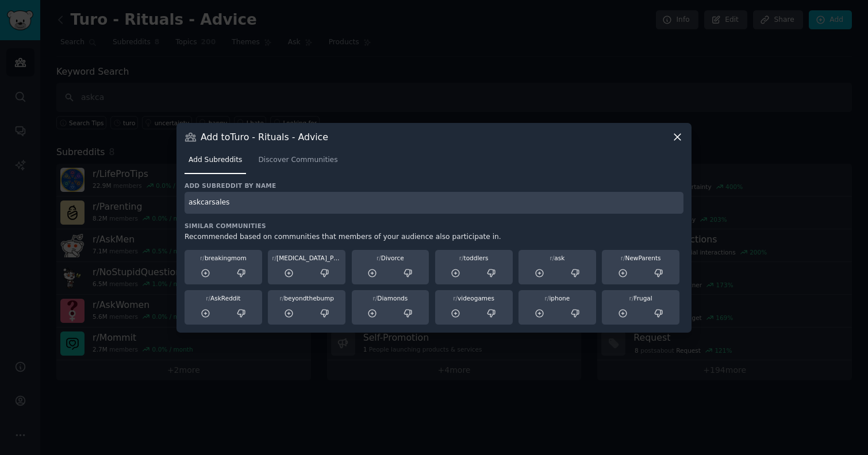
type input "askcarsales"
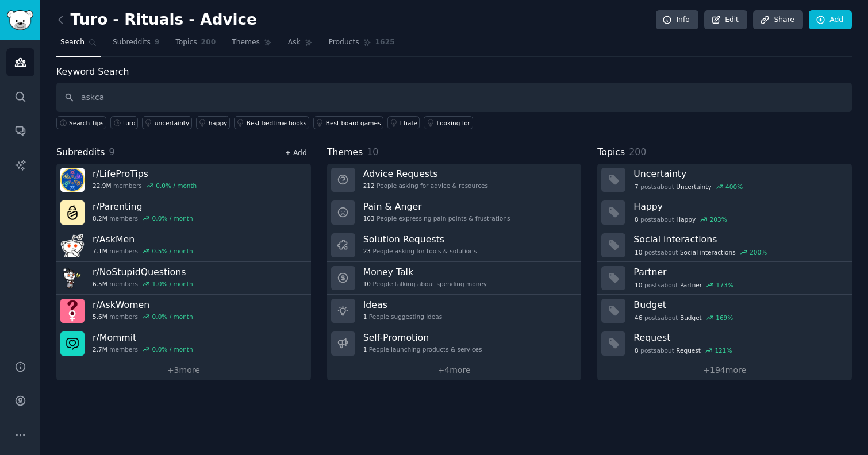
click at [299, 149] on link "+ Add" at bounding box center [296, 153] width 22 height 8
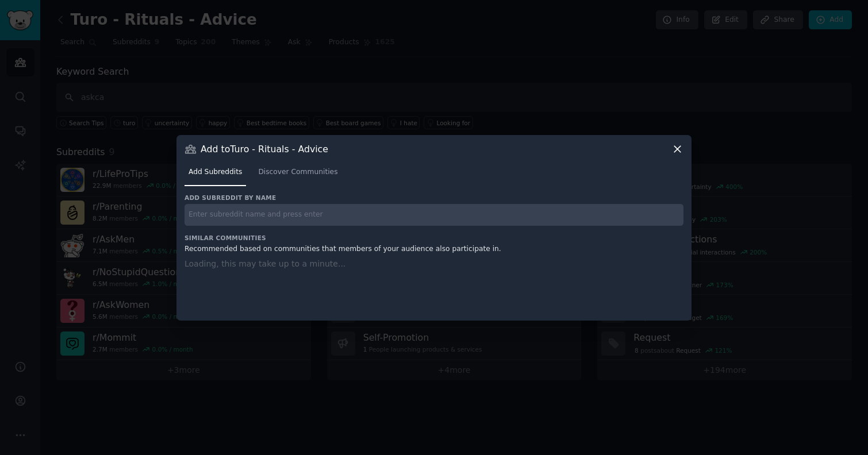
click at [286, 211] on input "text" at bounding box center [433, 215] width 499 height 22
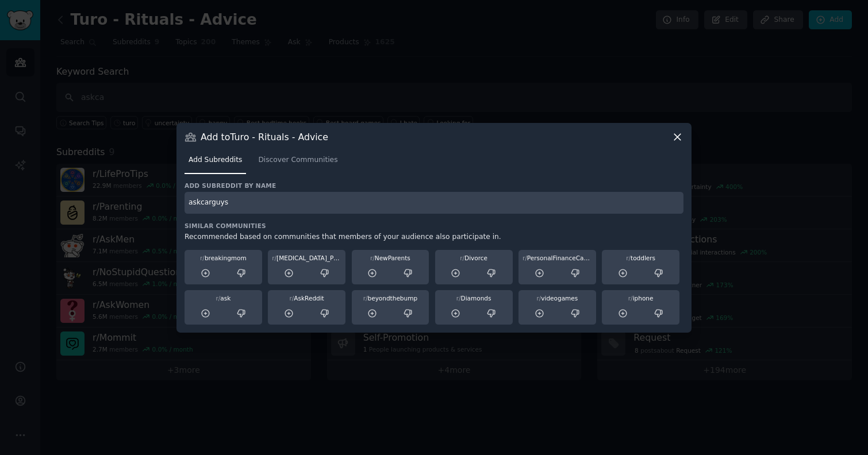
type input "askcarguys"
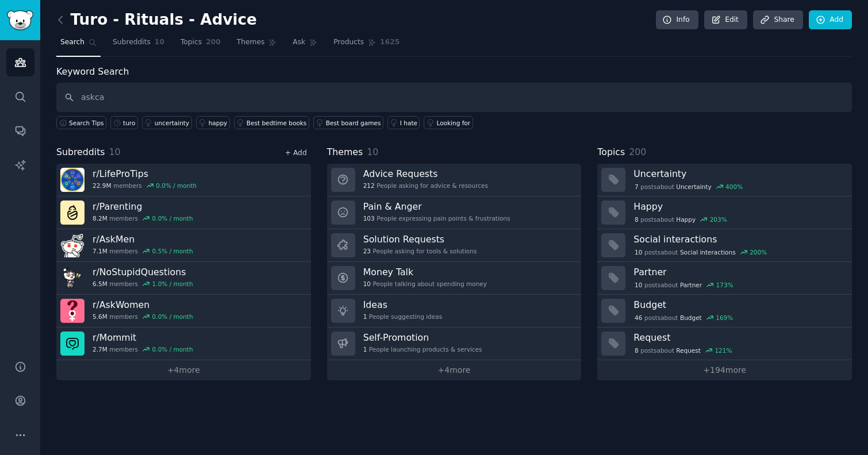
click at [302, 151] on link "+ Add" at bounding box center [296, 153] width 22 height 8
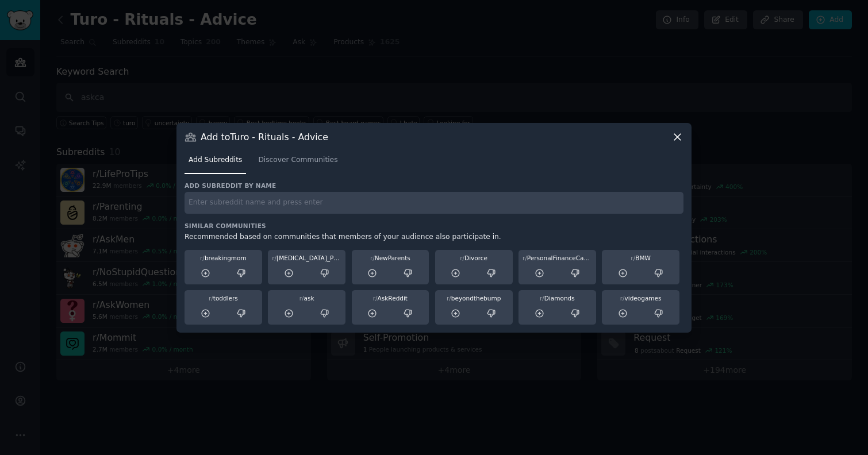
click at [285, 210] on input "text" at bounding box center [433, 203] width 499 height 22
type input "whatcarshouldibuy"
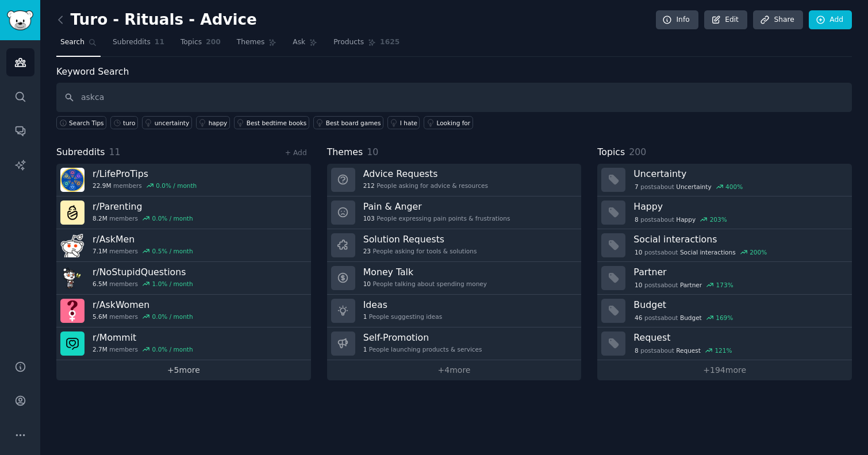
click at [146, 376] on link "+ 5 more" at bounding box center [183, 370] width 255 height 20
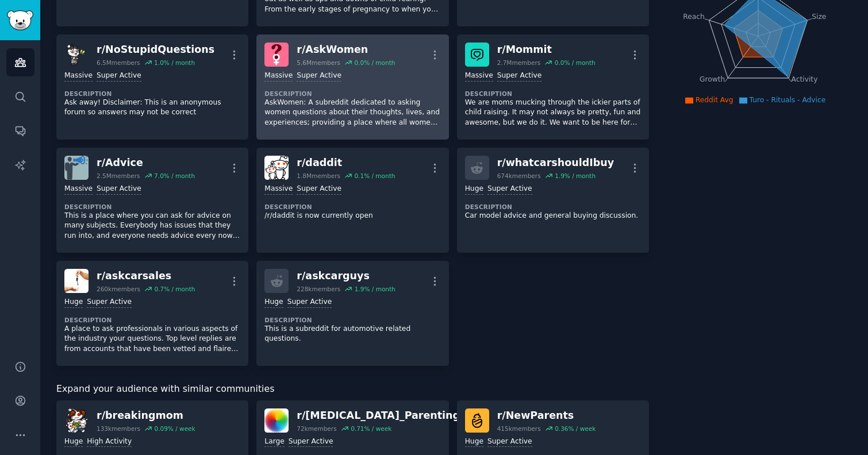
scroll to position [164, 0]
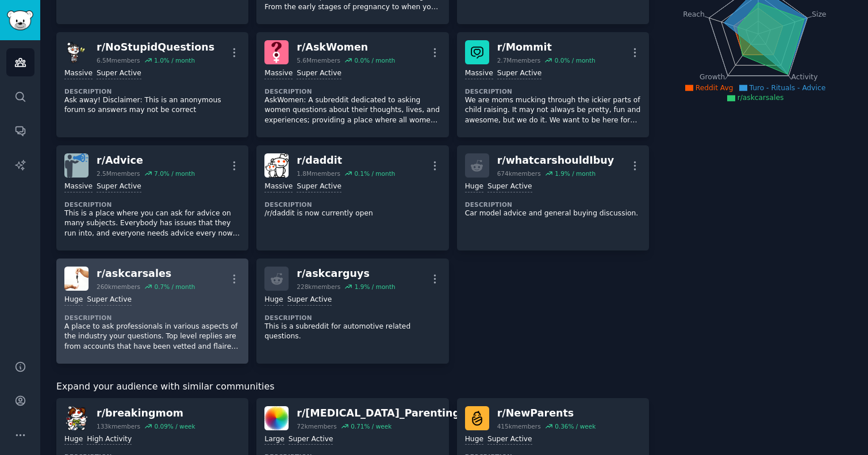
click at [138, 341] on p "A place to ask professionals in various aspects of the industry your questions.…" at bounding box center [152, 337] width 176 height 30
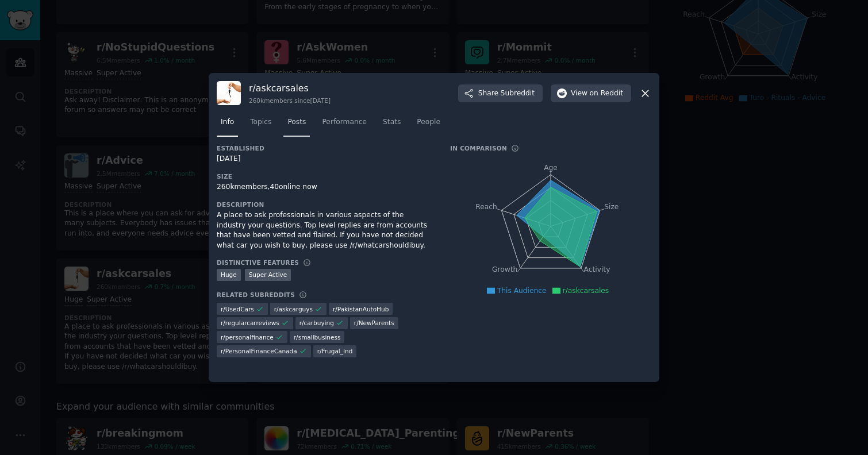
click at [297, 123] on span "Posts" at bounding box center [296, 122] width 18 height 10
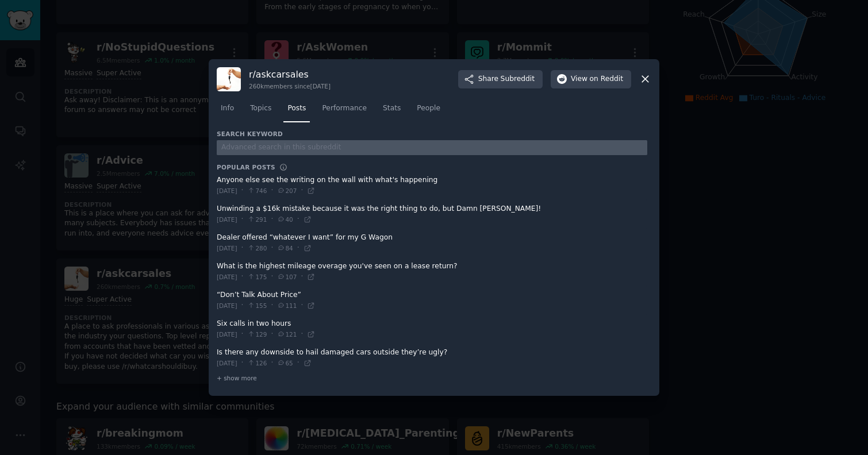
click at [278, 147] on input "text" at bounding box center [432, 148] width 430 height 16
type input "turo"
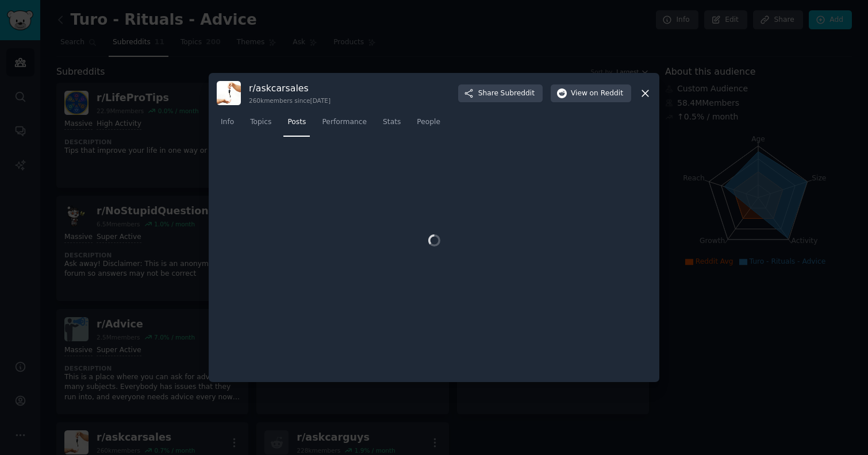
click at [642, 105] on div "Info Topics Posts Performance Stats People" at bounding box center [434, 124] width 434 height 39
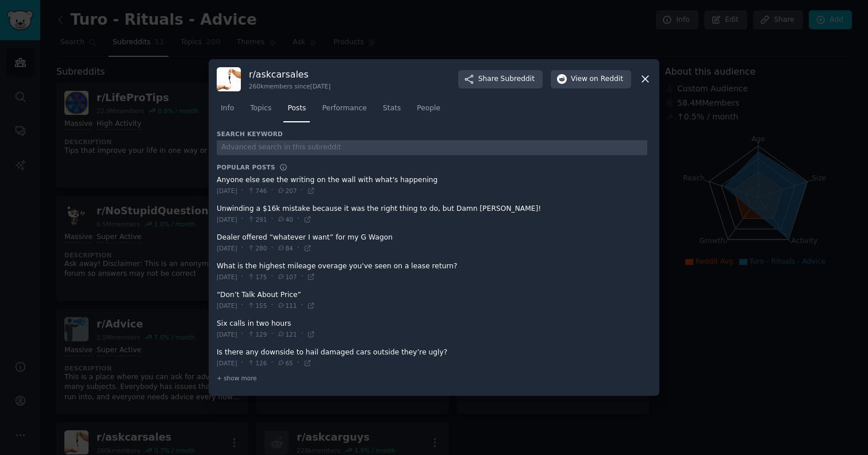
click at [646, 86] on div "r/ askcarsales 260k members since [DATE] Share Subreddit View on Reddit" at bounding box center [434, 79] width 434 height 24
click at [643, 83] on icon at bounding box center [645, 79] width 12 height 12
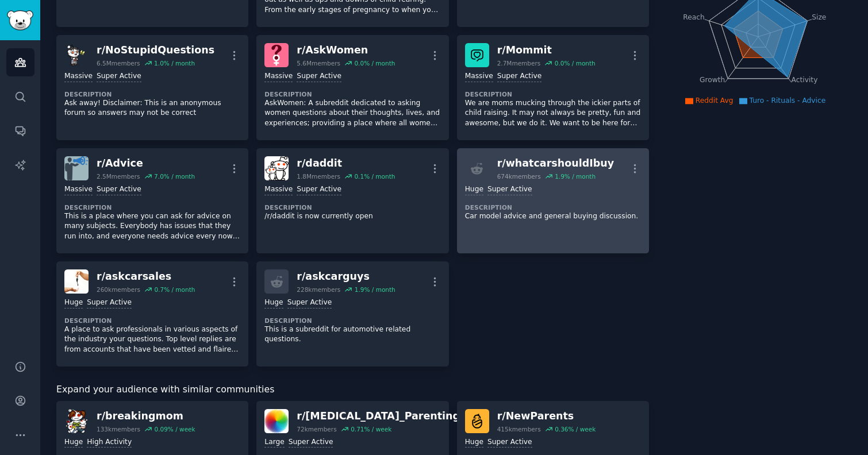
scroll to position [161, 0]
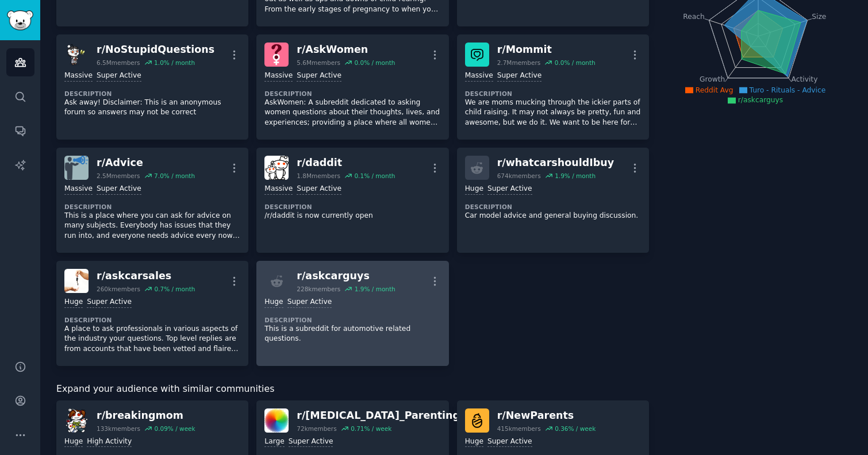
click at [357, 346] on link "r/ askcarguys 228k members 1.9 % / month More Huge Super Active Description Thi…" at bounding box center [352, 313] width 192 height 105
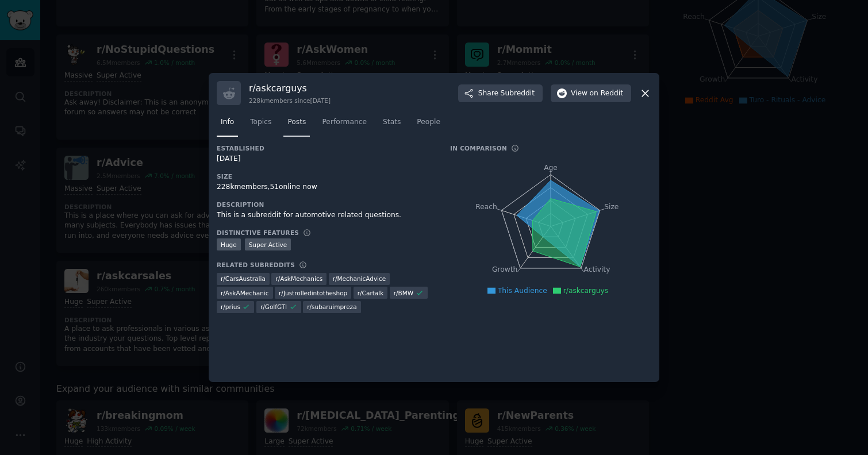
click at [287, 128] on link "Posts" at bounding box center [296, 125] width 26 height 24
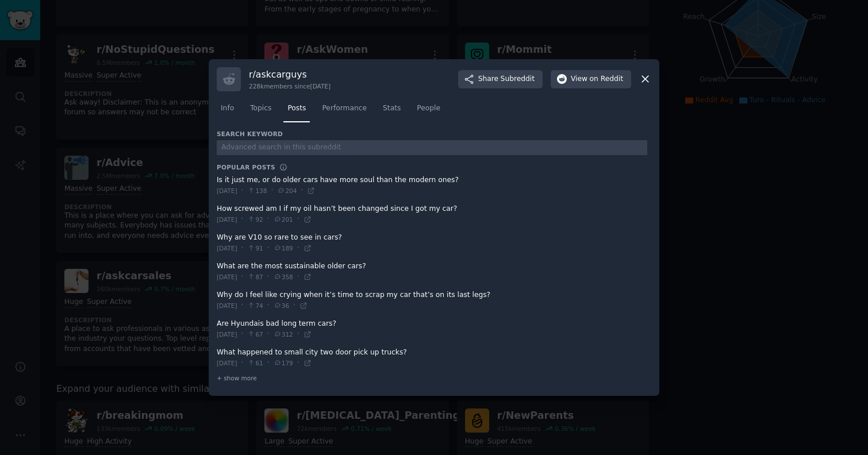
click at [280, 141] on div at bounding box center [432, 146] width 430 height 17
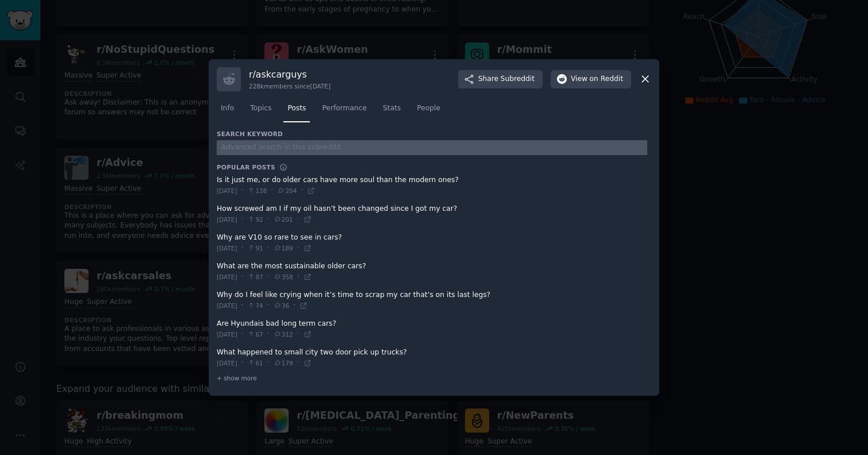
click at [280, 149] on input "text" at bounding box center [432, 148] width 430 height 16
type input "turo"
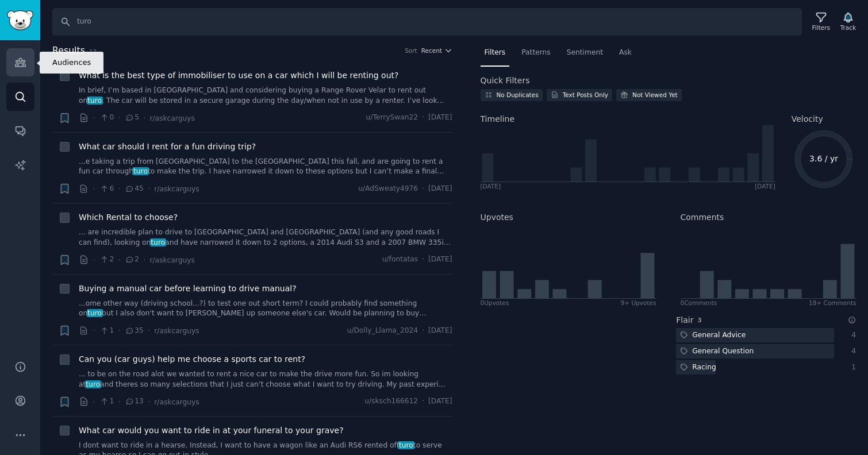
click at [14, 61] on icon "Sidebar" at bounding box center [20, 62] width 12 height 12
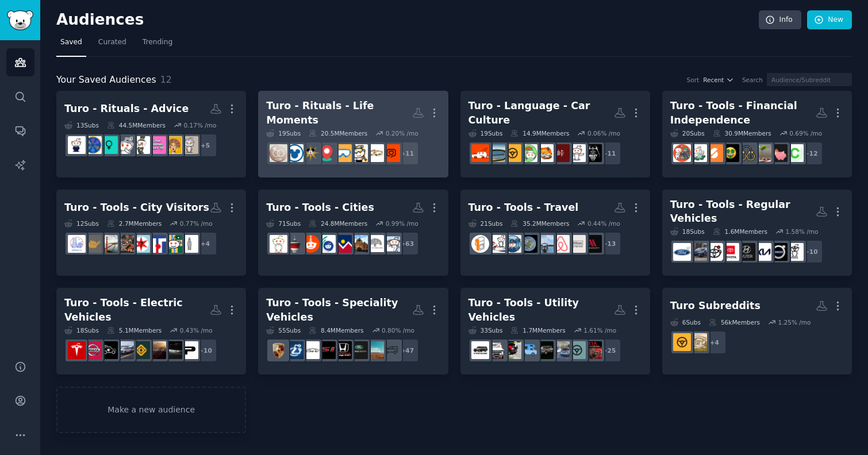
click at [345, 99] on h2 "Turo - Rituals - Life Moments More" at bounding box center [353, 113] width 174 height 28
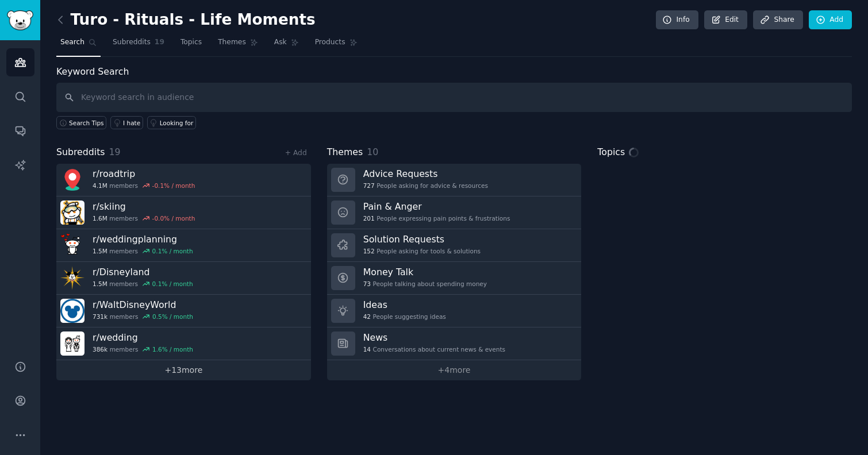
click at [200, 368] on link "+ 13 more" at bounding box center [183, 370] width 255 height 20
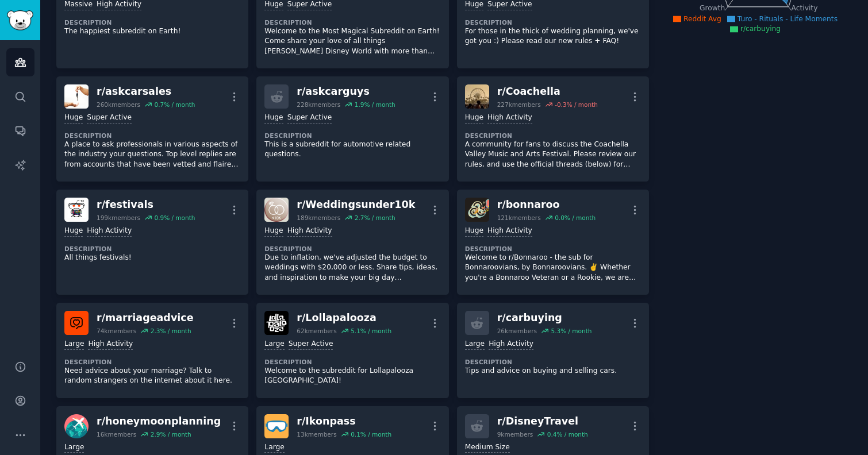
scroll to position [232, 0]
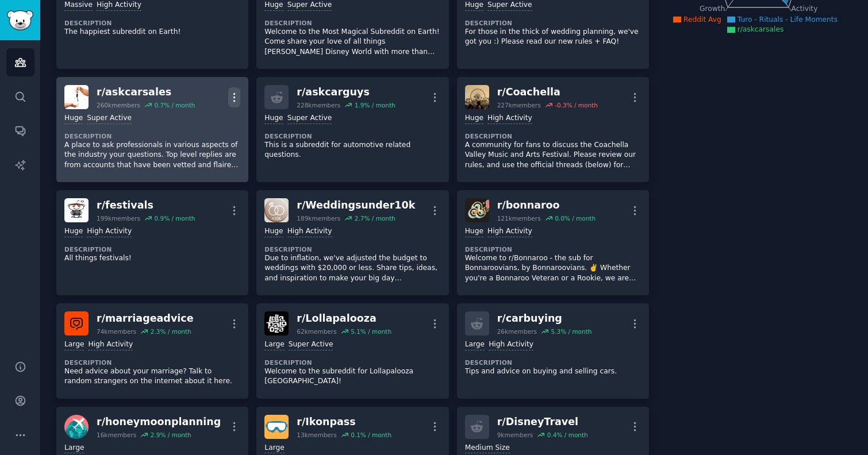
click at [236, 100] on icon "button" at bounding box center [234, 97] width 12 height 12
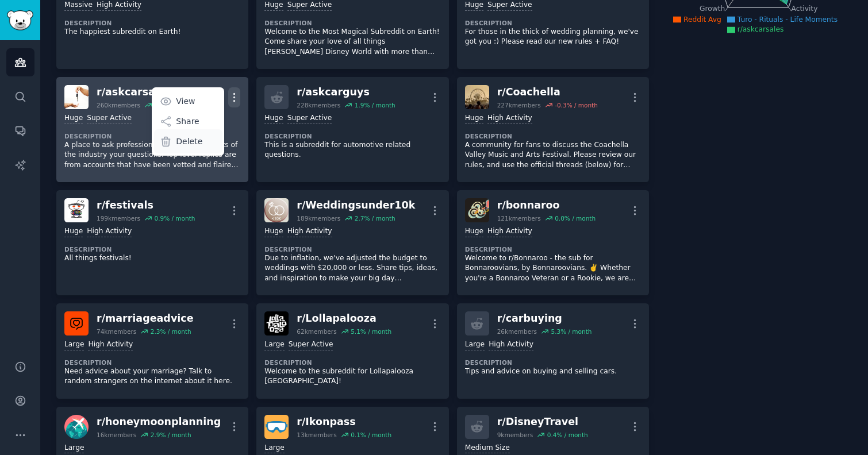
click at [191, 146] on p "Delete" at bounding box center [189, 142] width 26 height 12
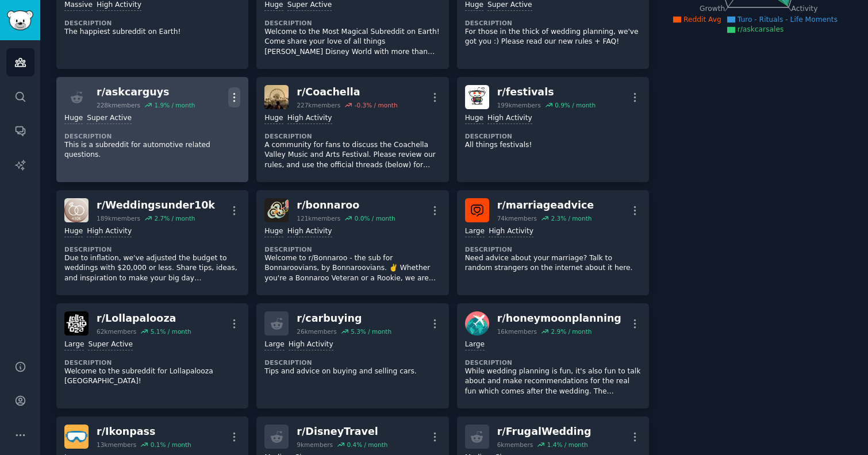
click at [237, 95] on icon "button" at bounding box center [234, 97] width 12 height 12
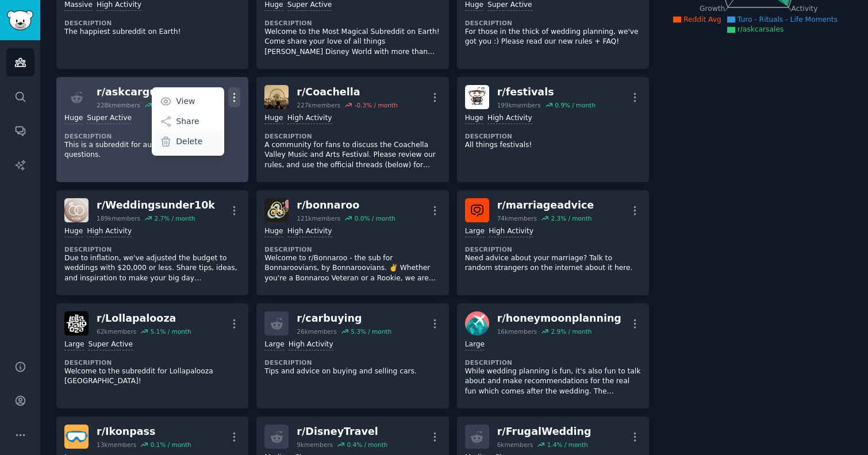
click at [202, 144] on div "Delete" at bounding box center [188, 141] width 68 height 24
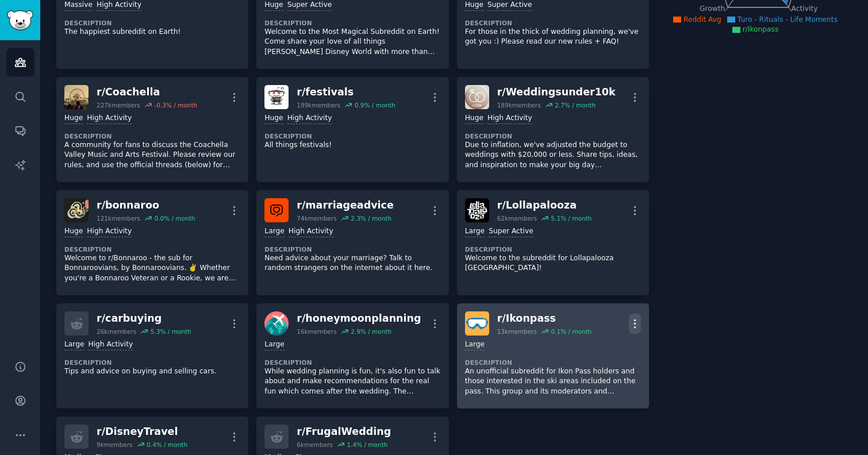
click at [630, 323] on icon "button" at bounding box center [635, 324] width 12 height 12
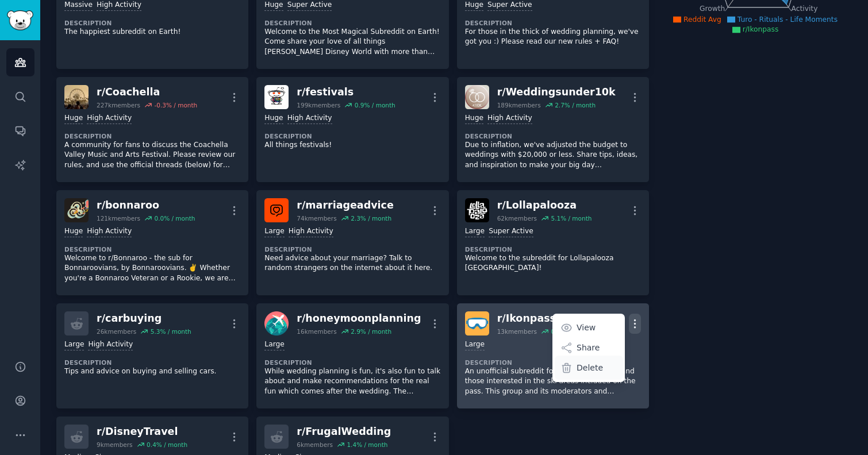
click at [578, 371] on p "Delete" at bounding box center [589, 368] width 26 height 12
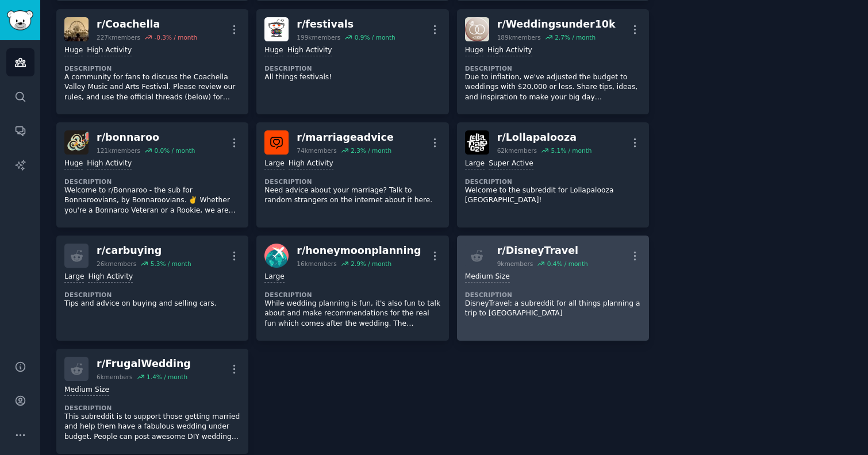
scroll to position [302, 0]
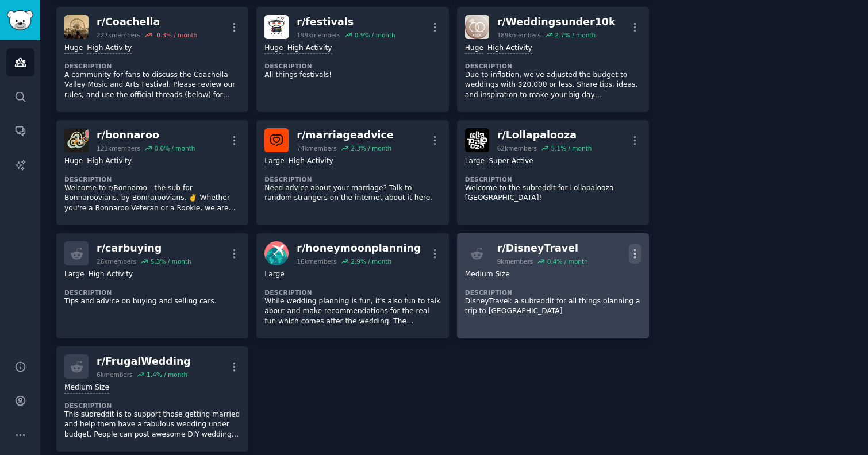
click at [637, 255] on icon "button" at bounding box center [635, 254] width 12 height 12
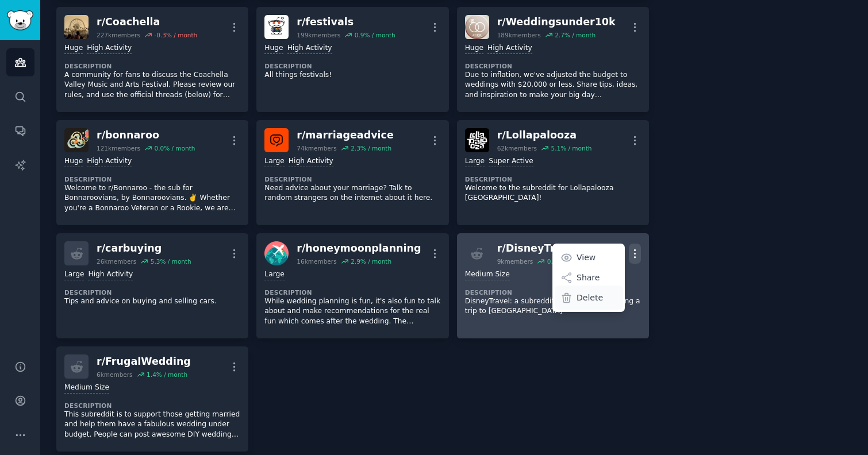
click at [588, 299] on p "Delete" at bounding box center [589, 298] width 26 height 12
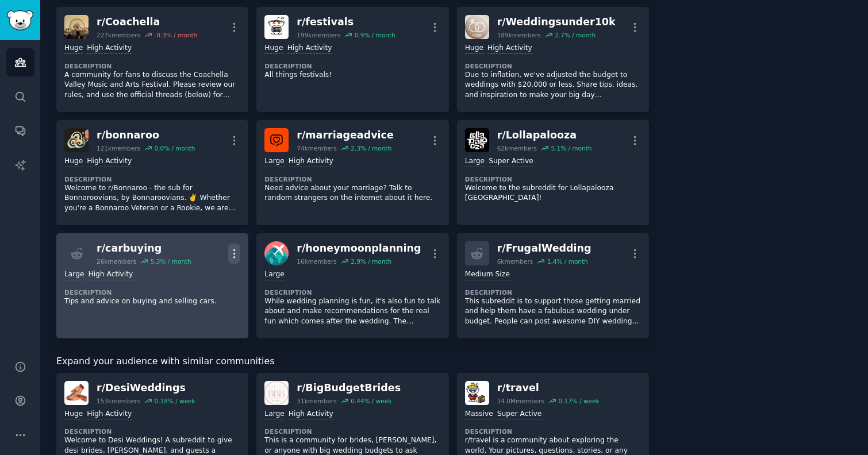
click at [234, 253] on icon "button" at bounding box center [234, 253] width 1 height 8
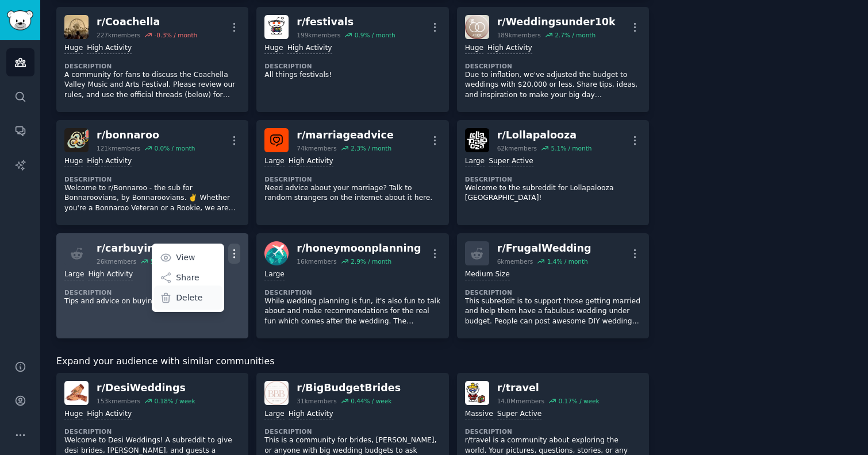
click at [203, 294] on div "Delete" at bounding box center [188, 298] width 68 height 24
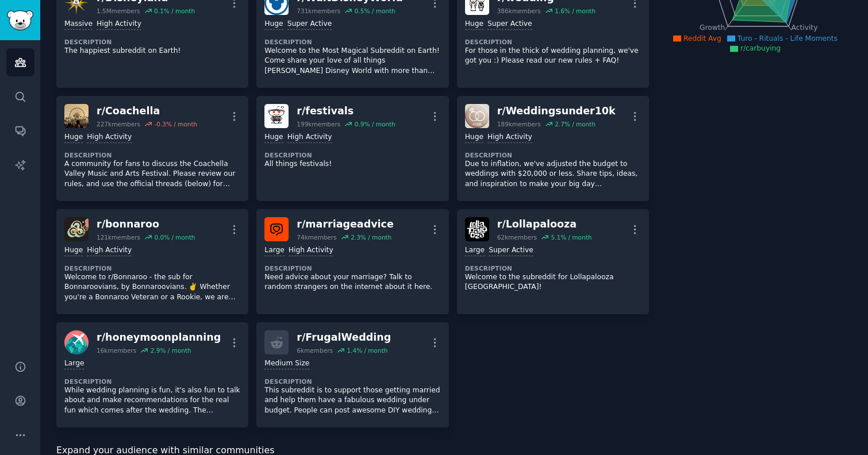
scroll to position [206, 0]
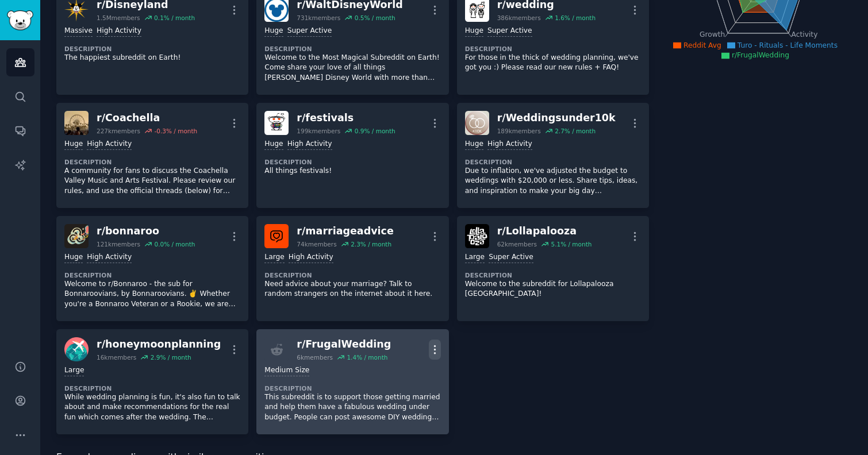
click at [435, 354] on icon "button" at bounding box center [435, 350] width 12 height 12
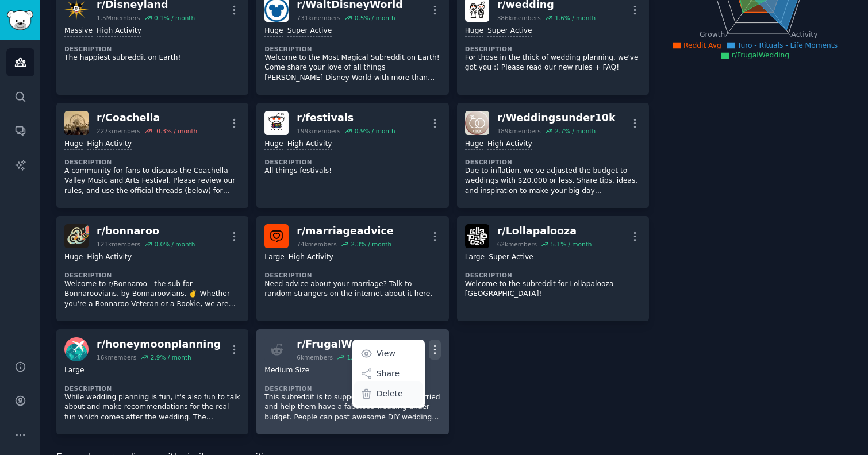
click at [385, 392] on p "Delete" at bounding box center [389, 394] width 26 height 12
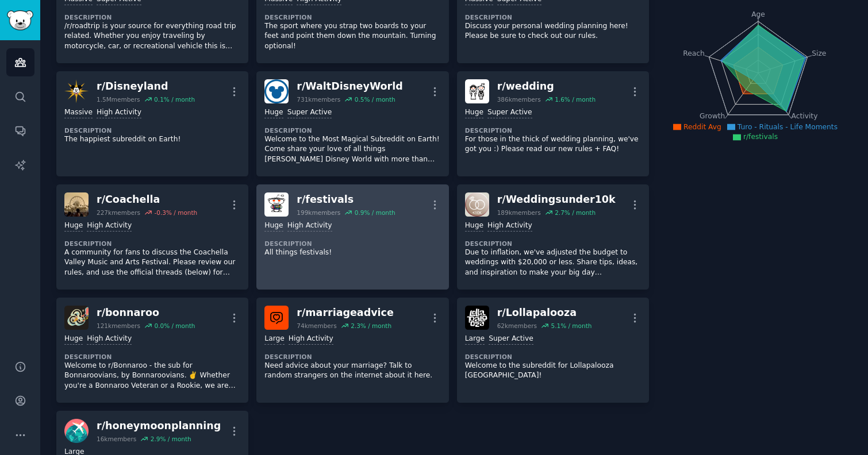
scroll to position [125, 0]
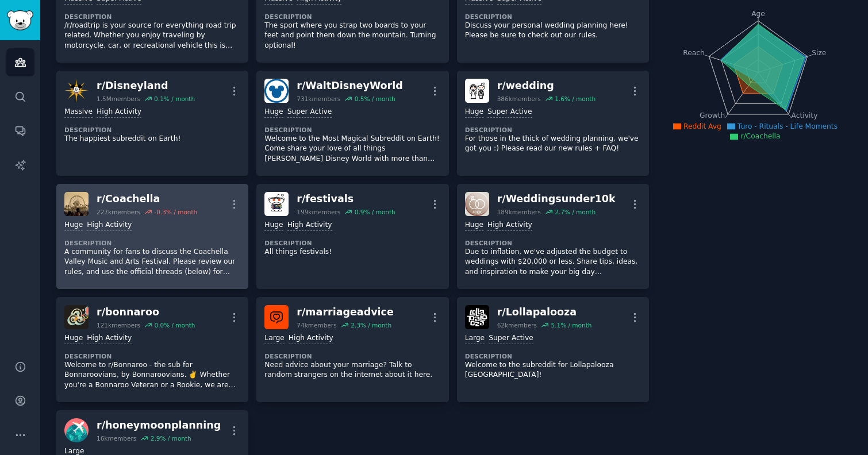
click at [187, 245] on dt "Description" at bounding box center [152, 243] width 176 height 8
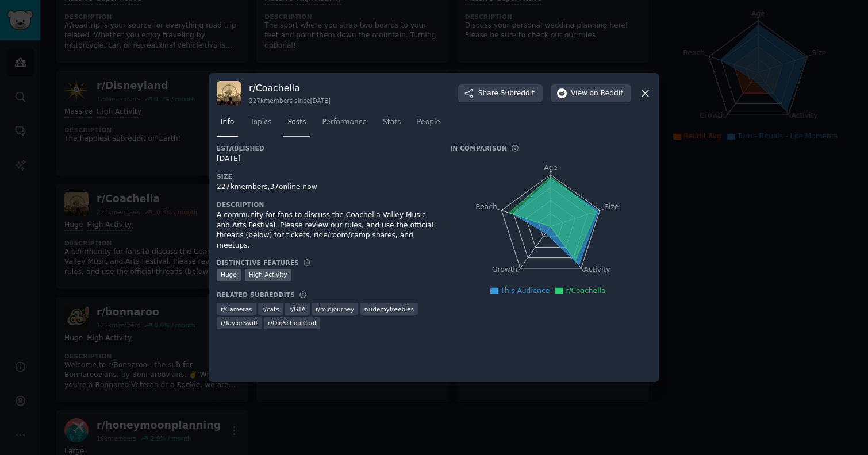
click at [300, 120] on span "Posts" at bounding box center [296, 122] width 18 height 10
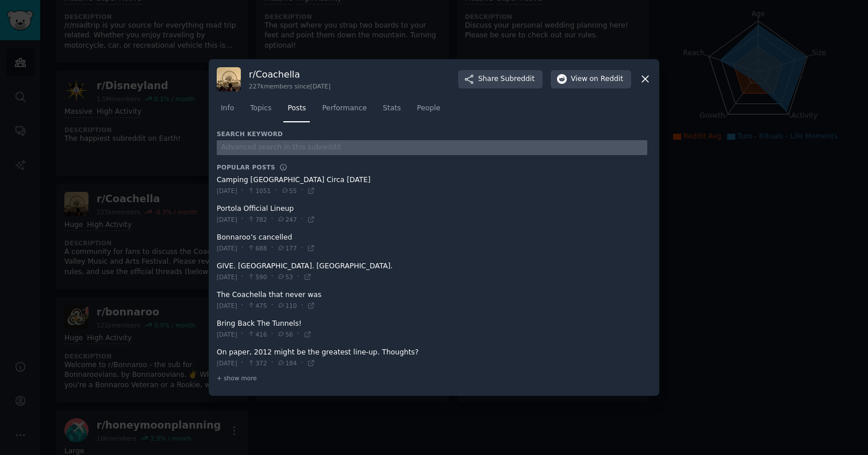
click at [272, 146] on input "text" at bounding box center [432, 148] width 430 height 16
type input "turo"
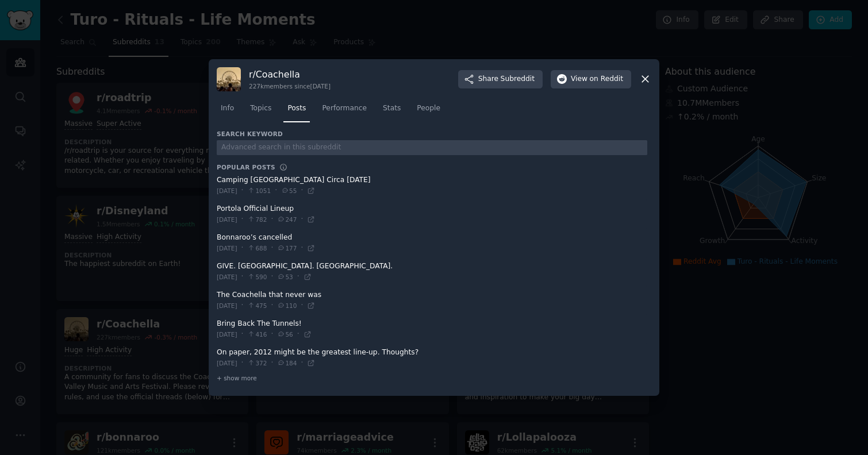
click at [639, 80] on icon at bounding box center [645, 79] width 12 height 12
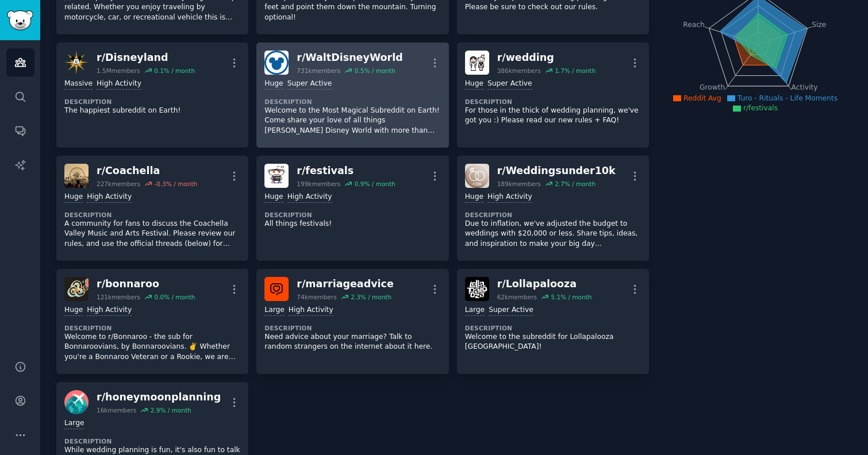
scroll to position [171, 0]
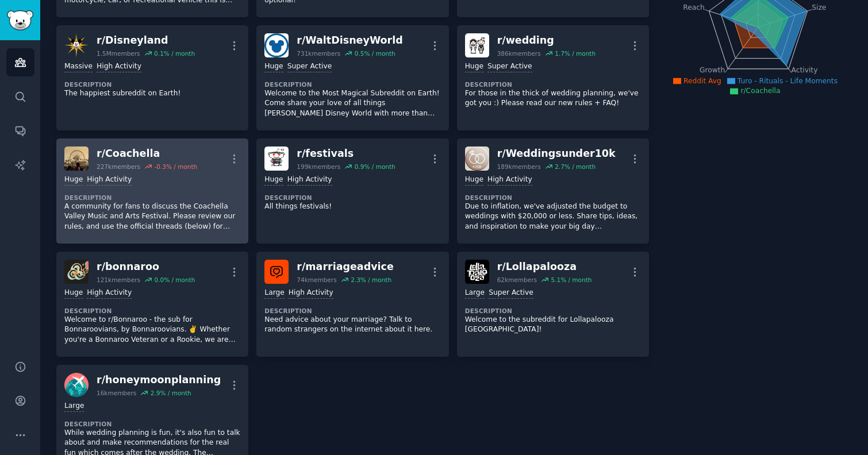
click at [156, 206] on p "A community for fans to discuss the Coachella Valley Music and Arts Festival. P…" at bounding box center [152, 217] width 176 height 30
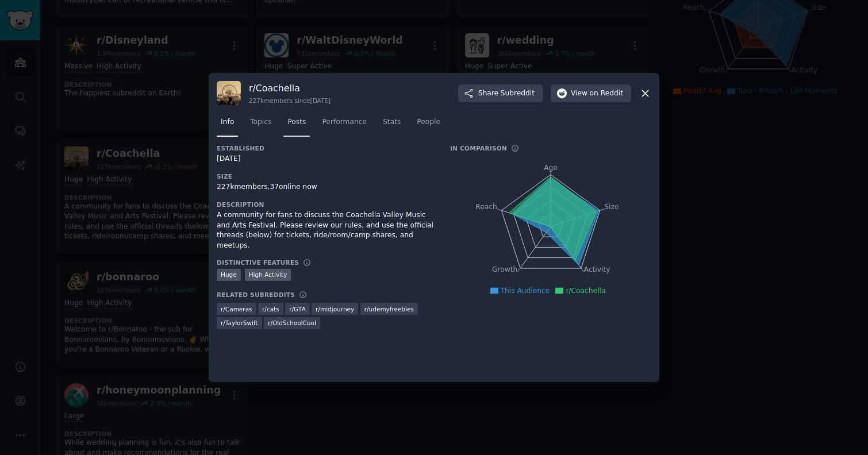
click at [292, 128] on link "Posts" at bounding box center [296, 125] width 26 height 24
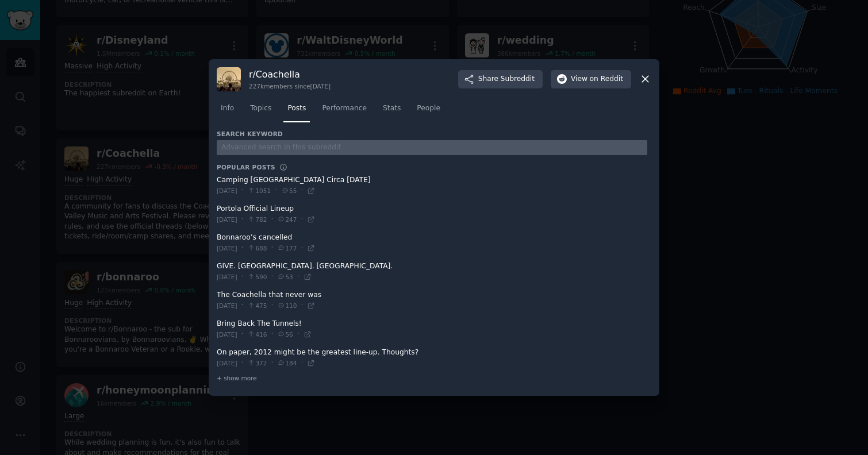
click at [276, 146] on input "text" at bounding box center [432, 148] width 430 height 16
type input "turo"
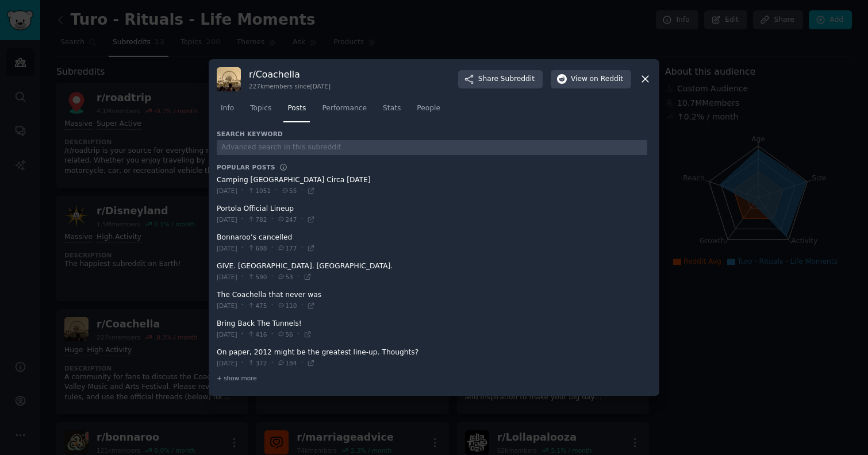
click at [644, 79] on icon at bounding box center [645, 79] width 6 height 6
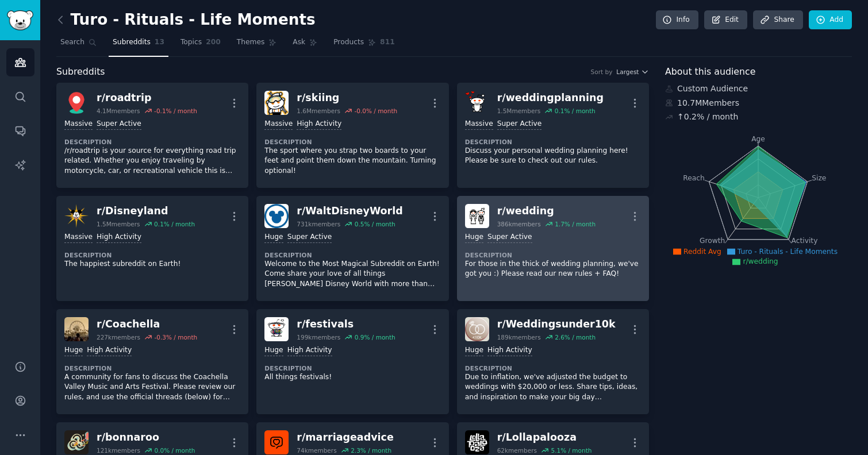
click at [562, 275] on p "For those in the thick of wedding planning, we've got you :) Please read our ne…" at bounding box center [553, 269] width 176 height 20
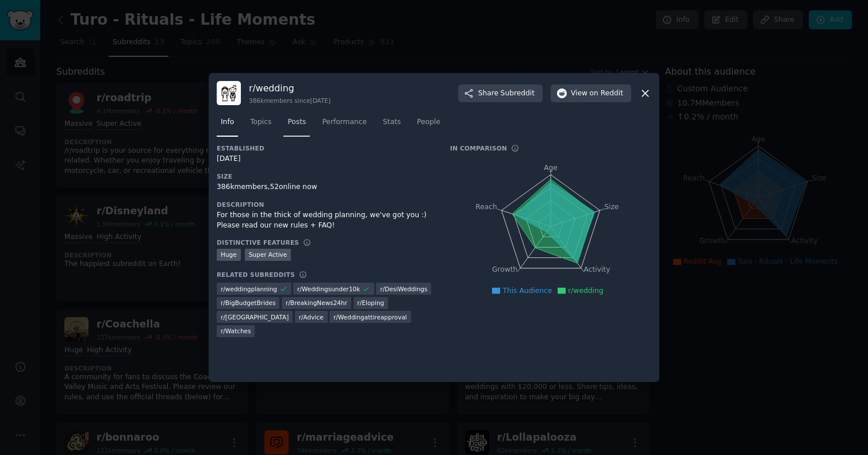
click at [291, 119] on span "Posts" at bounding box center [296, 122] width 18 height 10
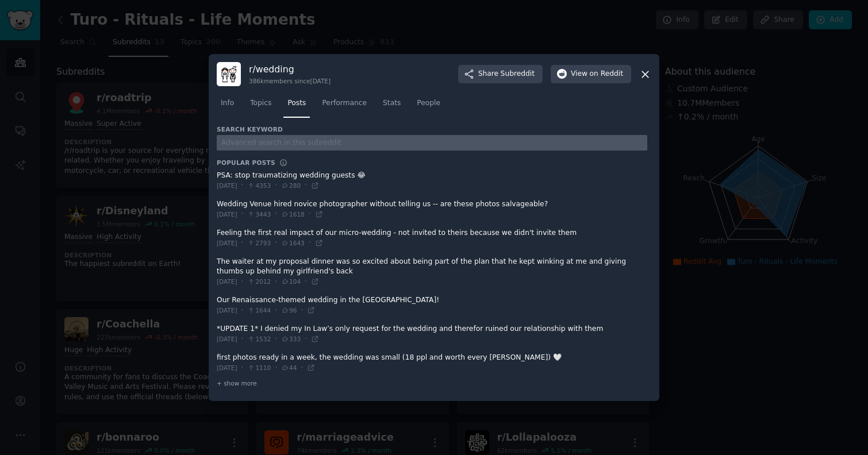
click at [281, 141] on input "text" at bounding box center [432, 143] width 430 height 16
type input "turo"
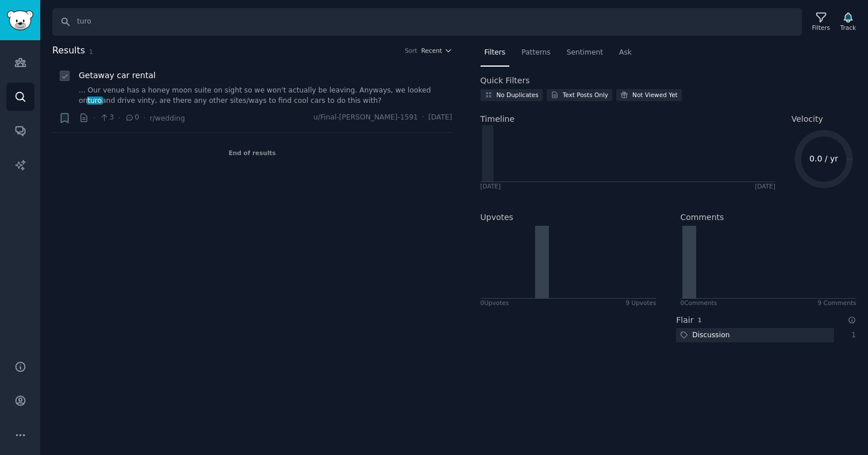
click at [134, 78] on span "Getaway car rental" at bounding box center [117, 76] width 77 height 12
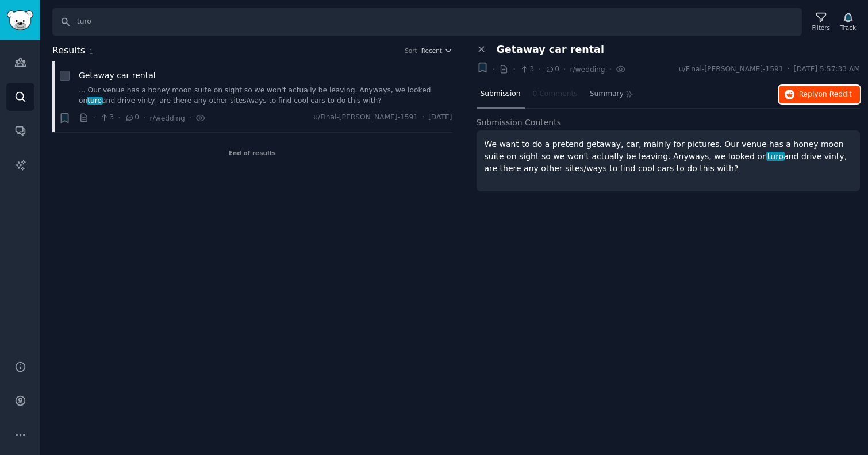
click at [818, 93] on span "Reply on Reddit" at bounding box center [825, 95] width 53 height 10
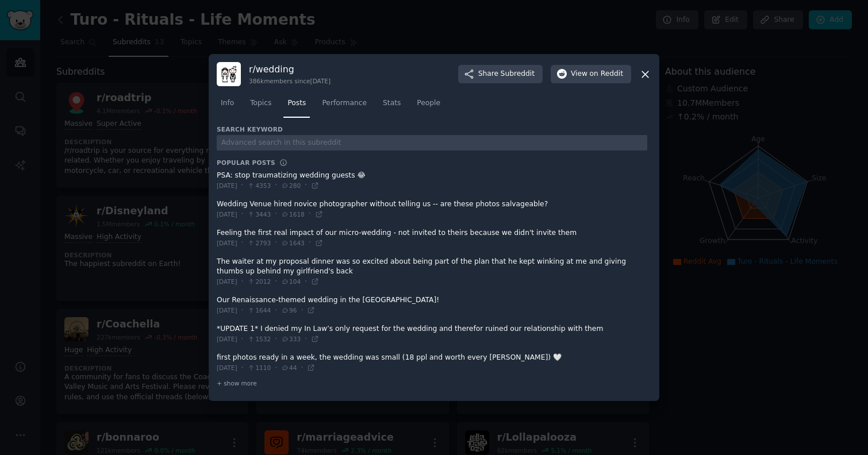
click at [160, 208] on div at bounding box center [434, 227] width 868 height 455
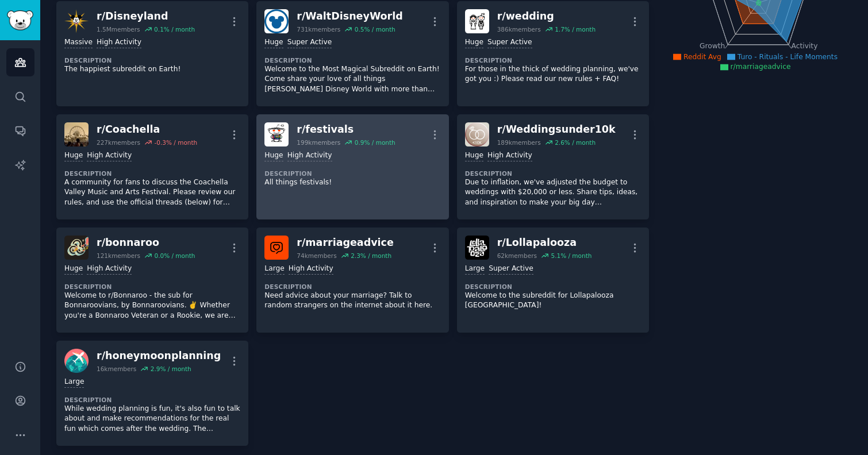
scroll to position [196, 0]
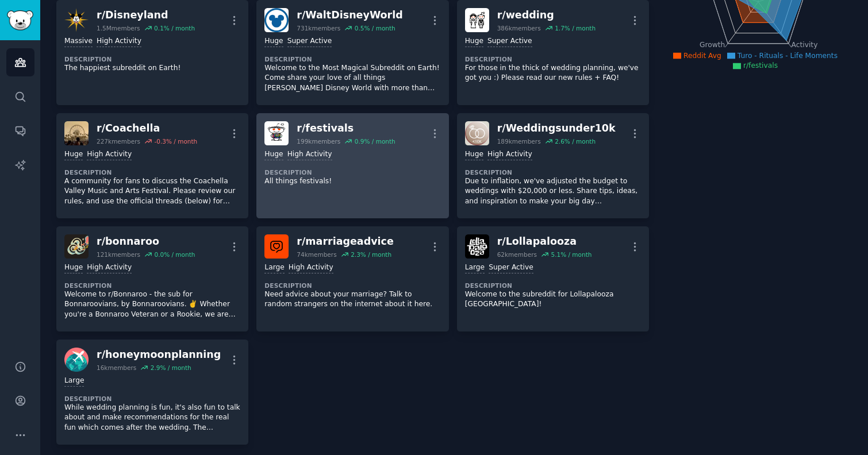
click at [338, 209] on link "r/ festivals 199k members 0.9 % / month More Huge High Activity Description All…" at bounding box center [352, 165] width 192 height 105
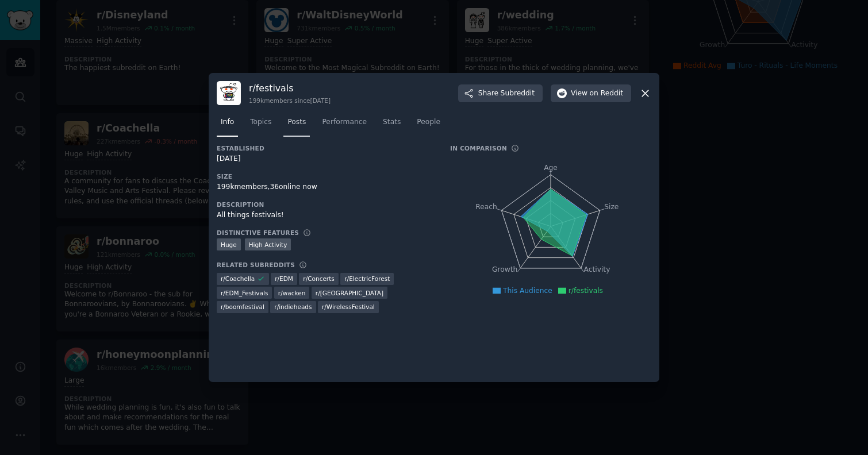
click at [294, 128] on link "Posts" at bounding box center [296, 125] width 26 height 24
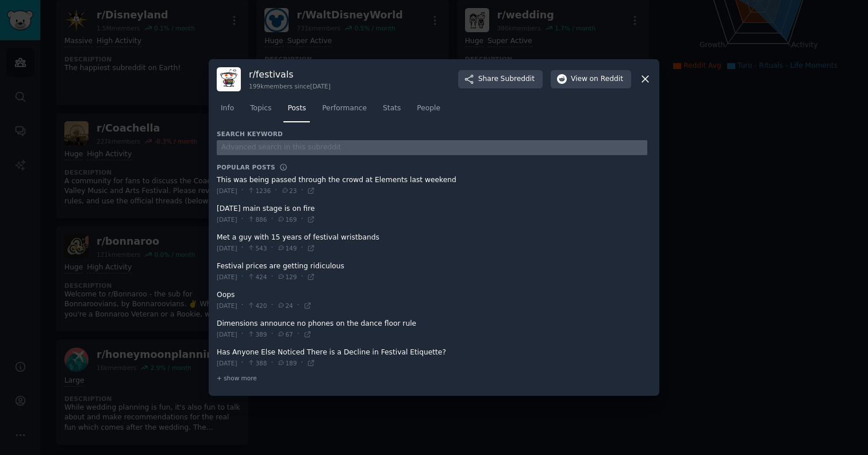
click at [277, 146] on input "text" at bounding box center [432, 148] width 430 height 16
type input "turo"
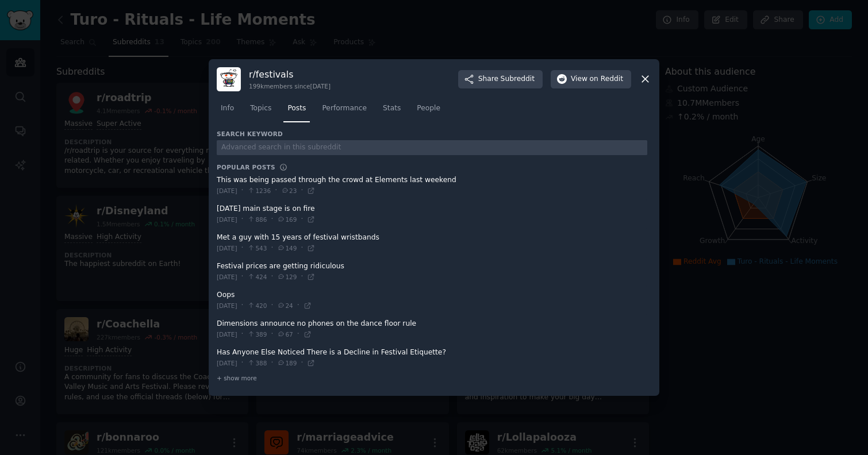
click at [140, 170] on div at bounding box center [434, 227] width 868 height 455
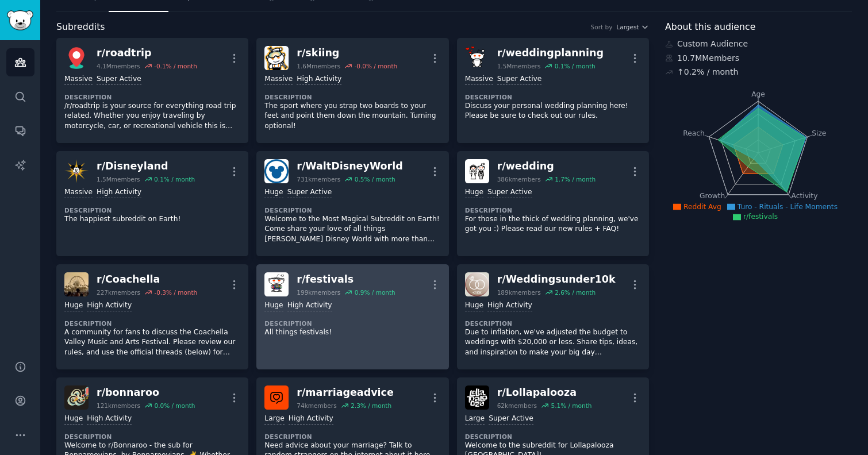
scroll to position [57, 0]
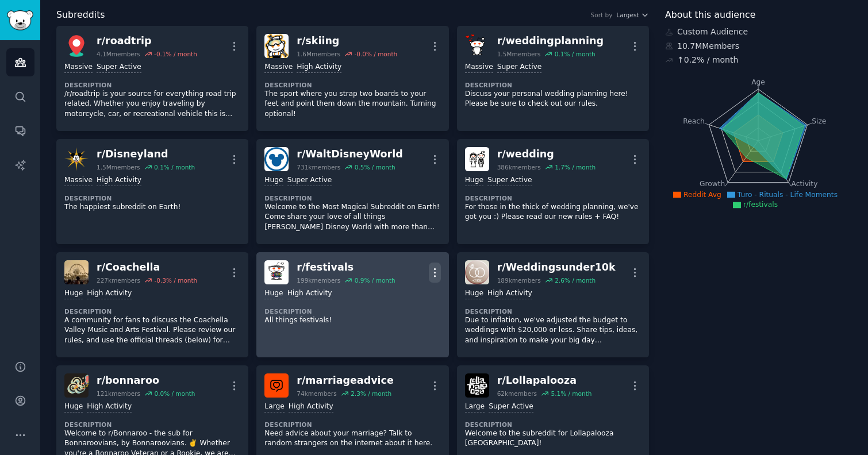
click at [429, 276] on icon "button" at bounding box center [435, 273] width 12 height 12
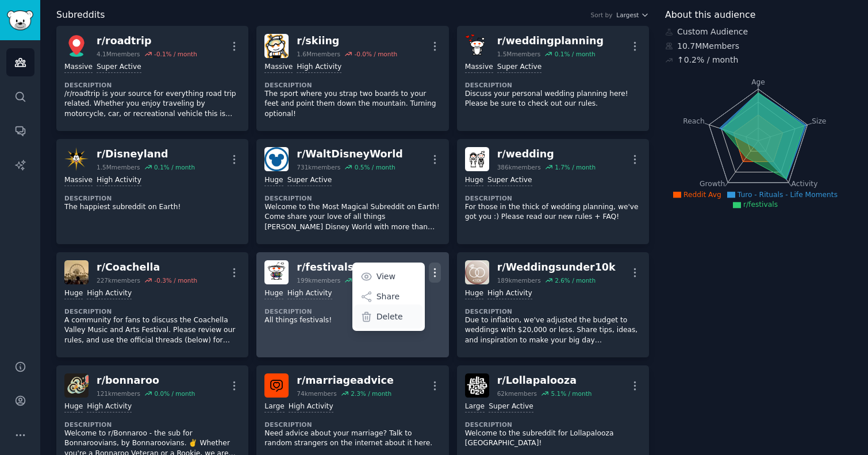
click at [384, 321] on p "Delete" at bounding box center [389, 317] width 26 height 12
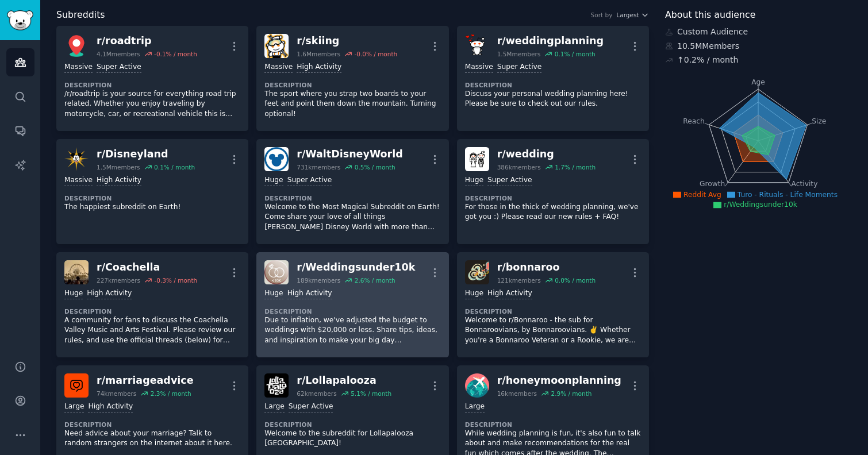
click at [353, 319] on p "Due to inflation, we've adjusted the budget to weddings with $20,000 or less. S…" at bounding box center [352, 330] width 176 height 30
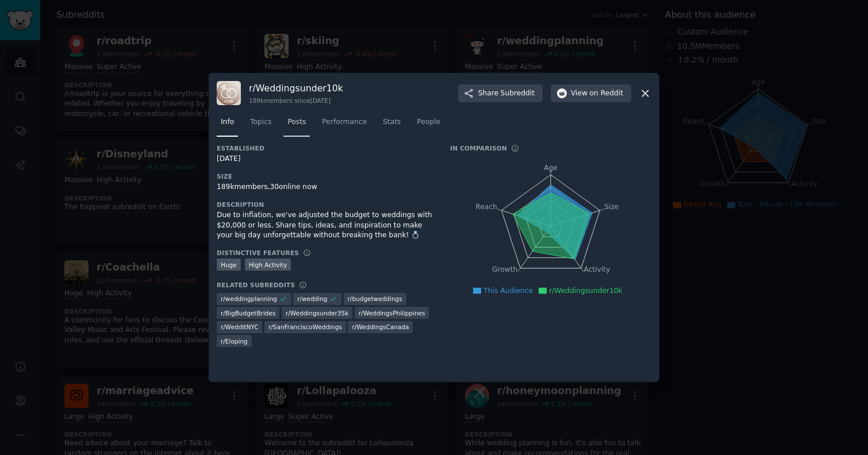
click at [294, 123] on span "Posts" at bounding box center [296, 122] width 18 height 10
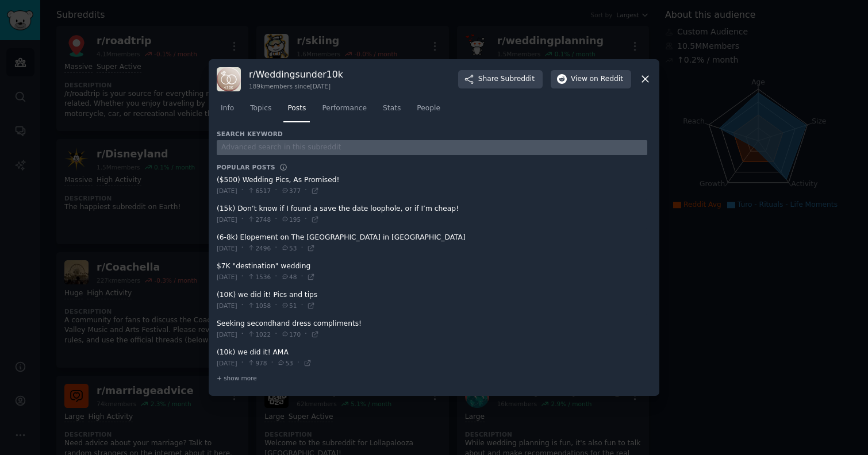
click at [272, 142] on input "text" at bounding box center [432, 148] width 430 height 16
type input "turo"
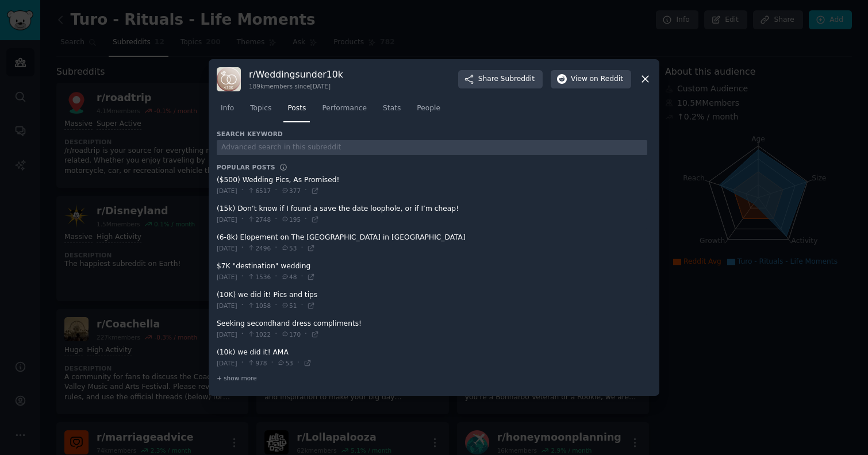
click at [152, 135] on div at bounding box center [434, 227] width 868 height 455
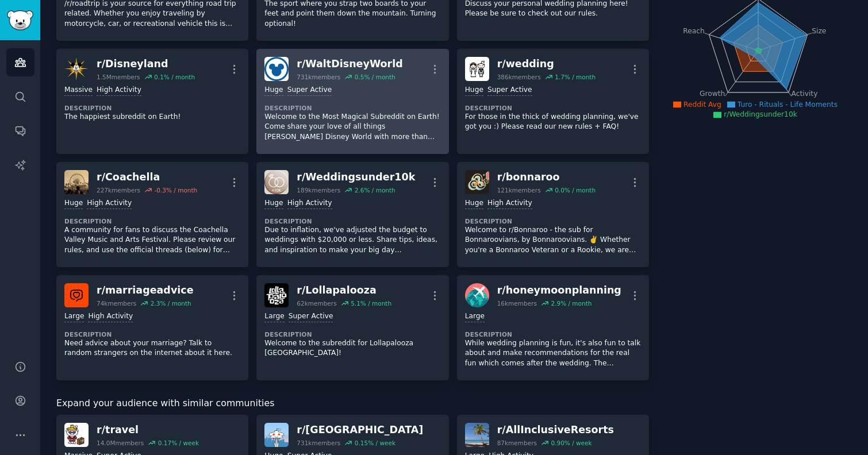
scroll to position [148, 0]
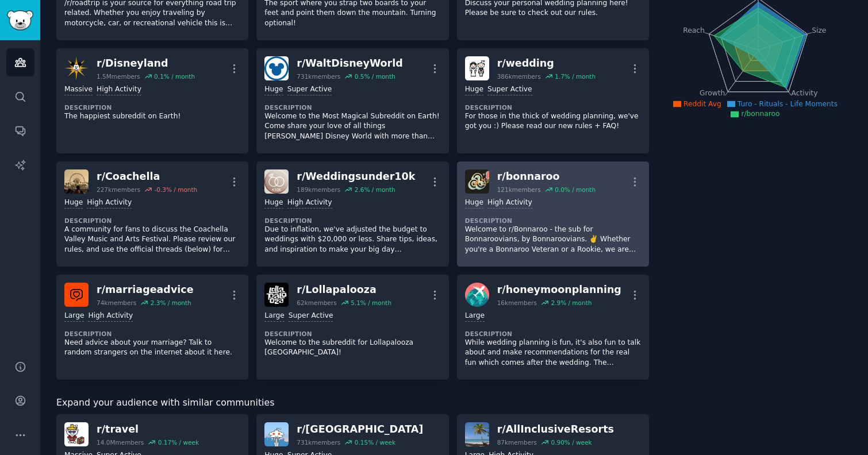
click at [559, 251] on p "Welcome to r/Bonnaroo - the sub for Bonnaroovians, by Bonnaroovians. ✌️ Whether…" at bounding box center [553, 240] width 176 height 30
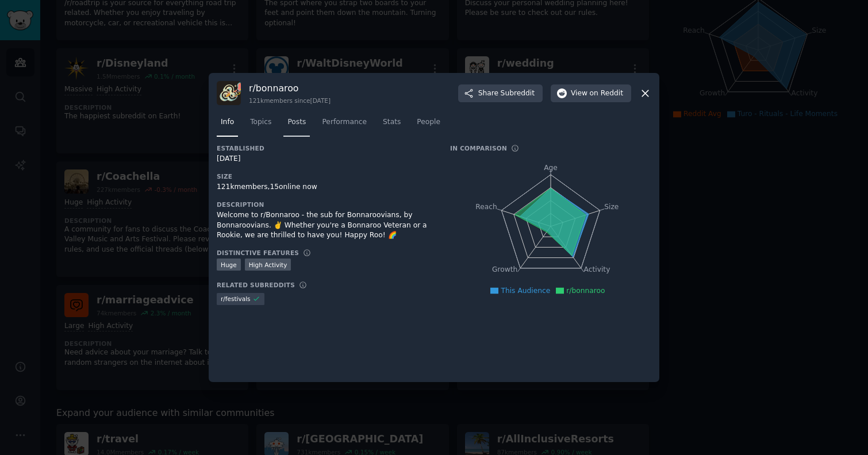
click at [301, 131] on link "Posts" at bounding box center [296, 125] width 26 height 24
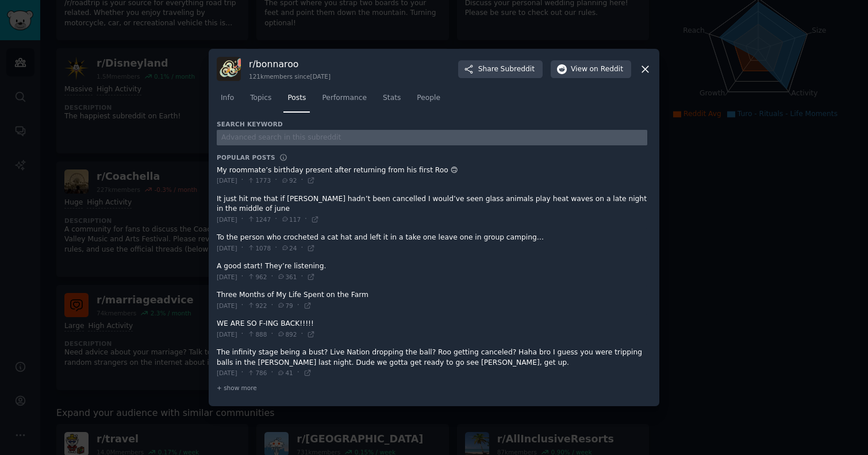
click at [274, 140] on input "text" at bounding box center [432, 138] width 430 height 16
type input "turo"
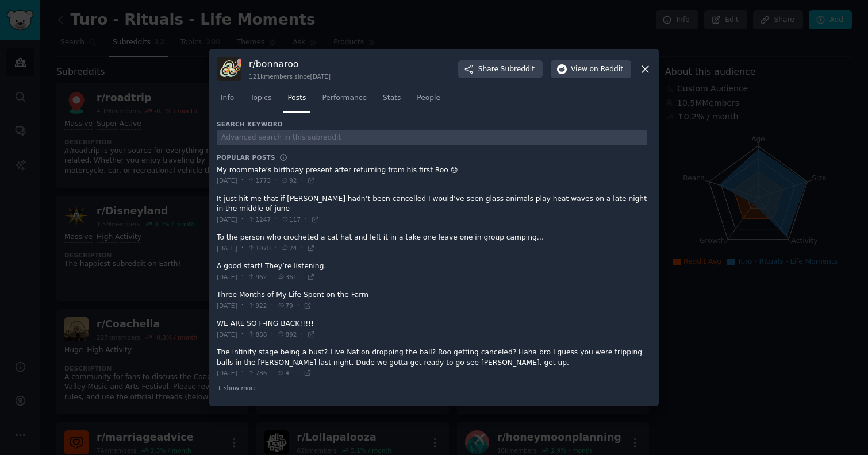
click at [647, 71] on icon at bounding box center [645, 69] width 6 height 6
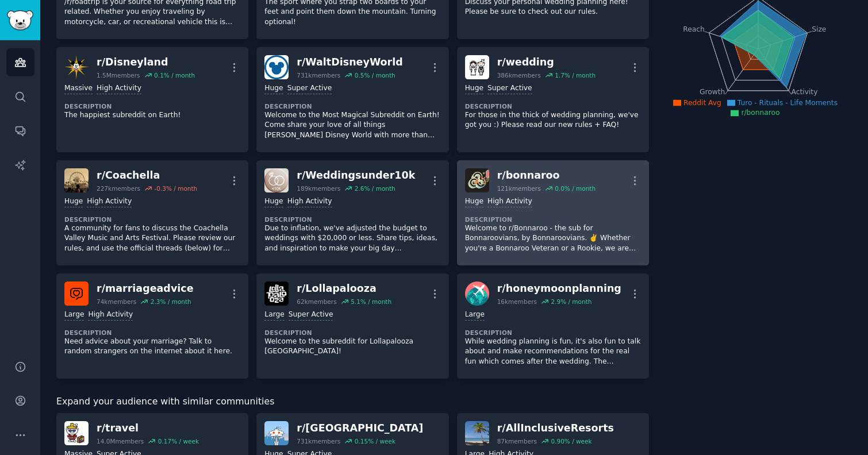
scroll to position [157, 0]
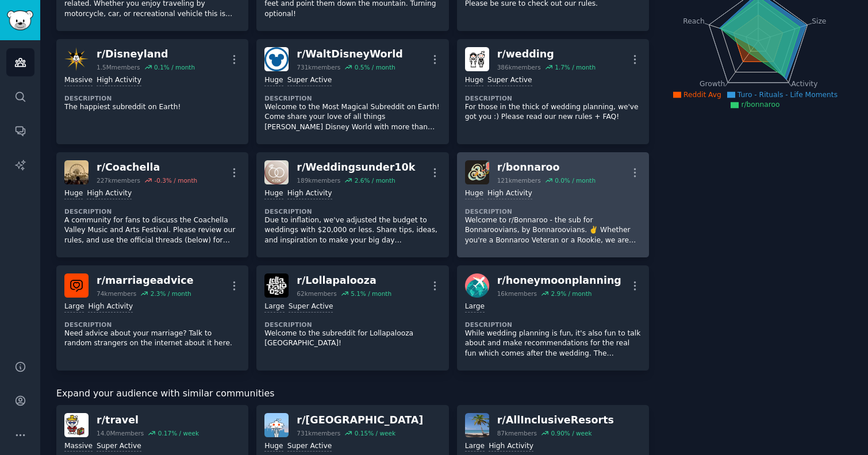
click at [522, 223] on p "Welcome to r/Bonnaroo - the sub for Bonnaroovians, by Bonnaroovians. ✌️ Whether…" at bounding box center [553, 230] width 176 height 30
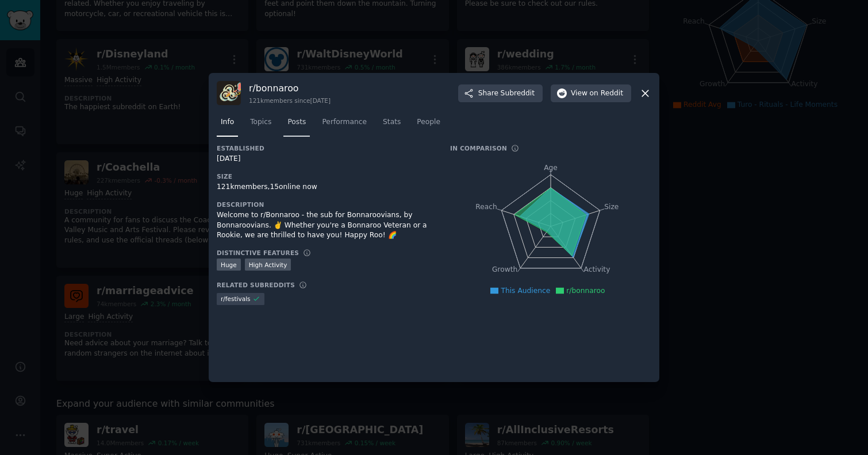
click at [303, 129] on link "Posts" at bounding box center [296, 125] width 26 height 24
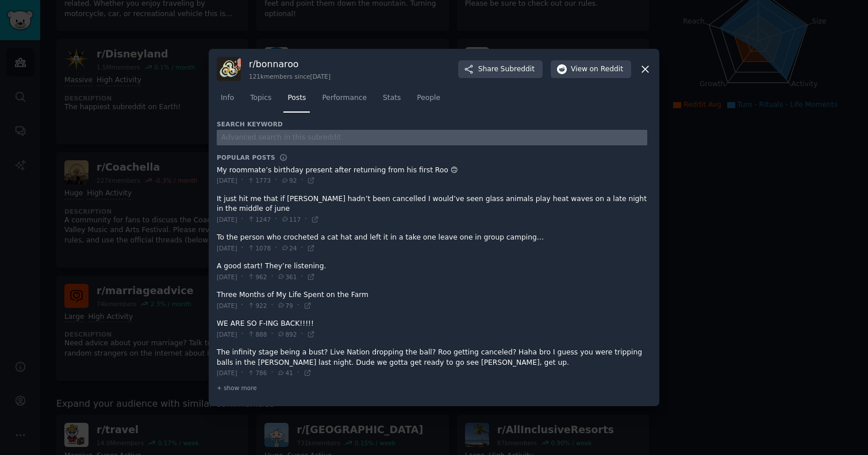
click at [302, 133] on input "text" at bounding box center [432, 138] width 430 height 16
type input "turo"
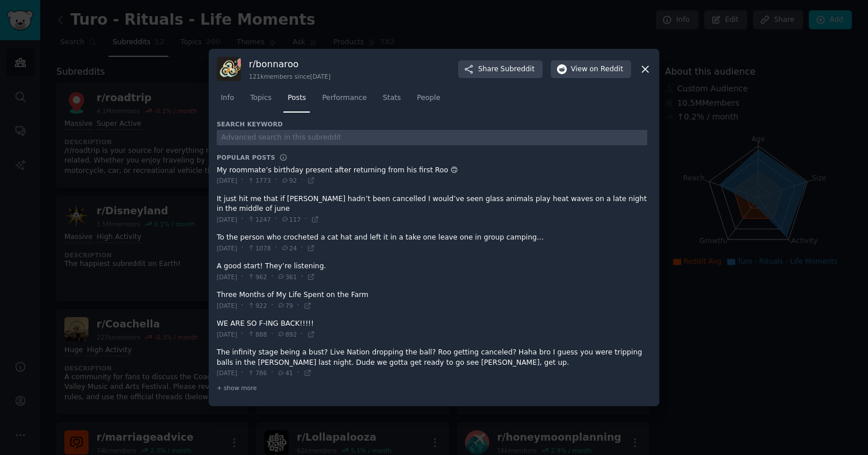
click at [136, 195] on div at bounding box center [434, 227] width 868 height 455
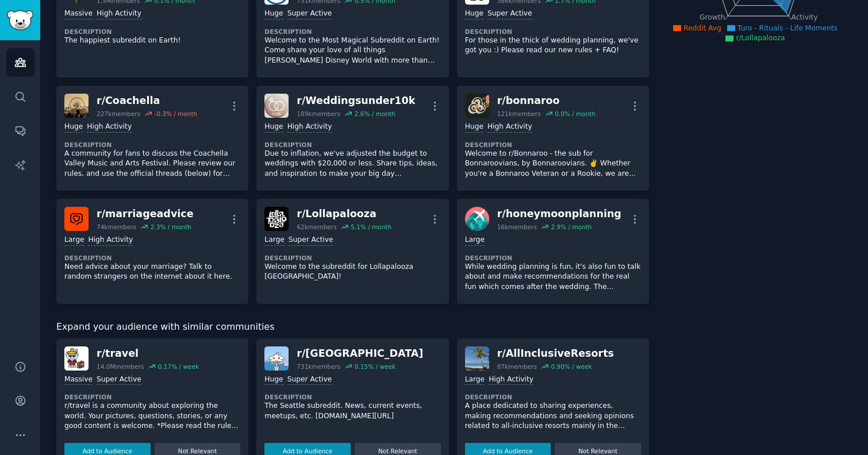
scroll to position [227, 0]
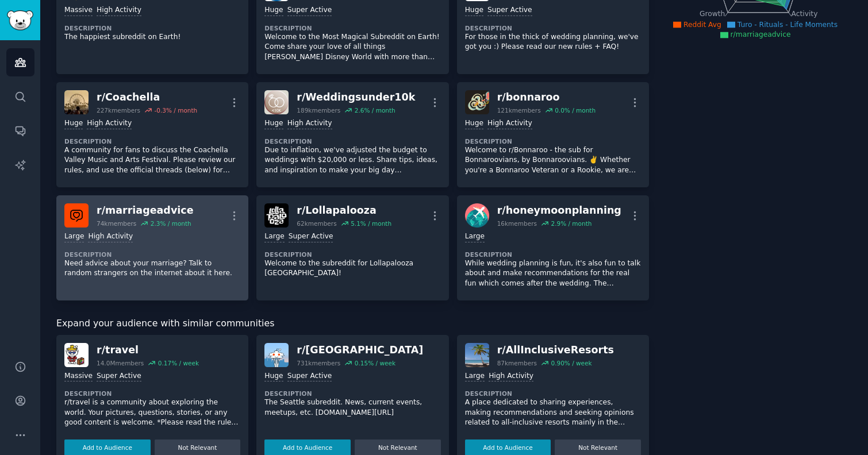
click at [155, 261] on p "Need advice about your marriage? Talk to random strangers on the internet about…" at bounding box center [152, 269] width 176 height 20
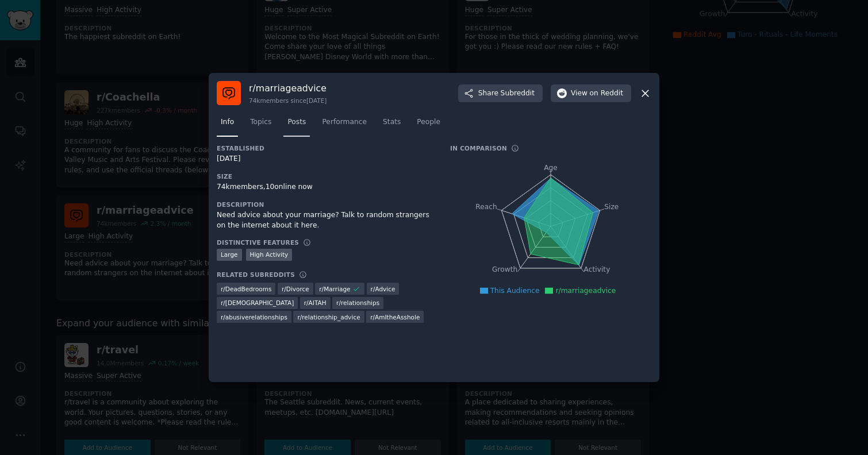
click at [291, 125] on span "Posts" at bounding box center [296, 122] width 18 height 10
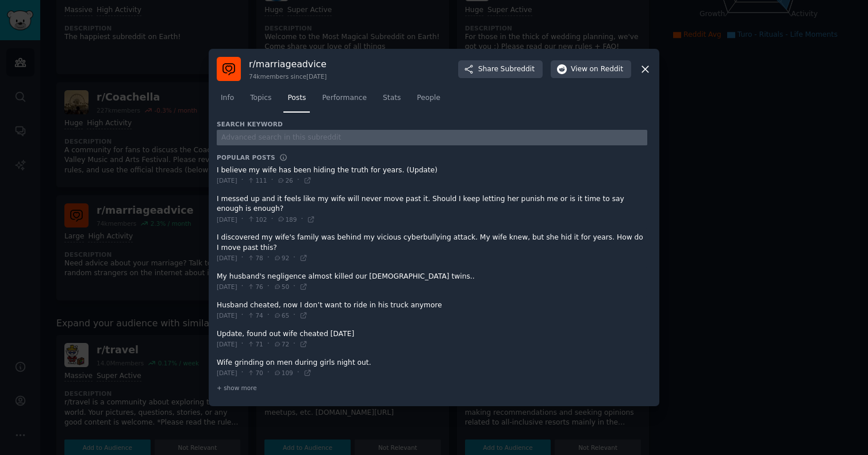
click at [288, 137] on input "text" at bounding box center [432, 138] width 430 height 16
type input "m"
type input "turo"
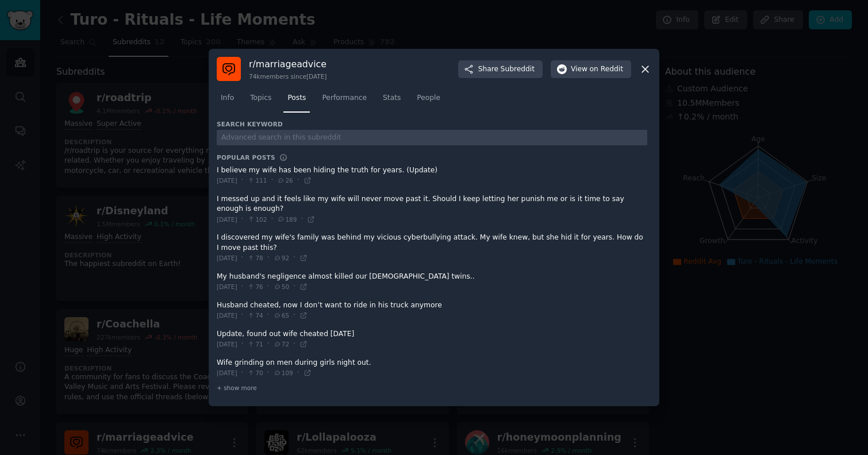
click at [148, 241] on div at bounding box center [434, 227] width 868 height 455
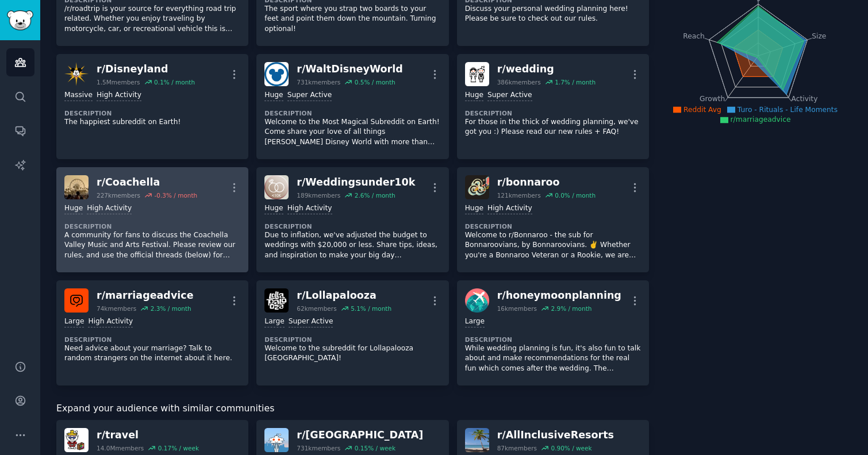
scroll to position [145, 0]
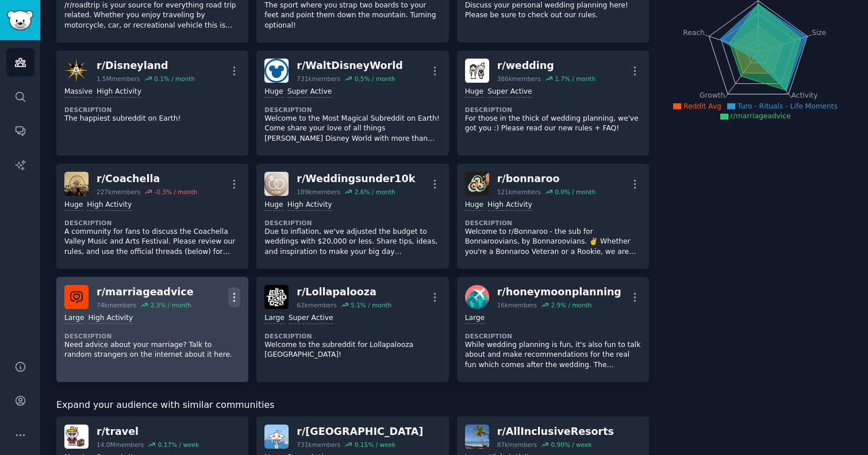
click at [237, 297] on icon "button" at bounding box center [234, 297] width 12 height 12
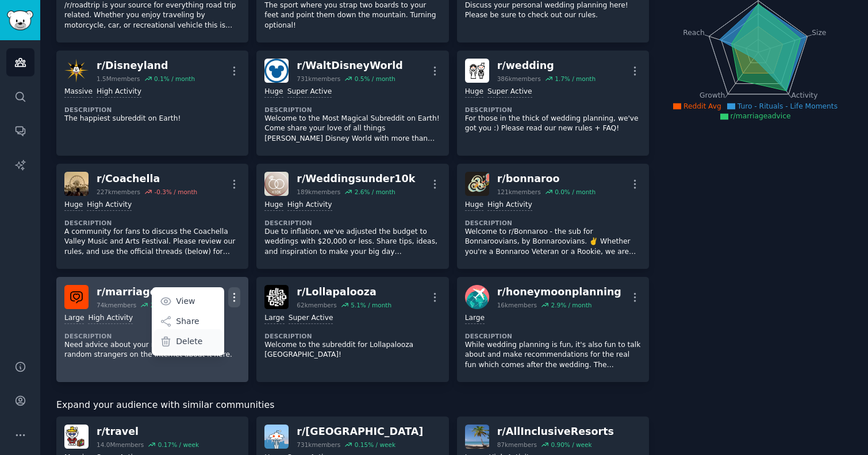
click at [195, 345] on p "Delete" at bounding box center [189, 342] width 26 height 12
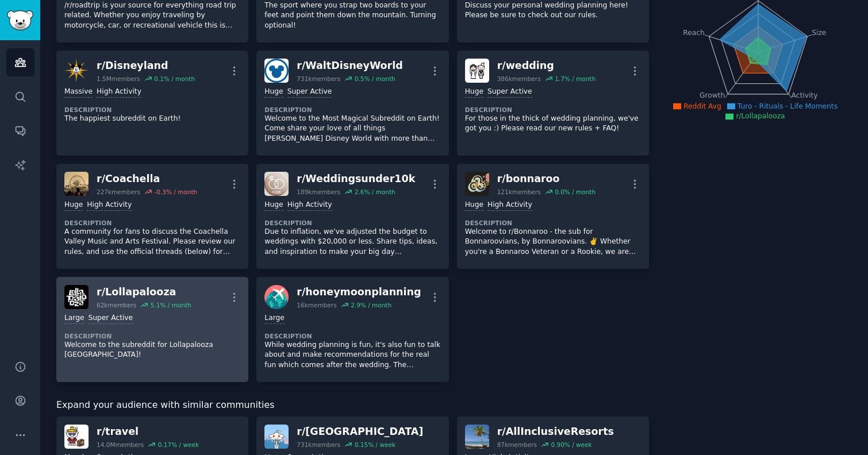
click at [146, 291] on div "r/ Lollapalooza" at bounding box center [144, 292] width 95 height 14
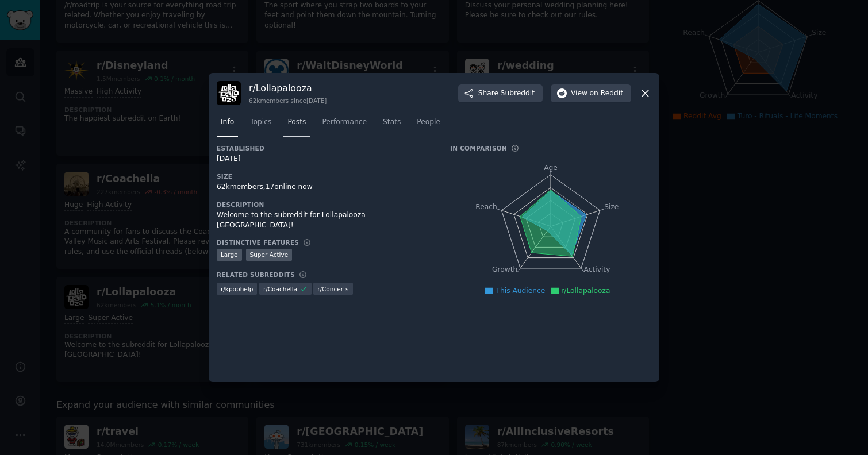
click at [302, 124] on span "Posts" at bounding box center [296, 122] width 18 height 10
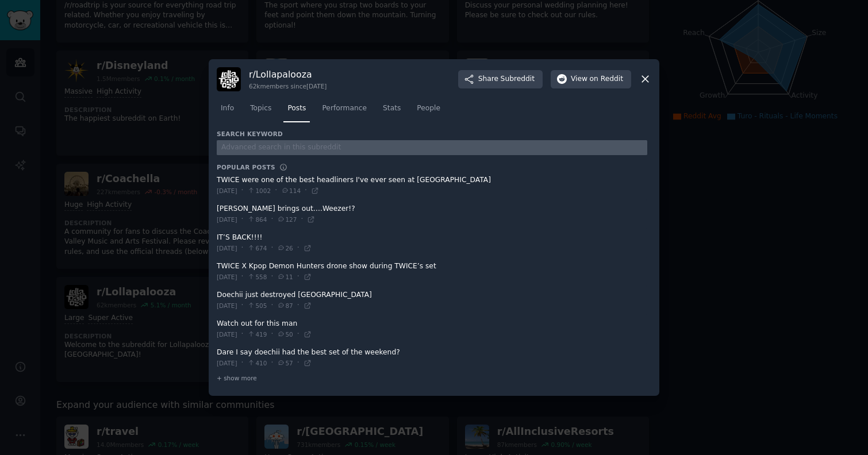
click at [288, 144] on input "text" at bounding box center [432, 148] width 430 height 16
type input "turo"
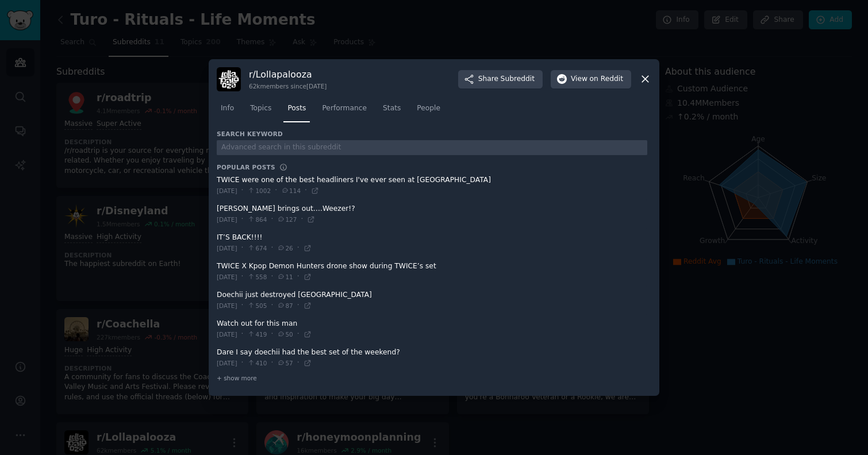
click at [176, 221] on div at bounding box center [434, 227] width 868 height 455
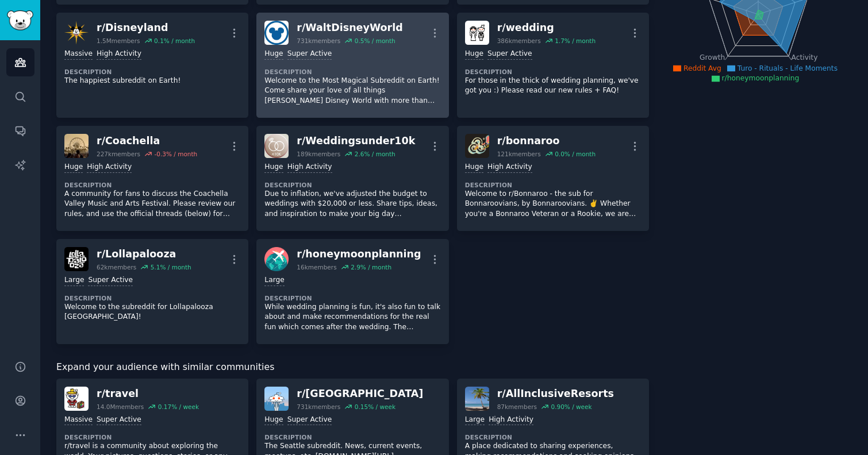
scroll to position [184, 0]
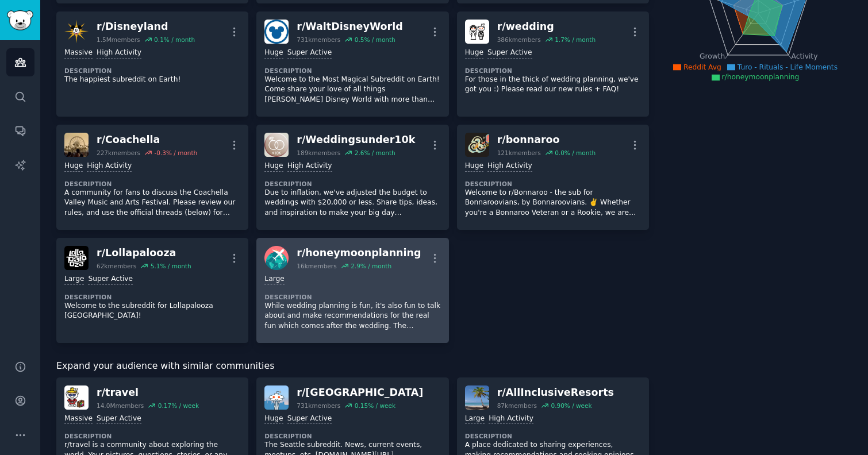
click at [393, 312] on p "While wedding planning is fun, it's also fun to talk about and make recommendat…" at bounding box center [352, 316] width 176 height 30
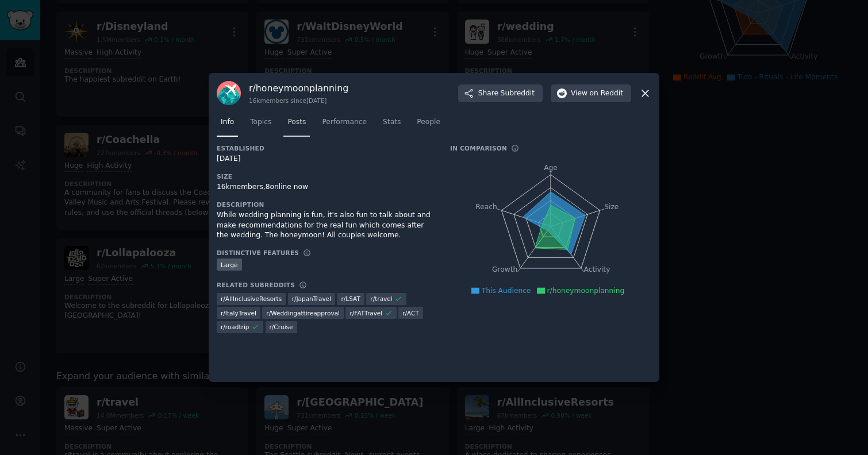
click at [290, 128] on link "Posts" at bounding box center [296, 125] width 26 height 24
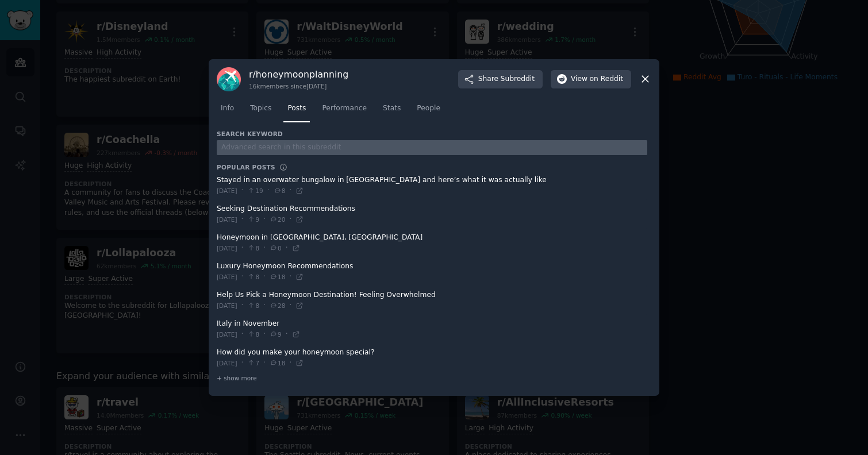
click at [251, 140] on input "text" at bounding box center [432, 148] width 430 height 16
type input "turo"
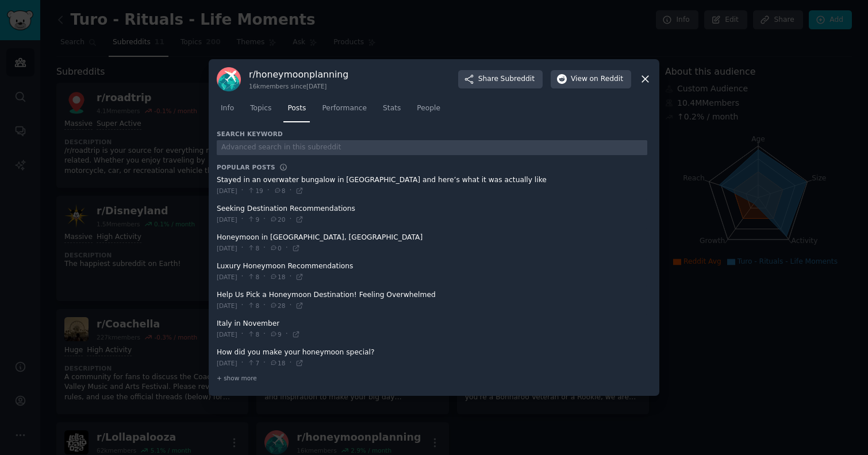
click at [641, 83] on icon at bounding box center [645, 79] width 12 height 12
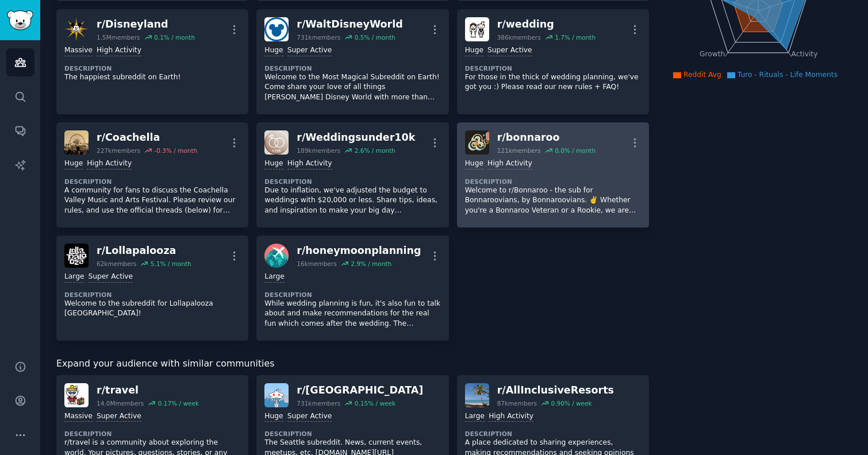
scroll to position [188, 0]
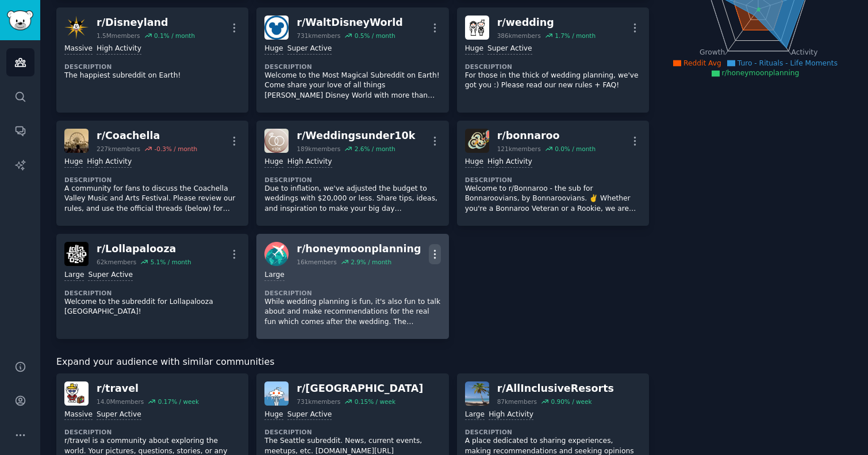
click at [434, 258] on icon "button" at bounding box center [435, 254] width 12 height 12
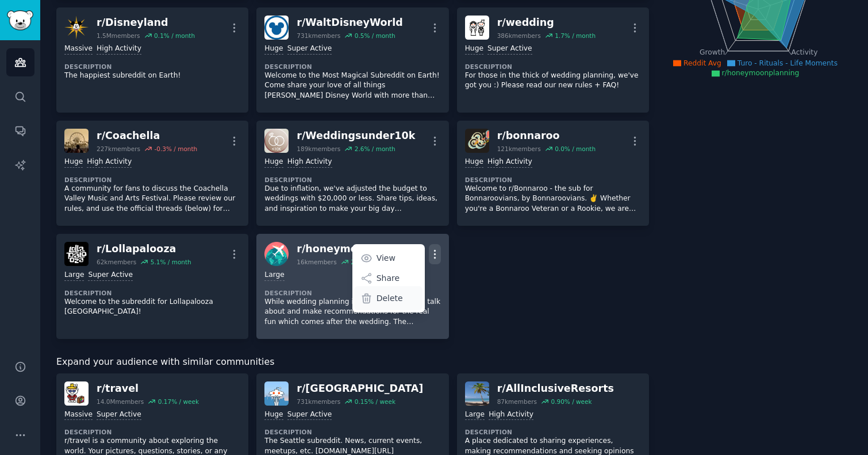
click at [392, 296] on p "Delete" at bounding box center [389, 298] width 26 height 12
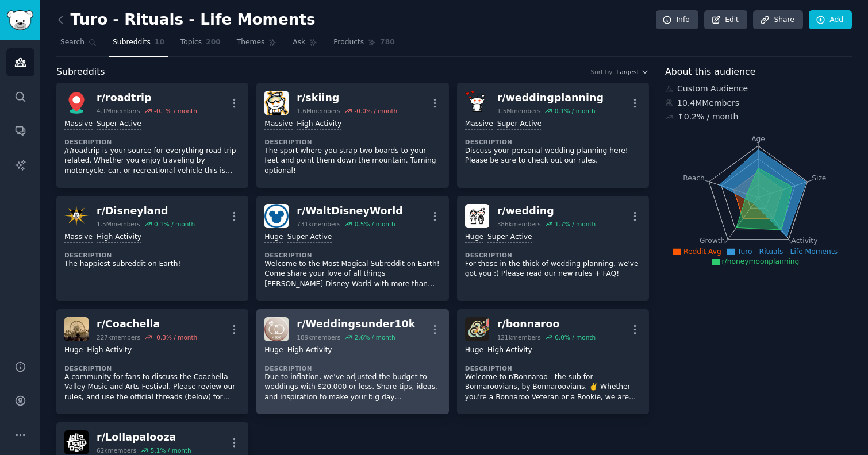
scroll to position [188, 0]
